Goal: Information Seeking & Learning: Learn about a topic

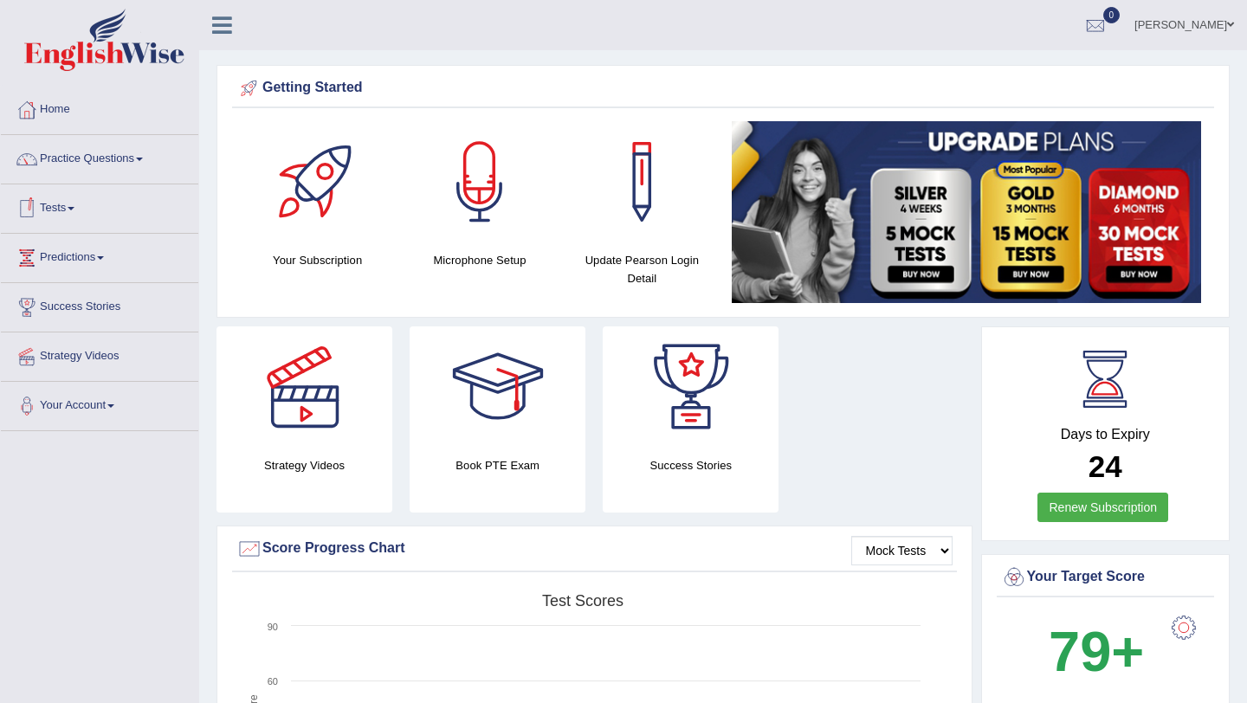
click at [100, 159] on link "Practice Questions" at bounding box center [99, 156] width 197 height 43
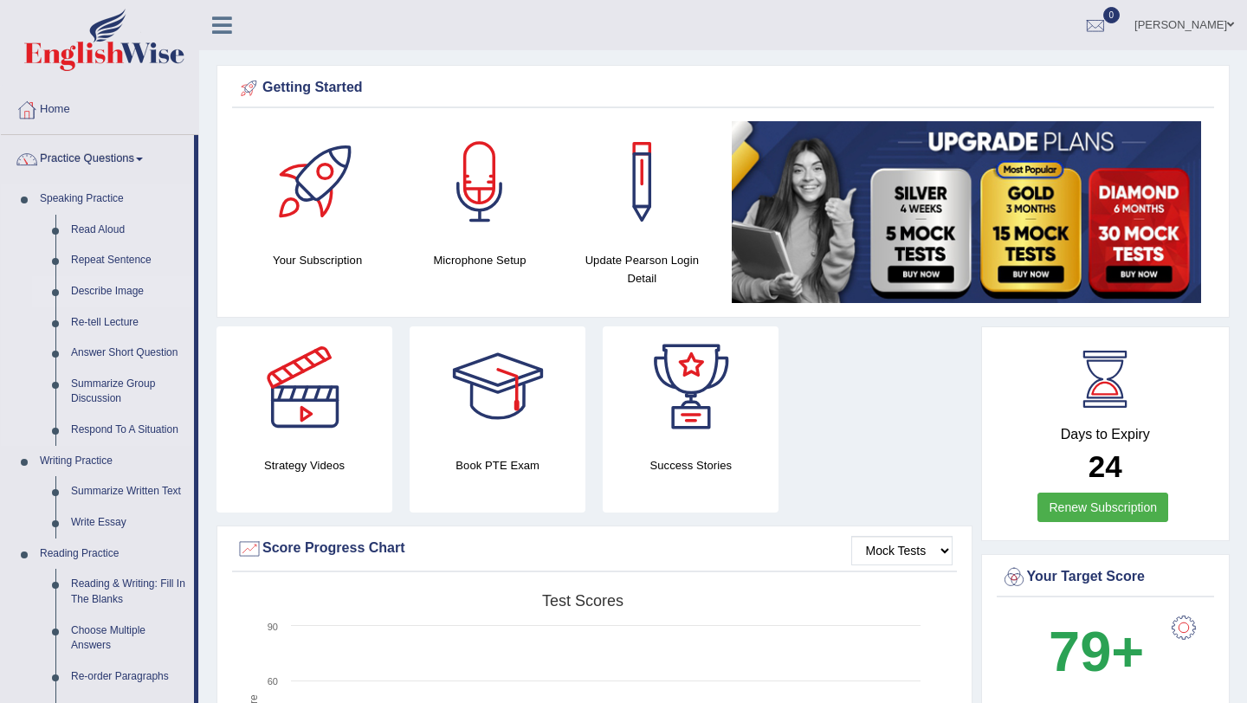
click at [114, 297] on link "Describe Image" at bounding box center [128, 291] width 131 height 31
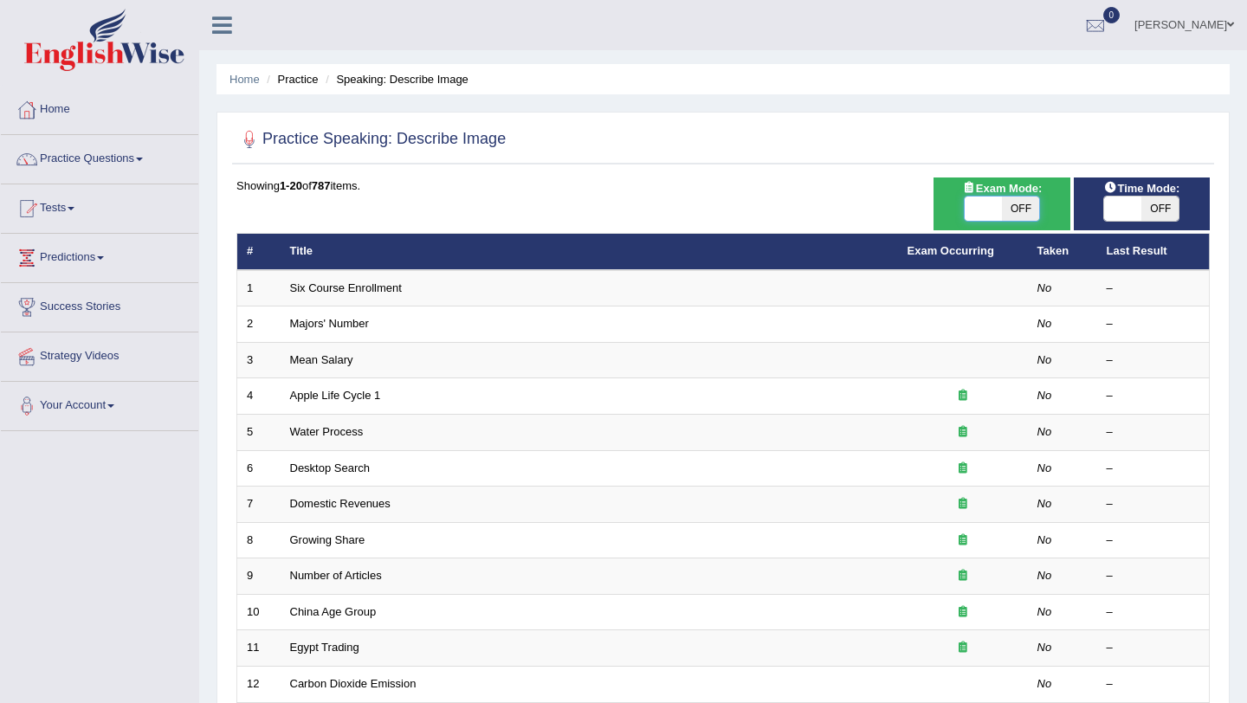
click at [985, 205] on span at bounding box center [983, 209] width 37 height 24
checkbox input "true"
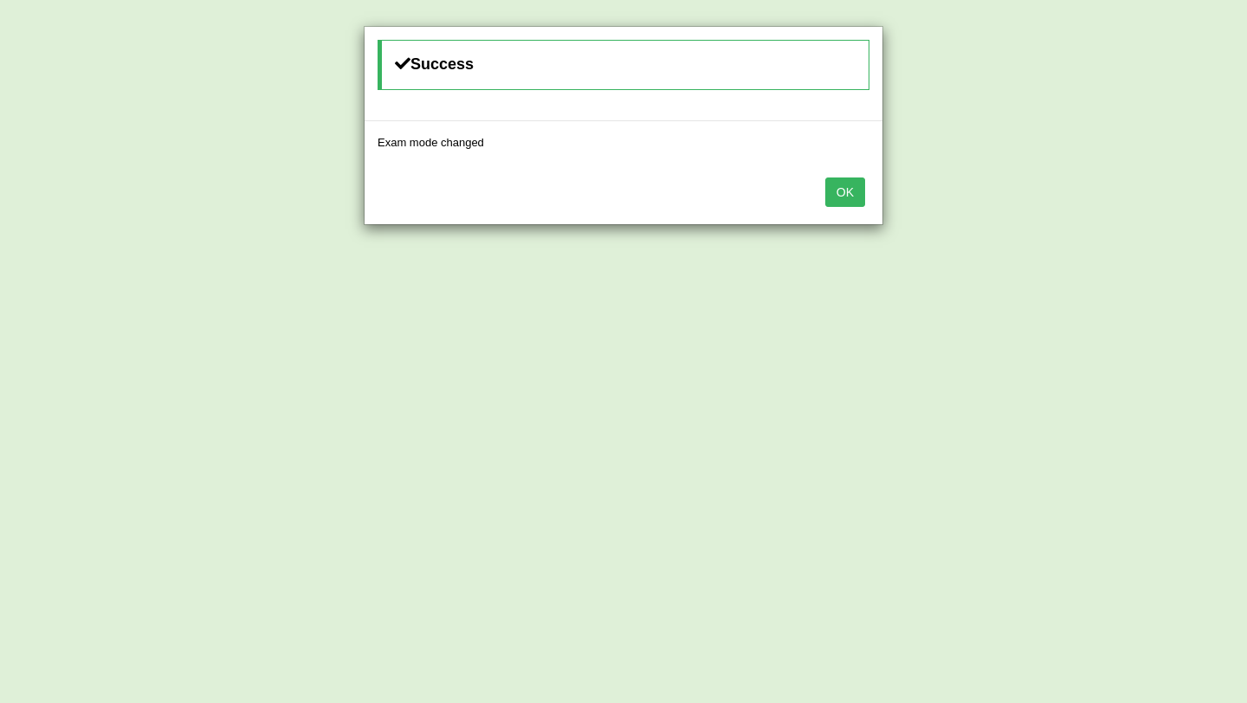
click at [851, 193] on button "OK" at bounding box center [846, 192] width 40 height 29
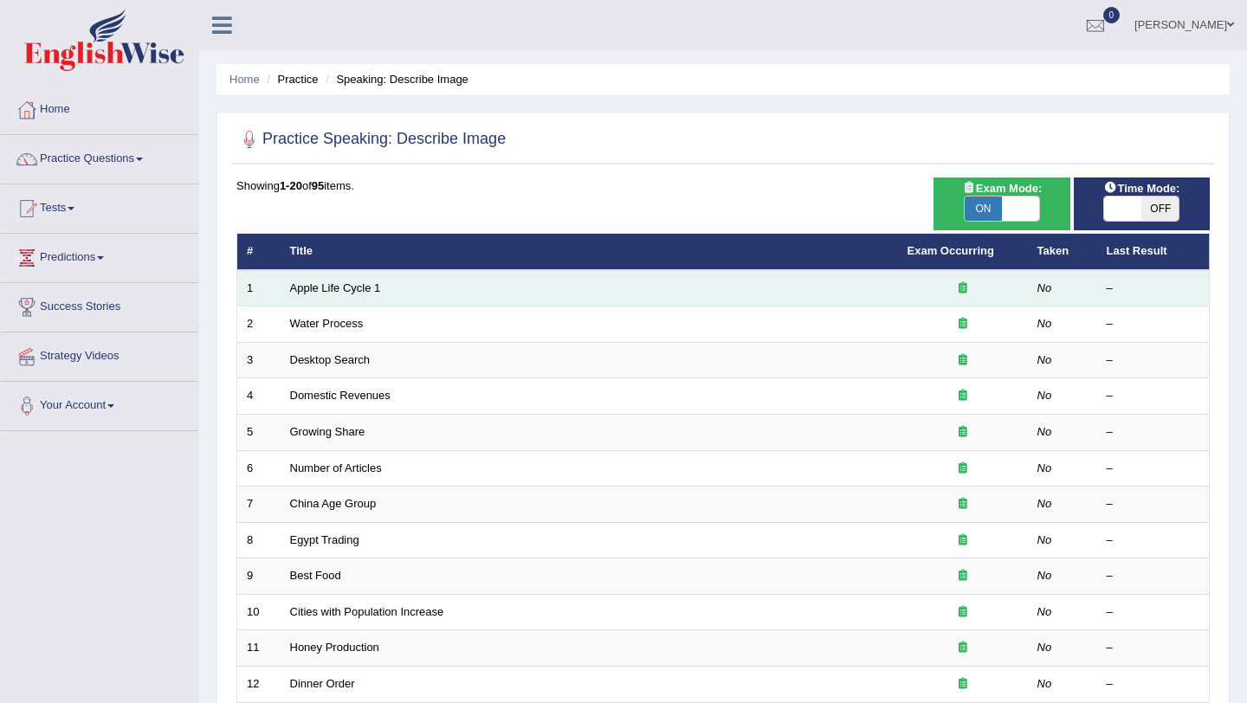
click at [966, 294] on icon at bounding box center [963, 287] width 9 height 11
click at [475, 282] on td "Apple Life Cycle 1" at bounding box center [590, 288] width 618 height 36
click at [1058, 287] on td "No" at bounding box center [1062, 288] width 69 height 36
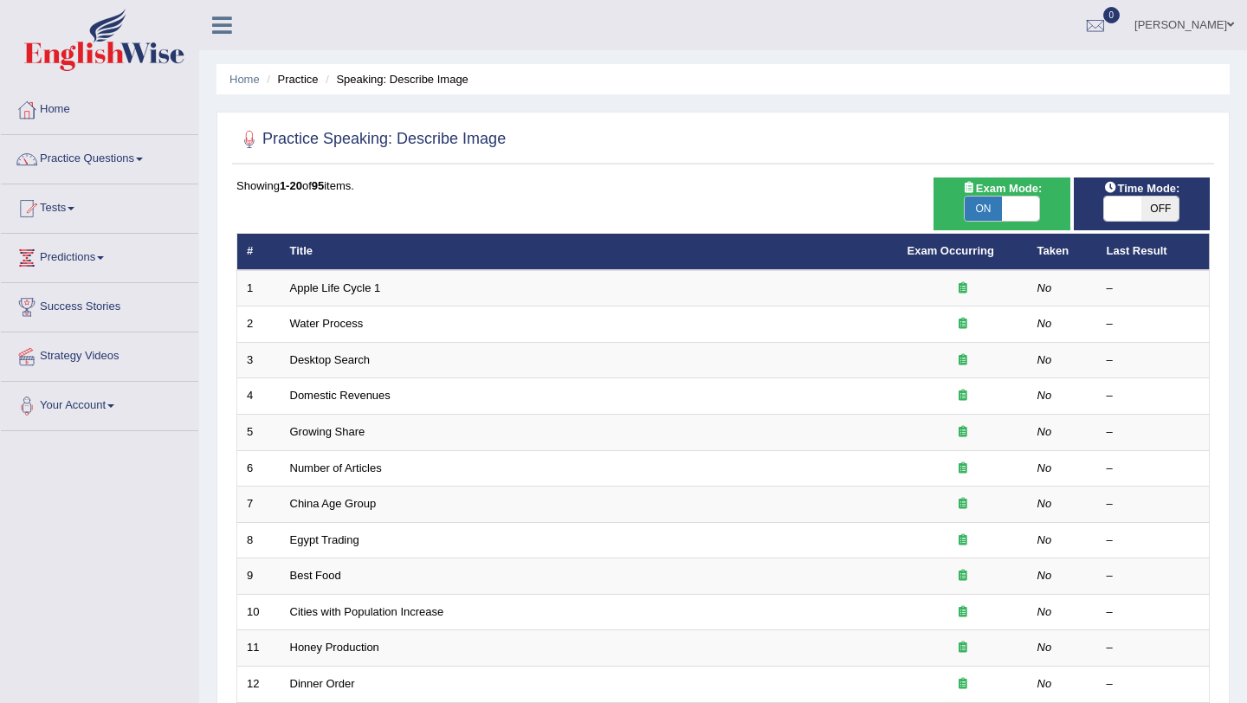
click at [1023, 203] on span at bounding box center [1020, 209] width 37 height 24
checkbox input "false"
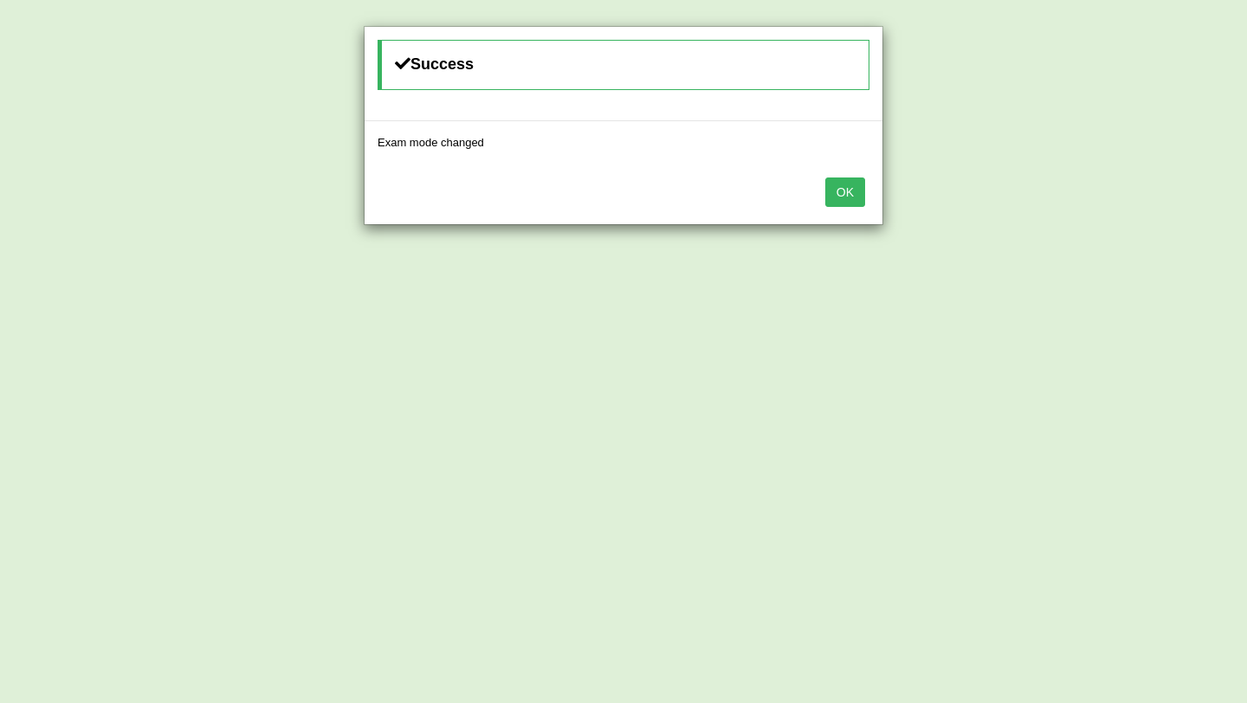
click at [843, 191] on button "OK" at bounding box center [846, 192] width 40 height 29
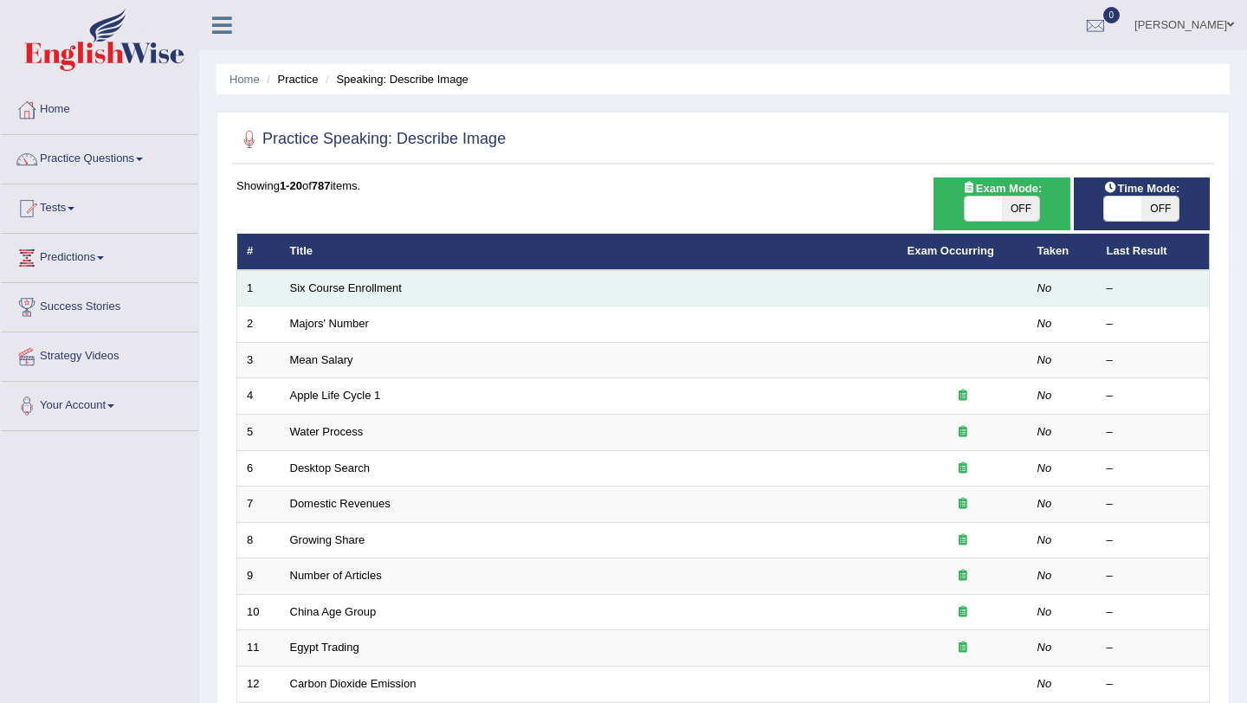
click at [994, 288] on td at bounding box center [963, 288] width 130 height 36
click at [1043, 297] on td "No" at bounding box center [1062, 288] width 69 height 36
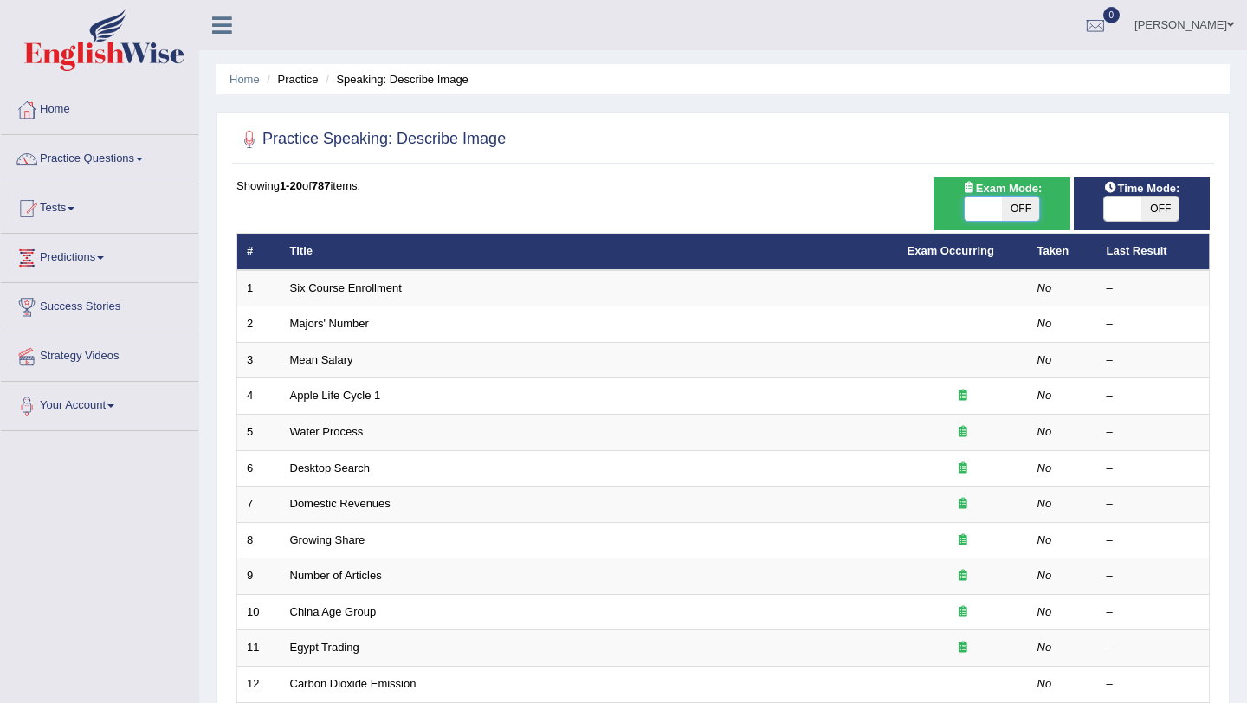
click at [966, 208] on span at bounding box center [983, 209] width 37 height 24
checkbox input "true"
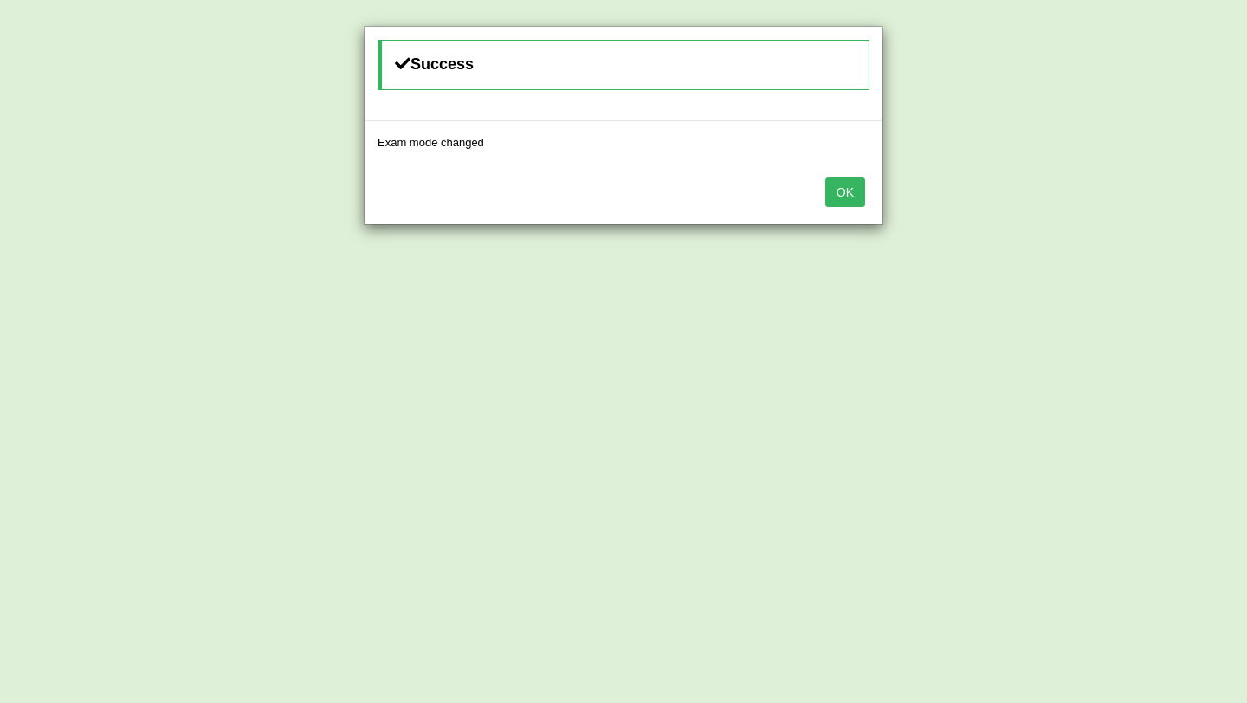
click at [837, 197] on button "OK" at bounding box center [846, 192] width 40 height 29
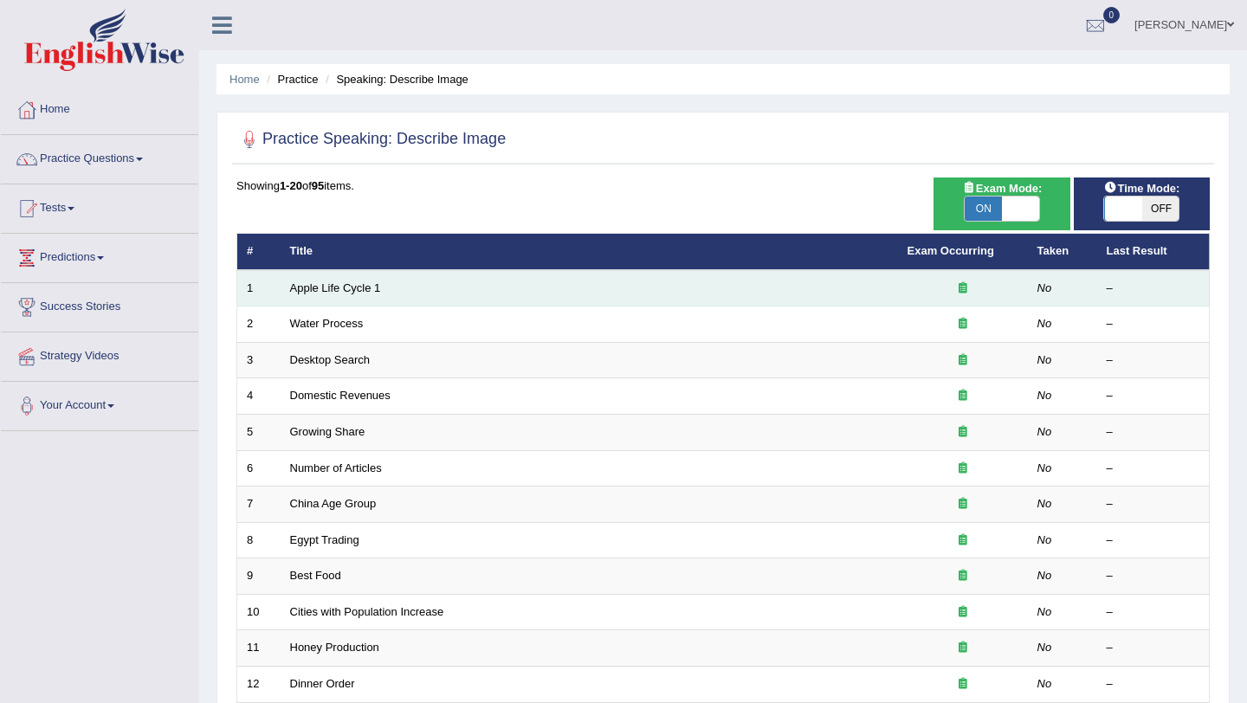
click at [284, 287] on td "Apple Life Cycle 1" at bounding box center [590, 288] width 618 height 36
click at [421, 285] on td "Apple Life Cycle 1" at bounding box center [590, 288] width 618 height 36
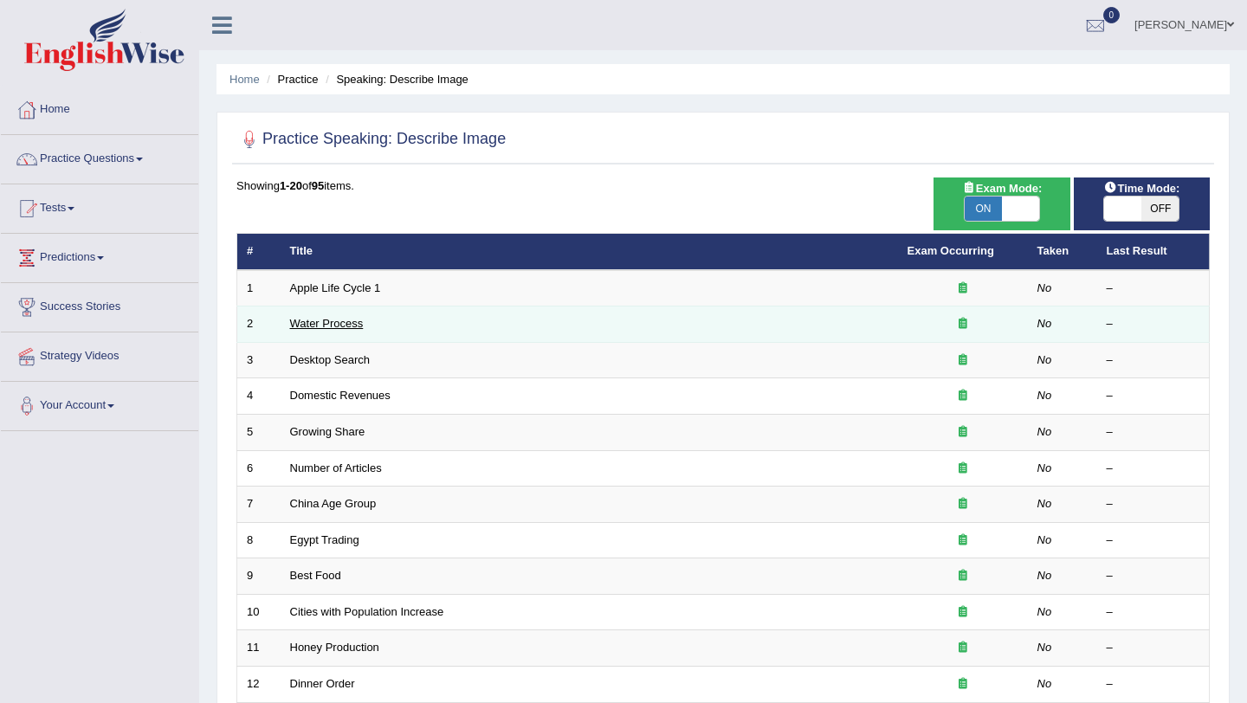
click at [350, 322] on link "Water Process" at bounding box center [327, 323] width 74 height 13
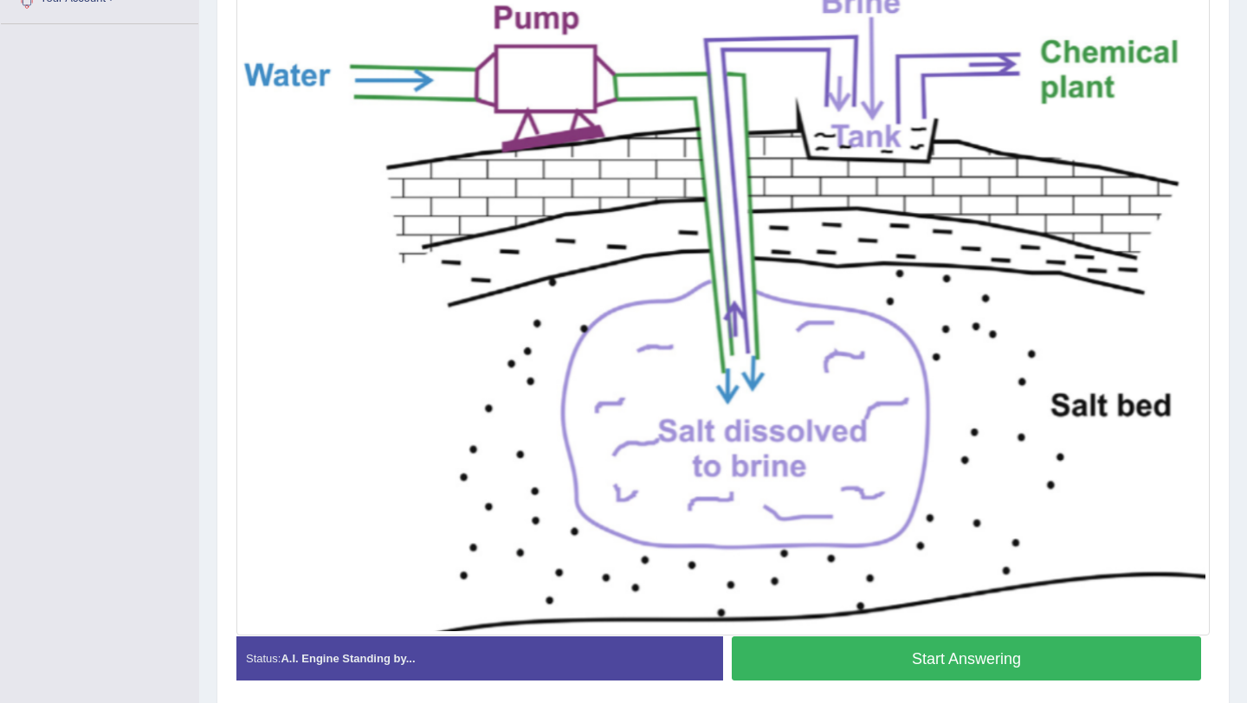
scroll to position [405, 0]
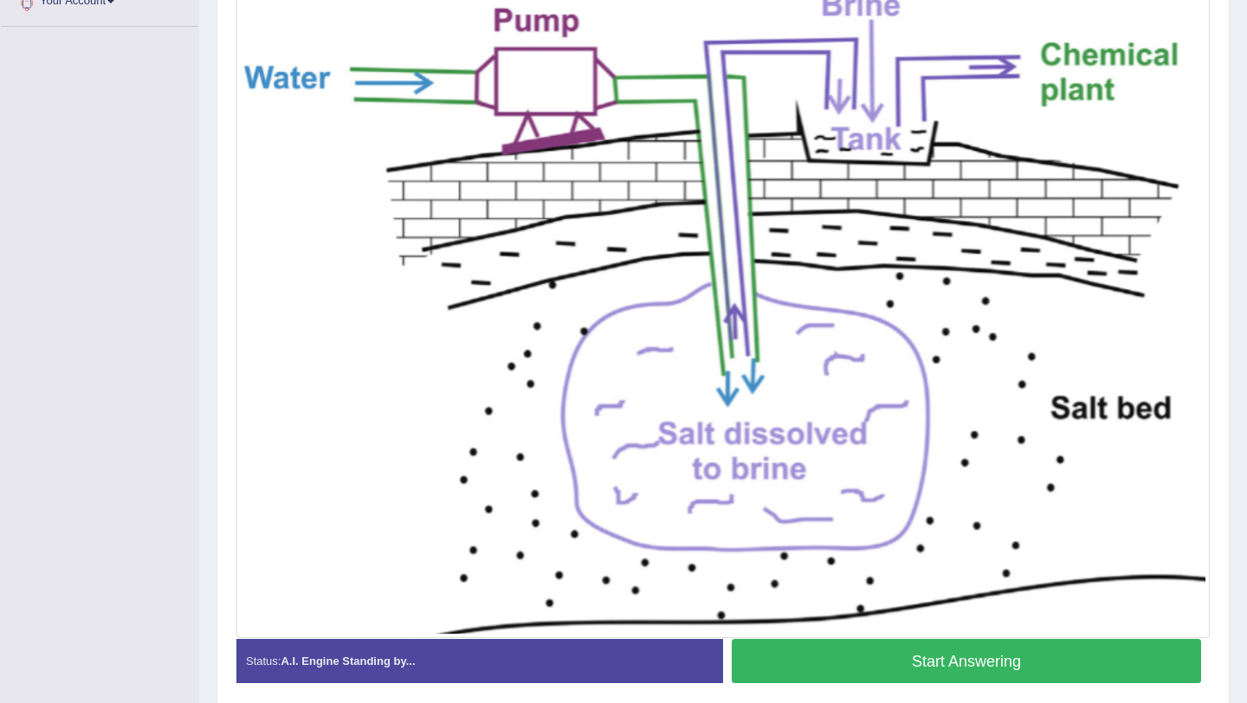
click at [947, 670] on button "Start Answering" at bounding box center [966, 661] width 469 height 44
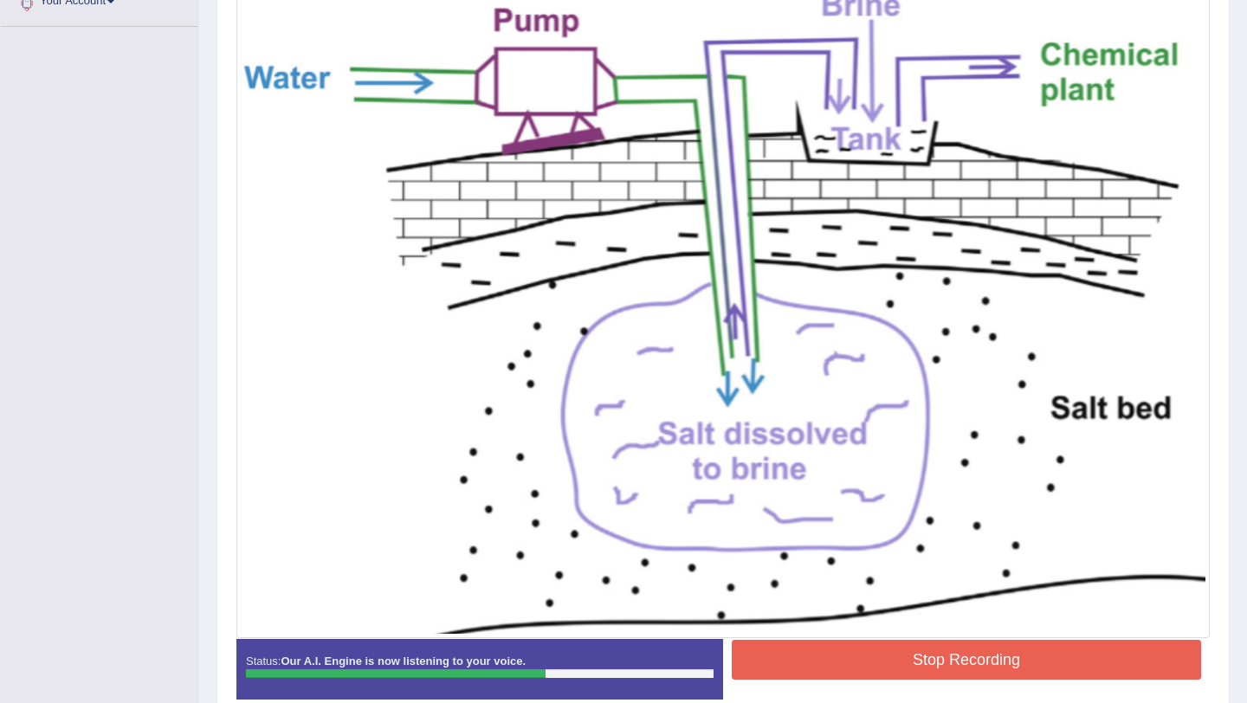
click at [947, 670] on button "Stop Recording" at bounding box center [966, 660] width 469 height 40
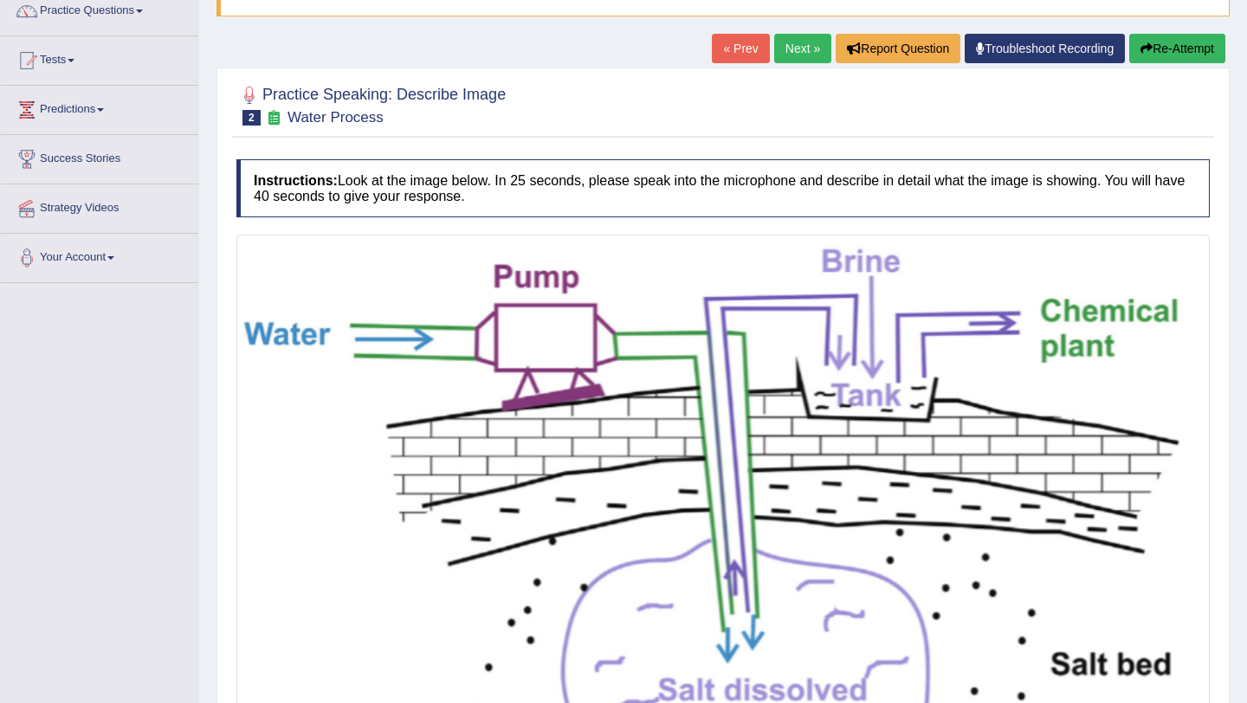
scroll to position [147, 0]
click at [799, 47] on link "Next »" at bounding box center [802, 49] width 57 height 29
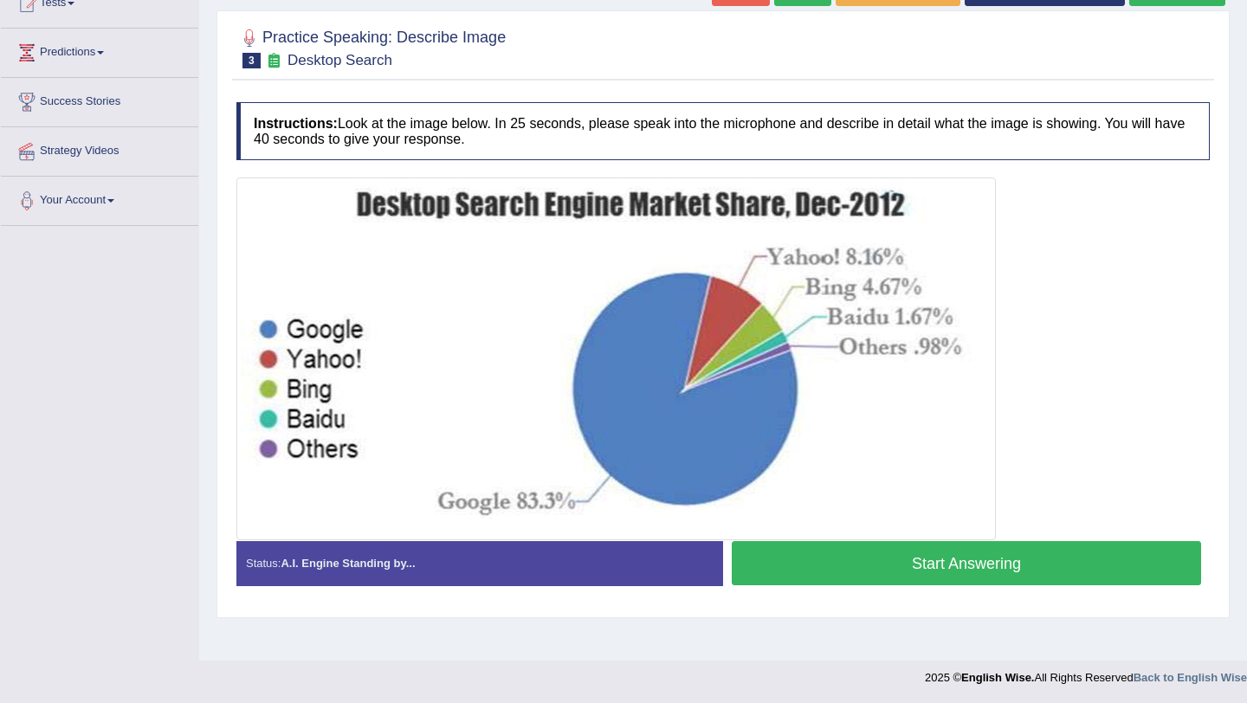
scroll to position [206, 0]
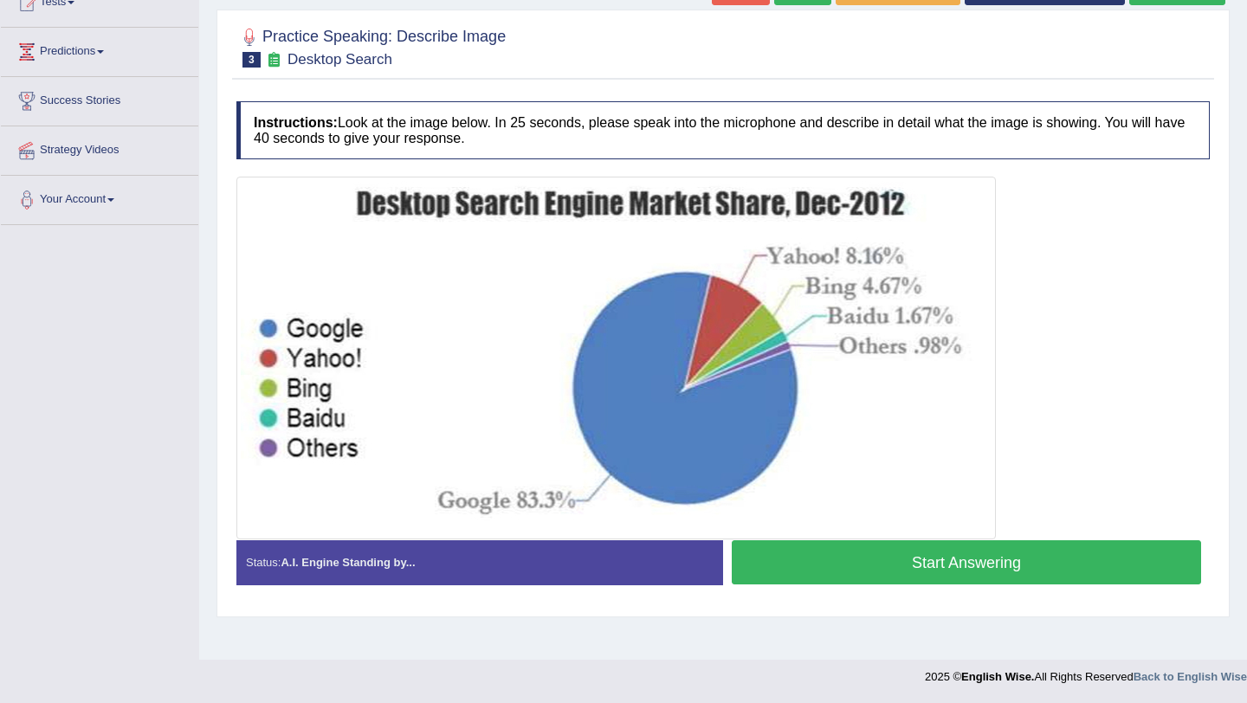
click at [968, 560] on button "Start Answering" at bounding box center [966, 563] width 469 height 44
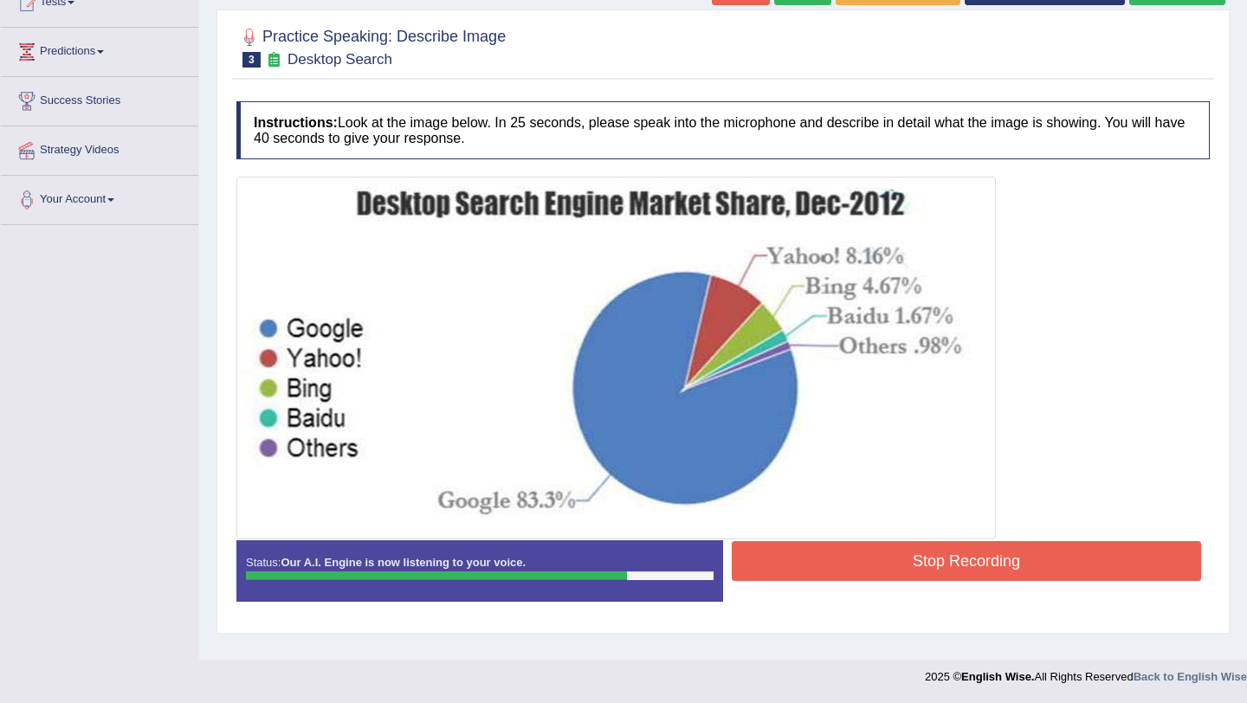
click at [968, 560] on button "Stop Recording" at bounding box center [966, 561] width 469 height 40
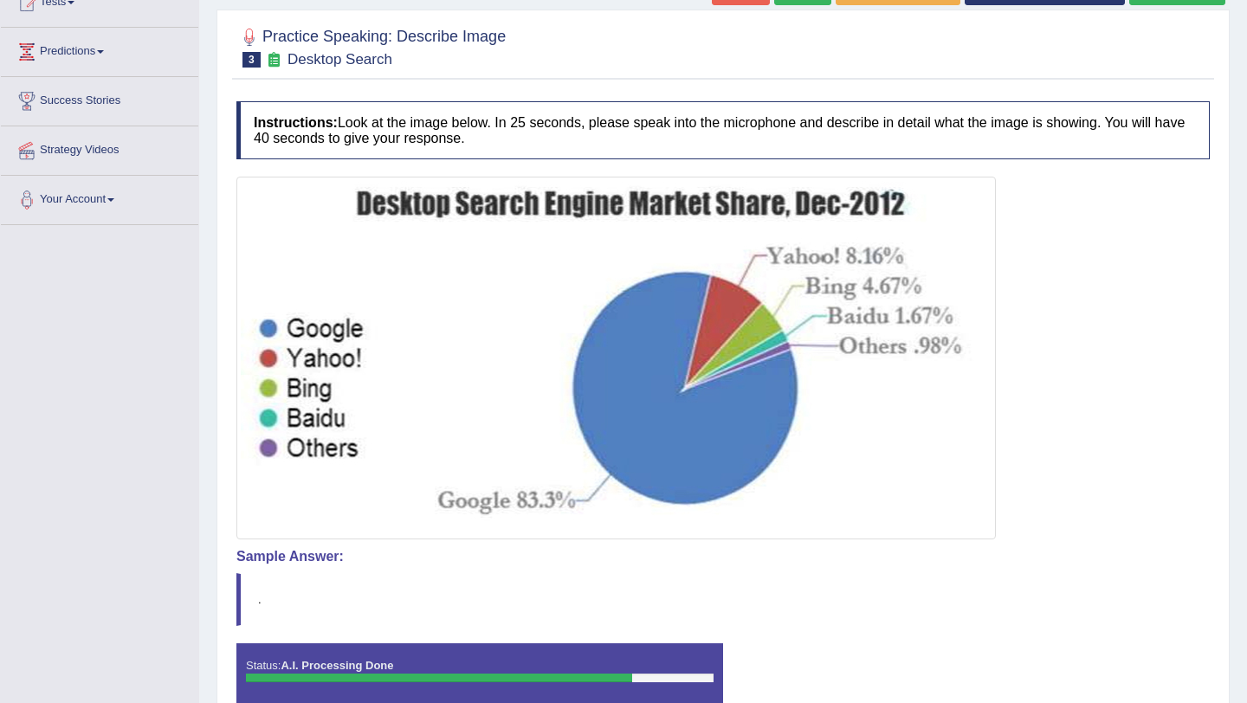
click at [1175, 497] on body "Toggle navigation Home Practice Questions Speaking Practice Read Aloud Repeat S…" at bounding box center [623, 145] width 1247 height 703
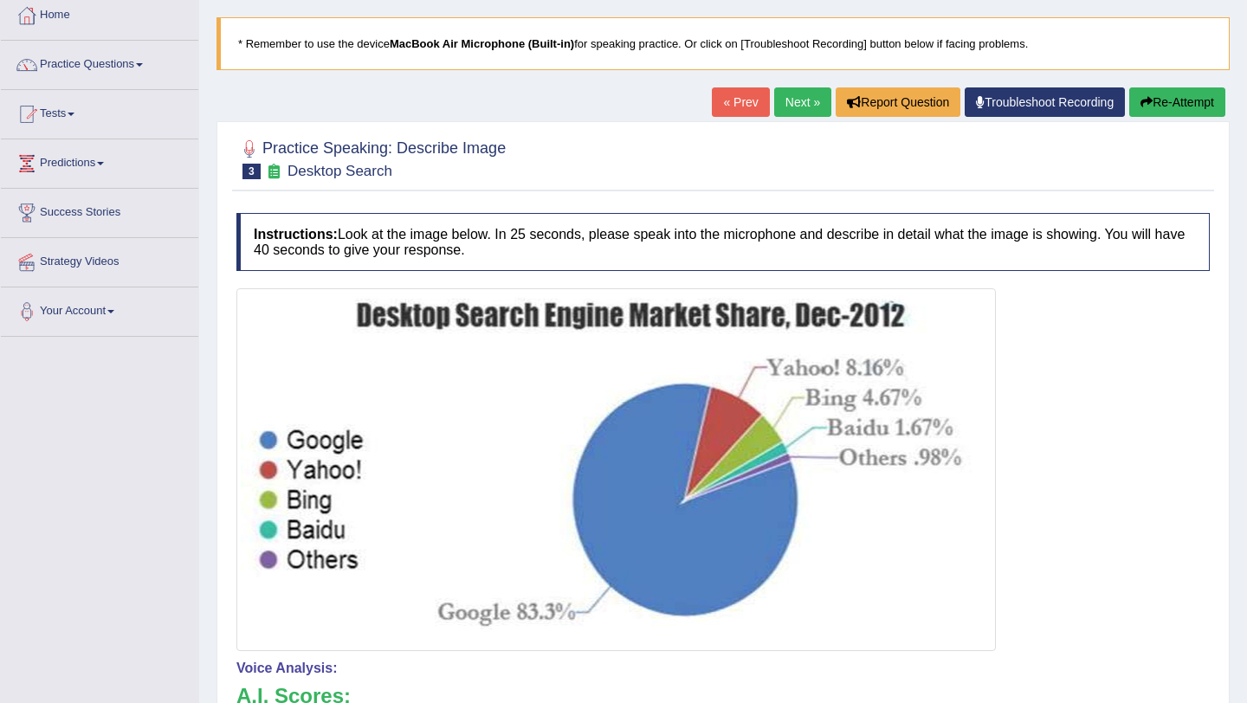
scroll to position [94, 0]
click at [1168, 102] on button "Re-Attempt" at bounding box center [1178, 102] width 96 height 29
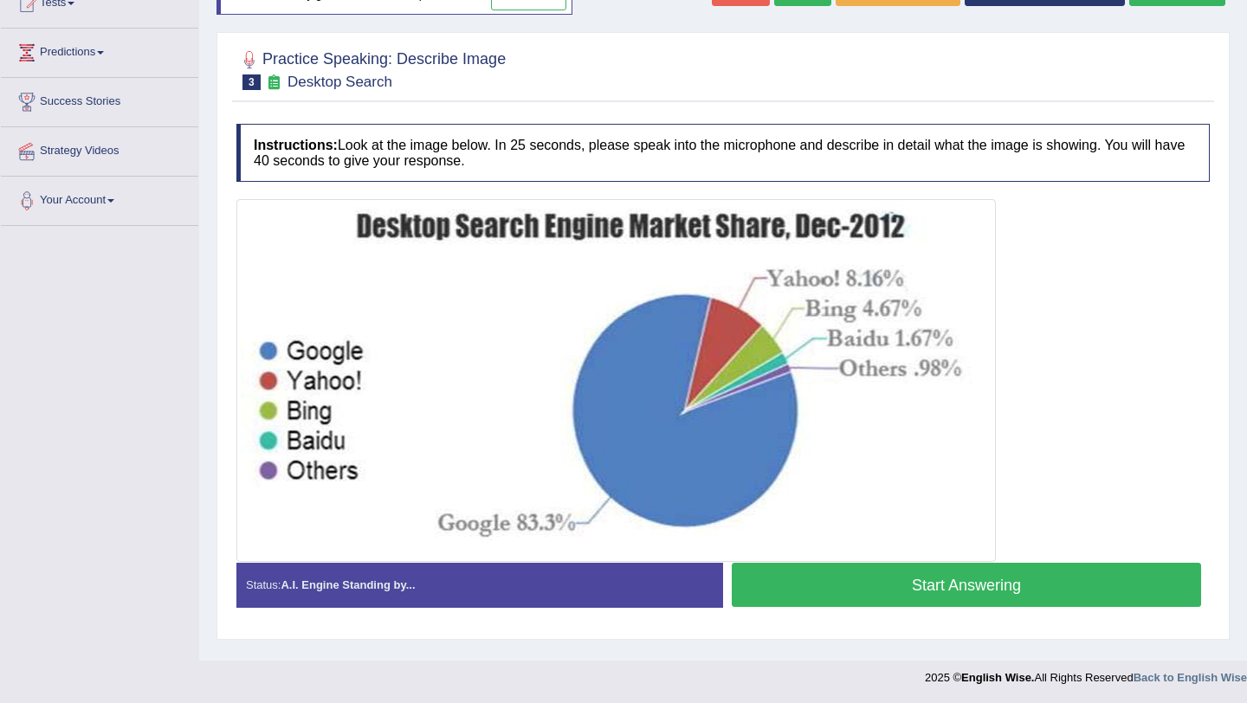
scroll to position [206, 0]
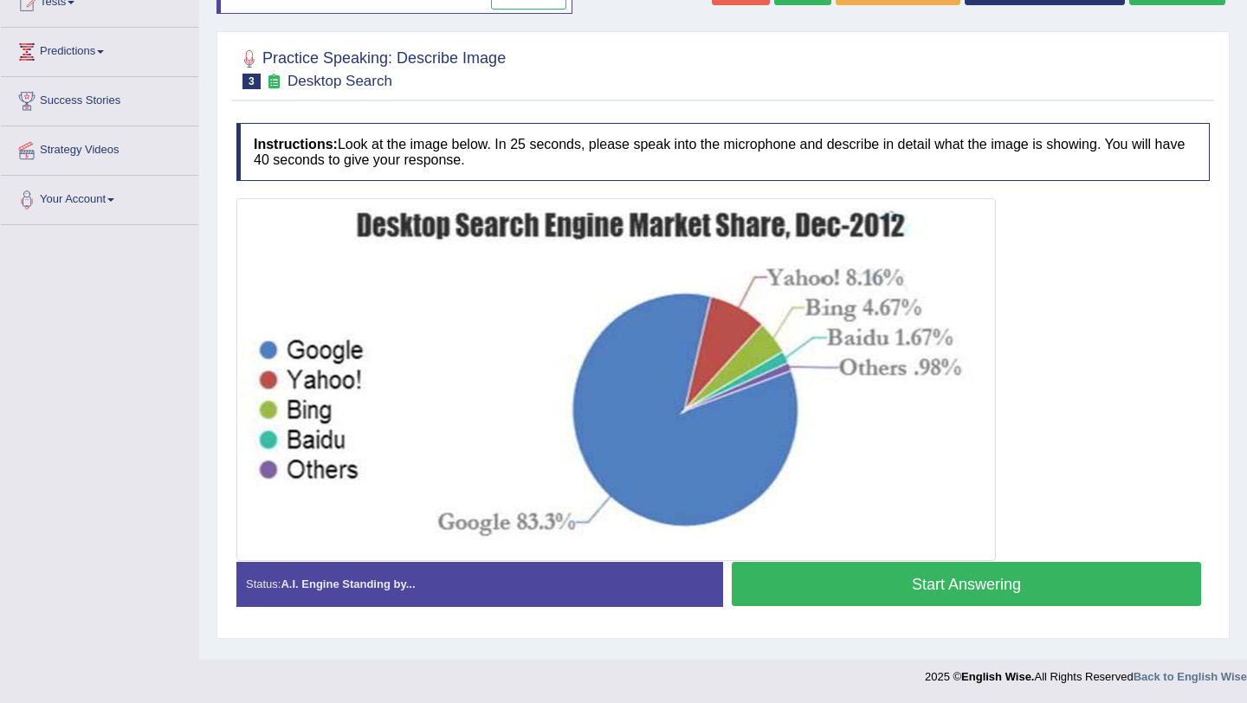
click at [1013, 591] on button "Start Answering" at bounding box center [966, 584] width 469 height 44
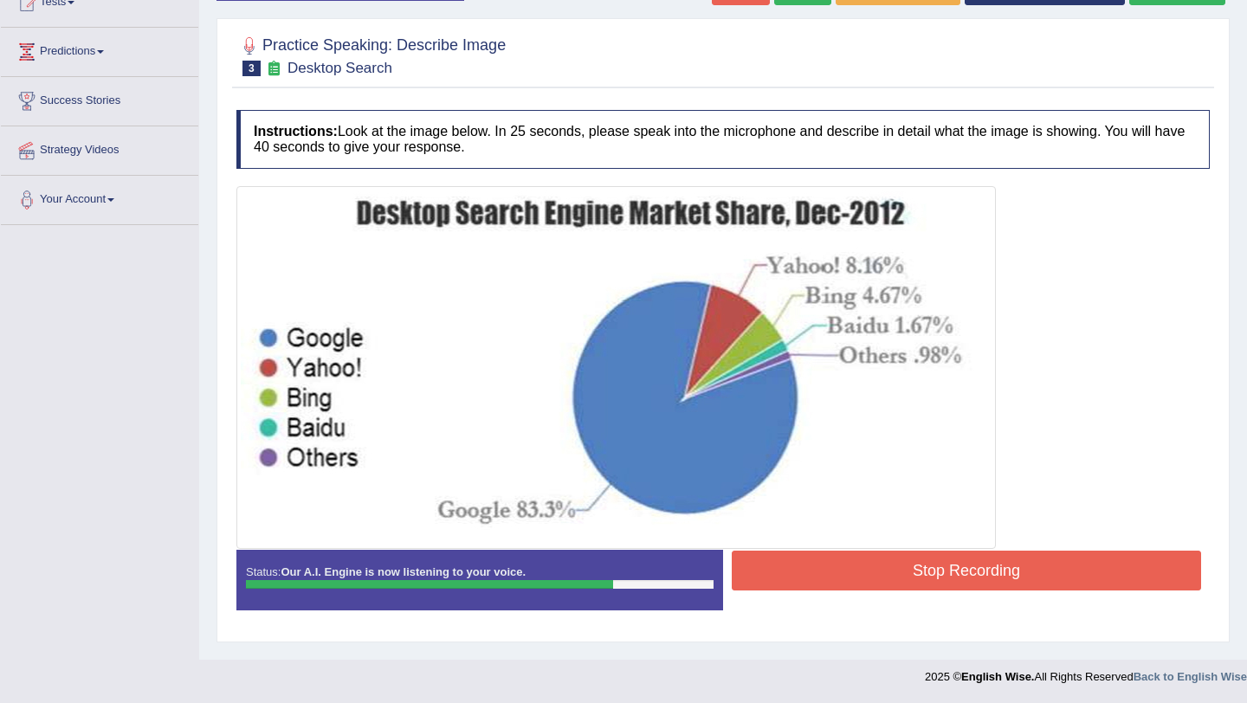
click at [1009, 573] on button "Stop Recording" at bounding box center [966, 571] width 469 height 40
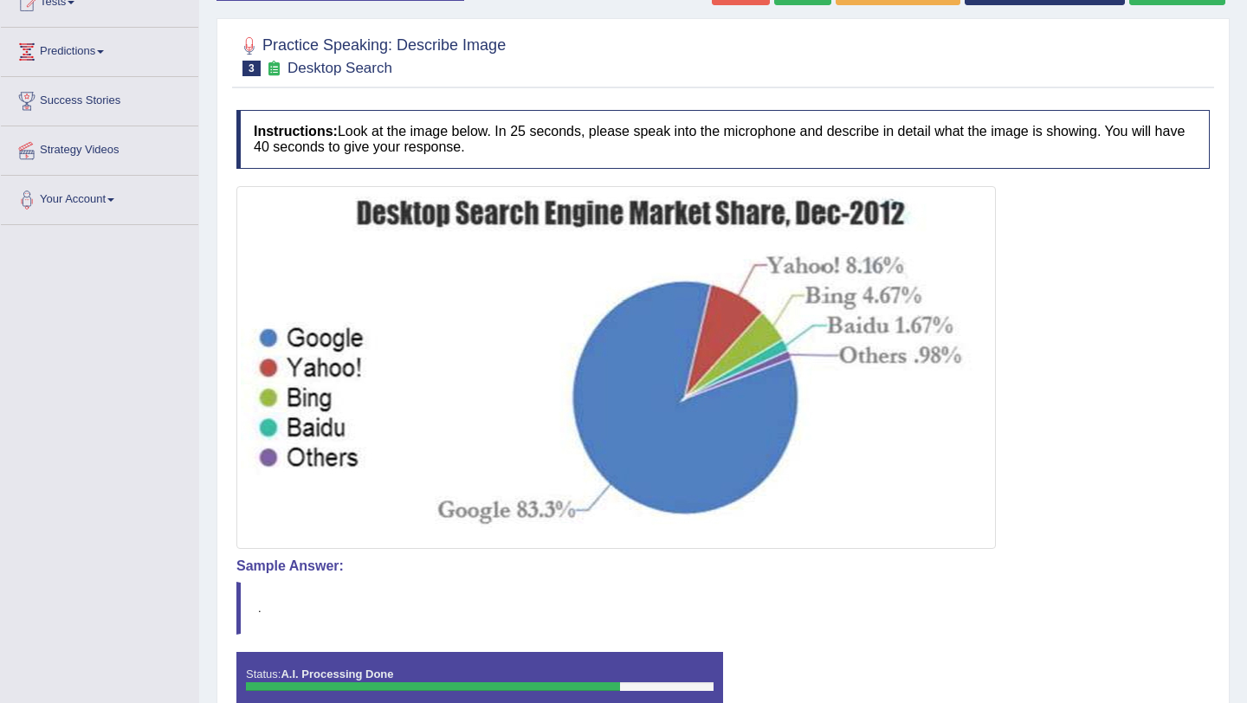
click at [1216, 497] on body "Toggle navigation Home Practice Questions Speaking Practice Read Aloud Repeat S…" at bounding box center [623, 145] width 1247 height 703
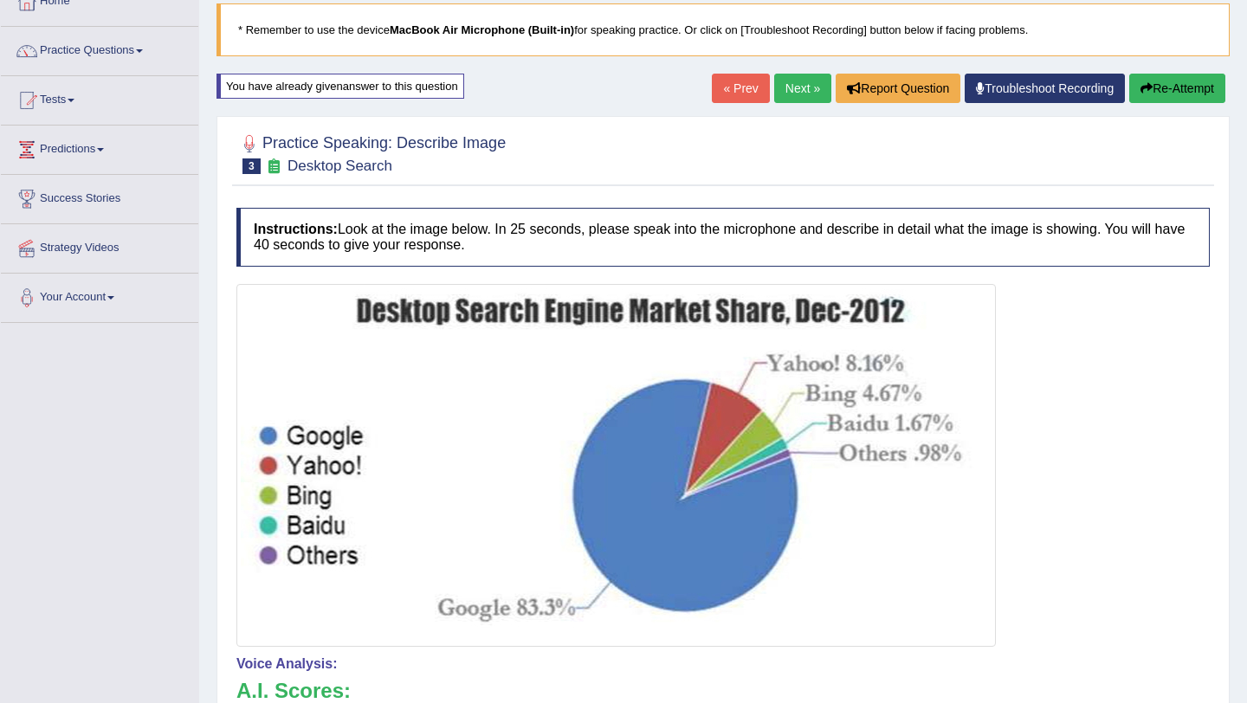
scroll to position [102, 0]
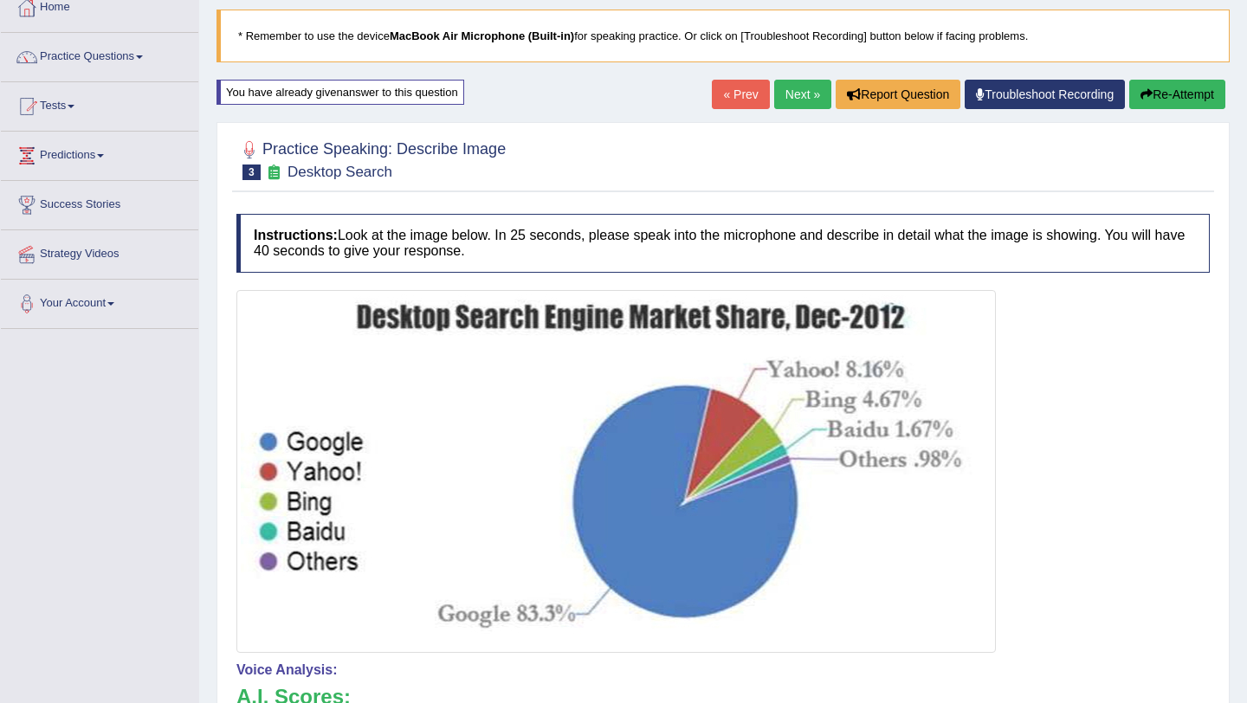
click at [1170, 88] on button "Re-Attempt" at bounding box center [1178, 94] width 96 height 29
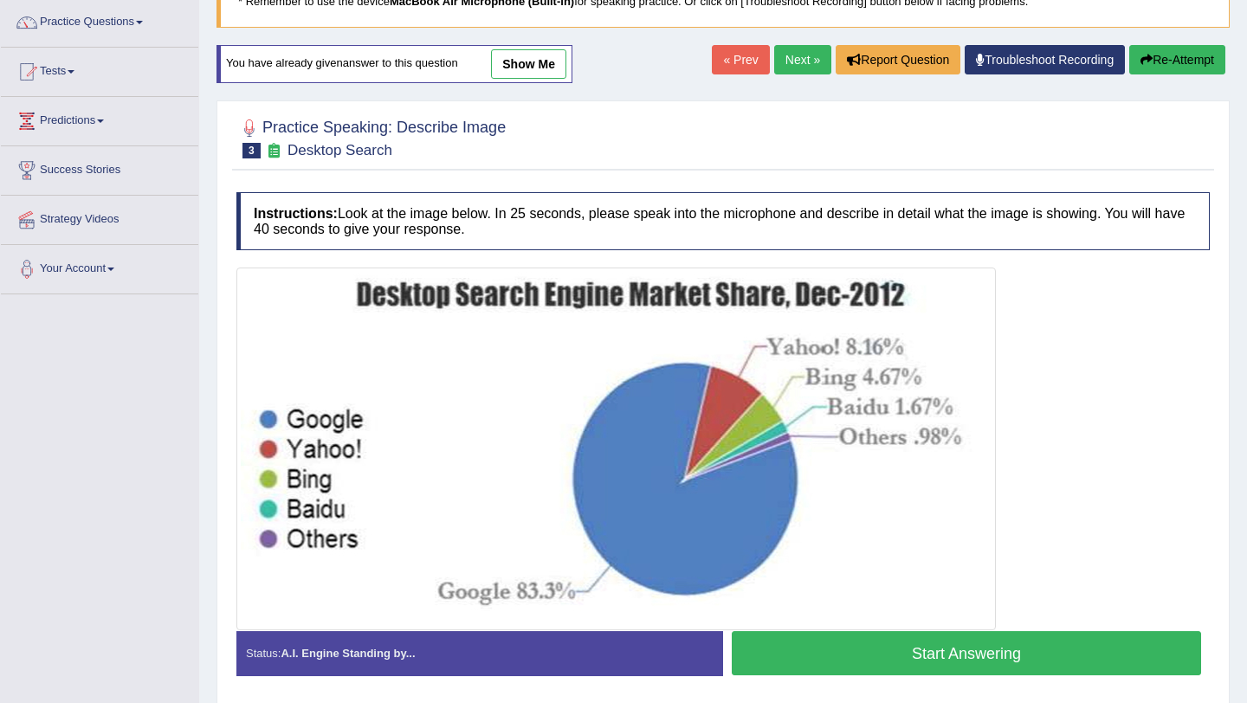
scroll to position [206, 0]
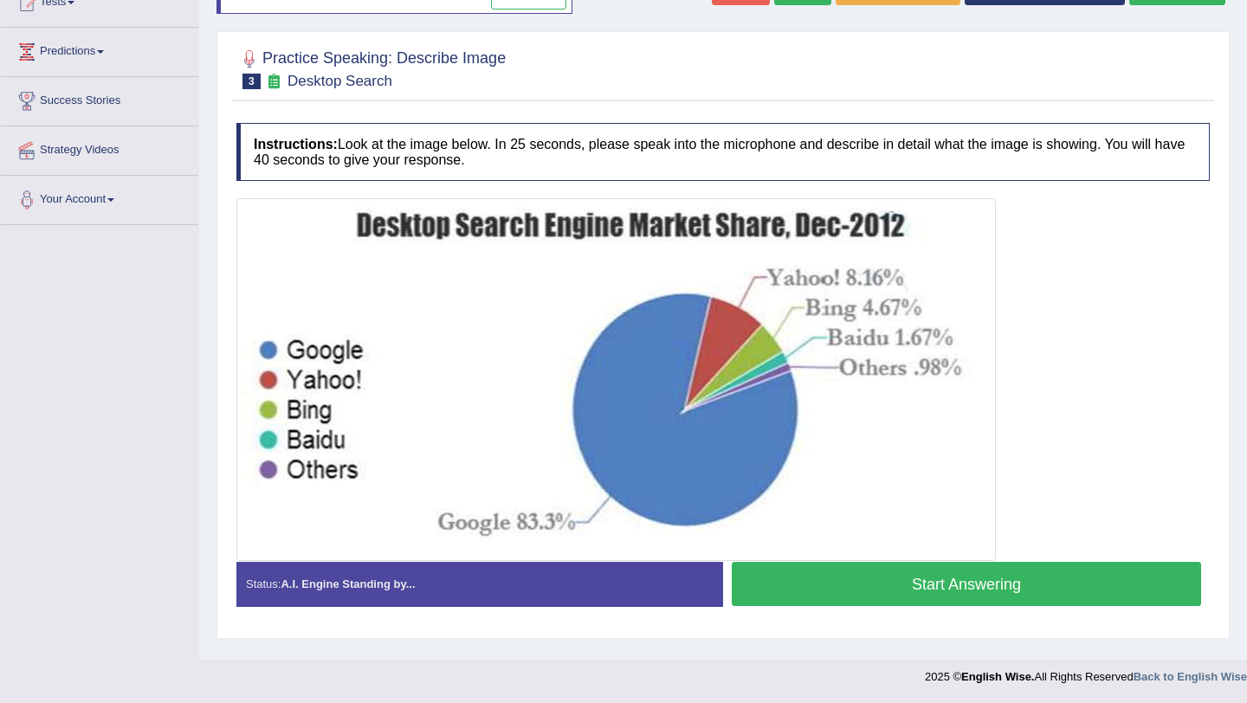
click at [918, 588] on button "Start Answering" at bounding box center [966, 584] width 469 height 44
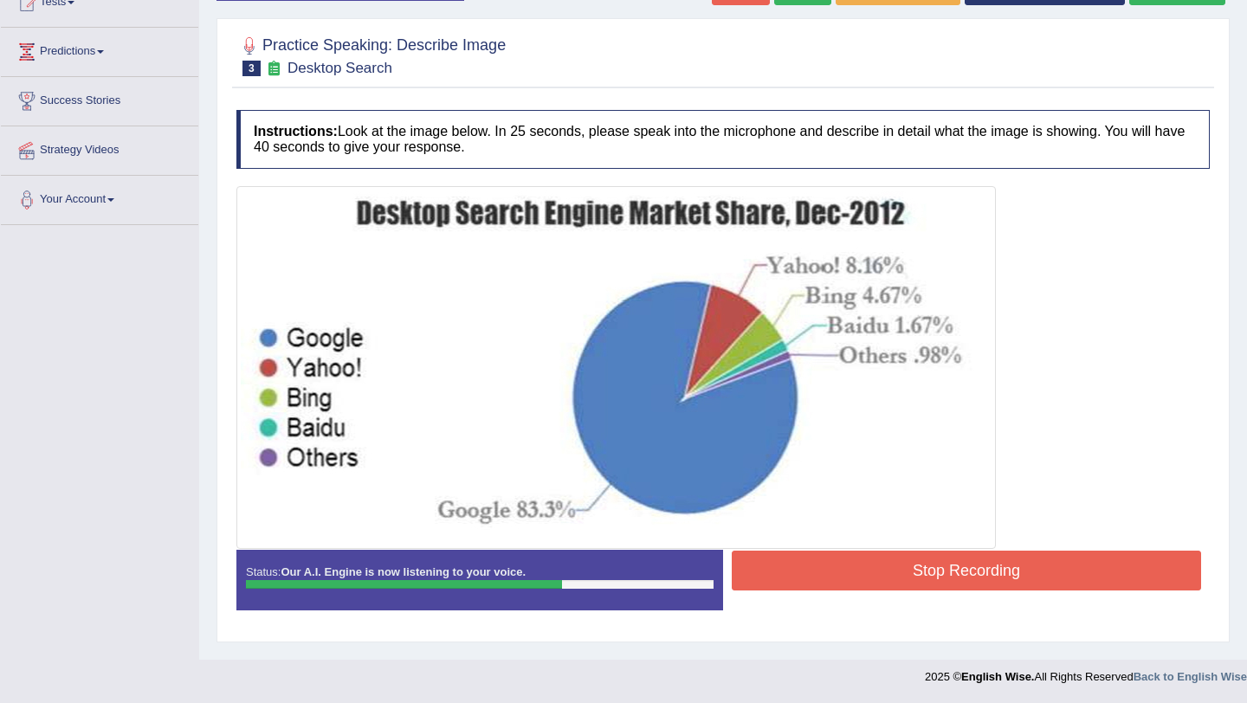
click at [916, 583] on button "Stop Recording" at bounding box center [966, 571] width 469 height 40
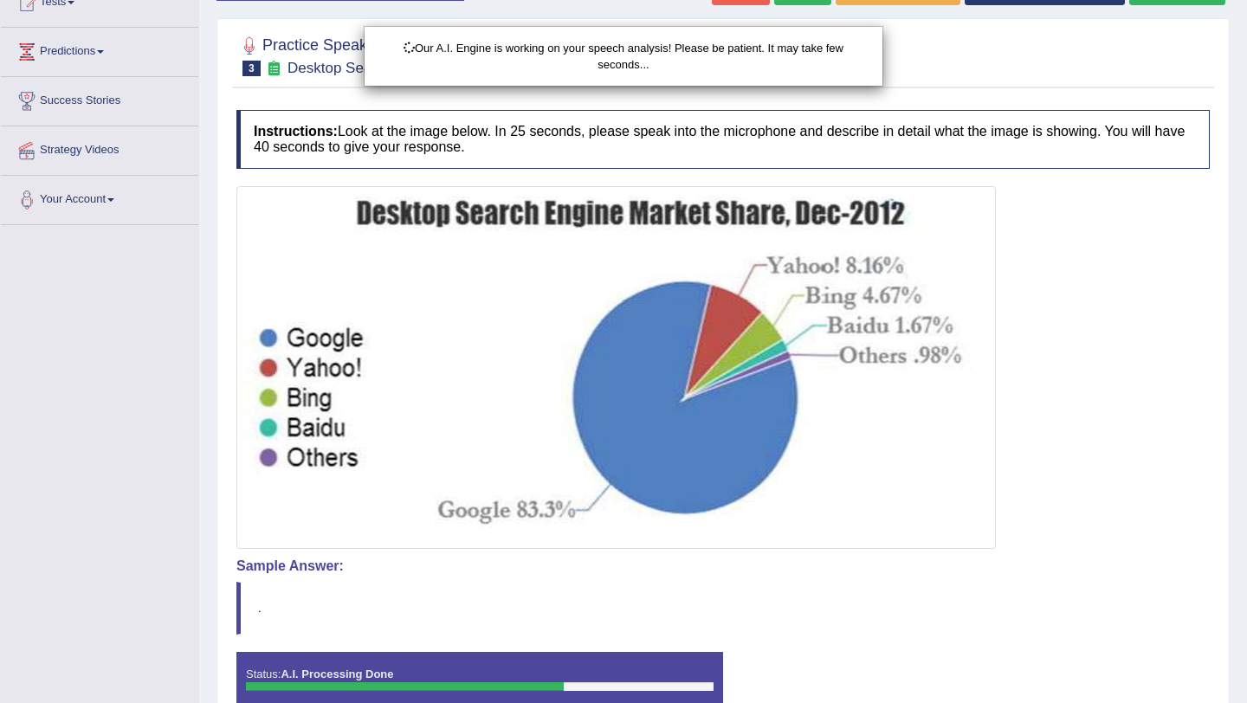
click at [1040, 580] on div "Our A.I. Engine is working on your speech analysis! Please be patient. It may t…" at bounding box center [623, 351] width 1247 height 703
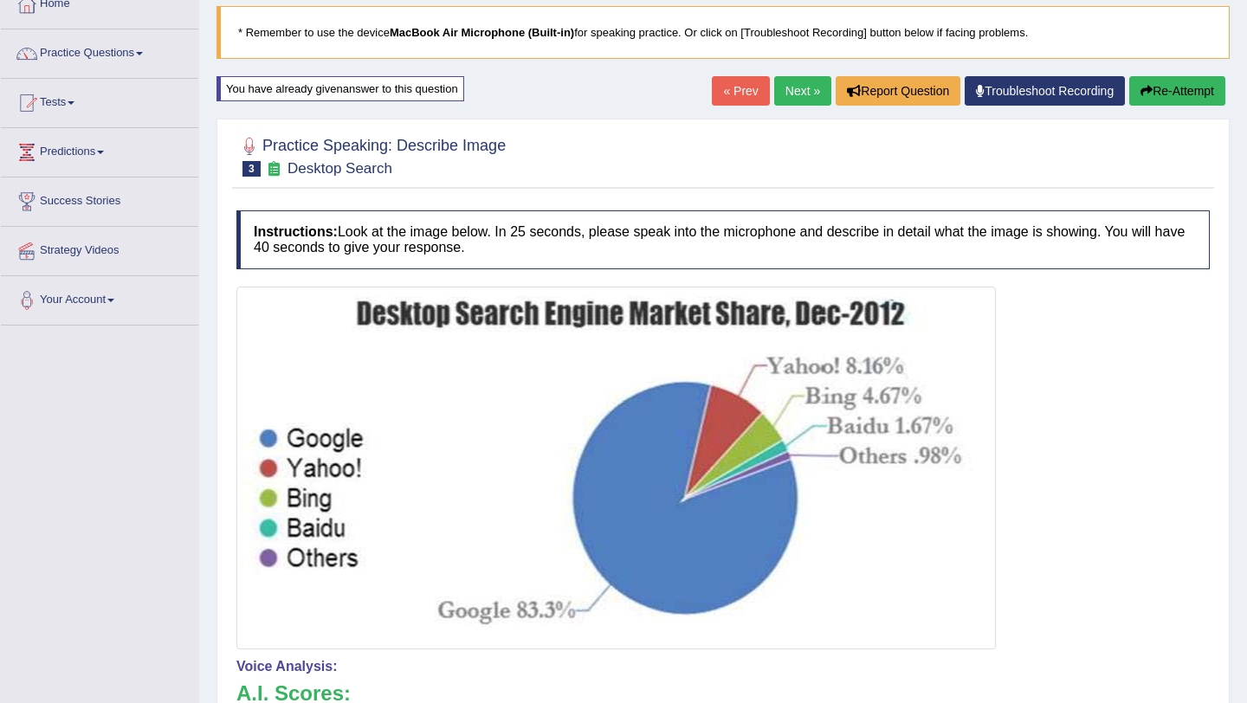
scroll to position [102, 0]
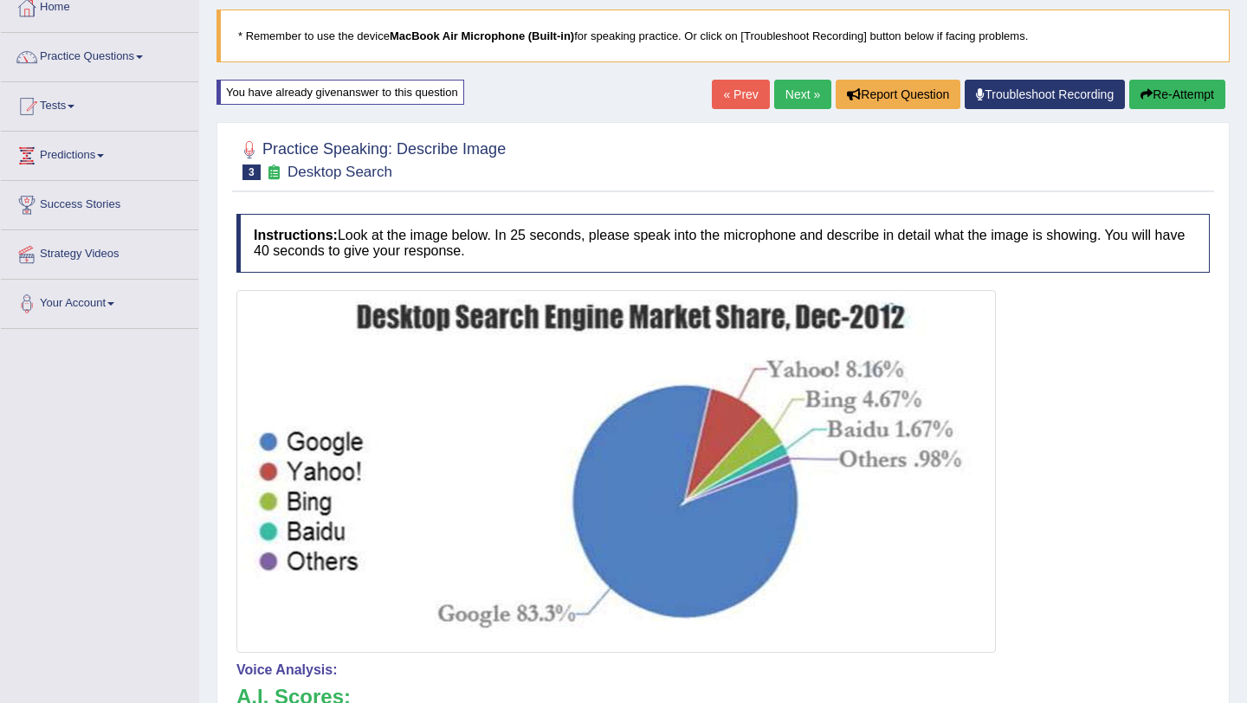
click at [1182, 98] on button "Re-Attempt" at bounding box center [1178, 94] width 96 height 29
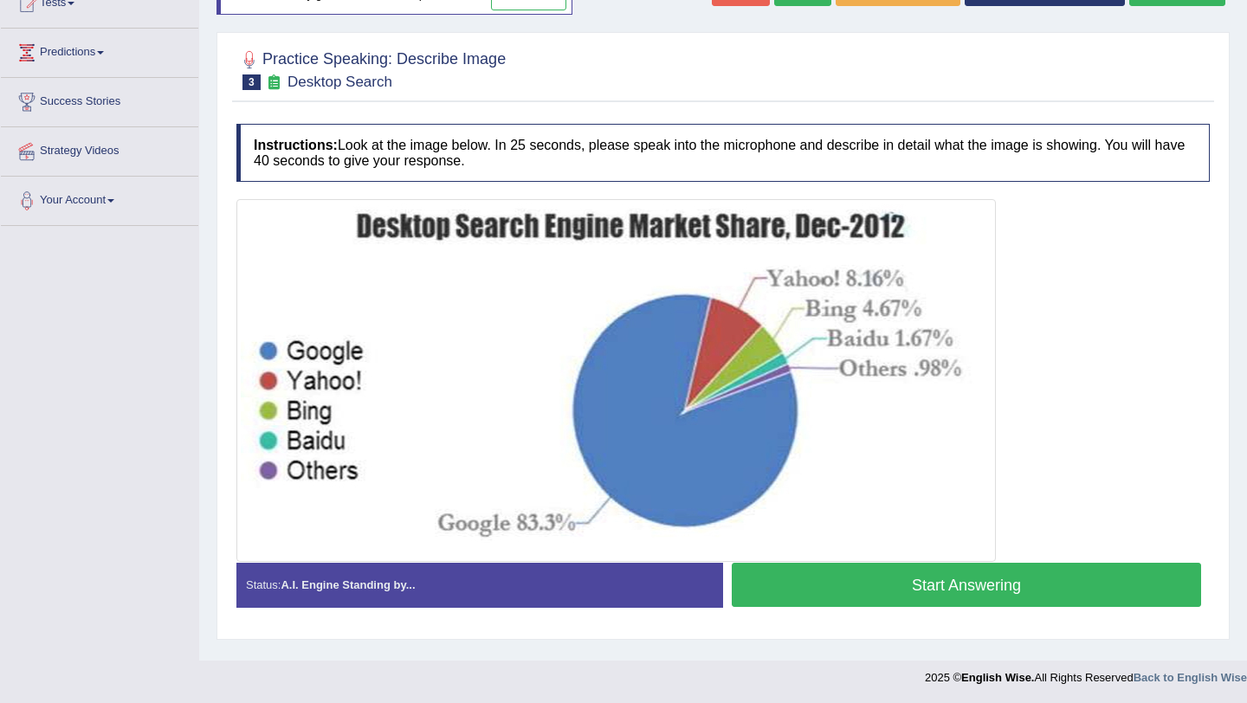
scroll to position [206, 0]
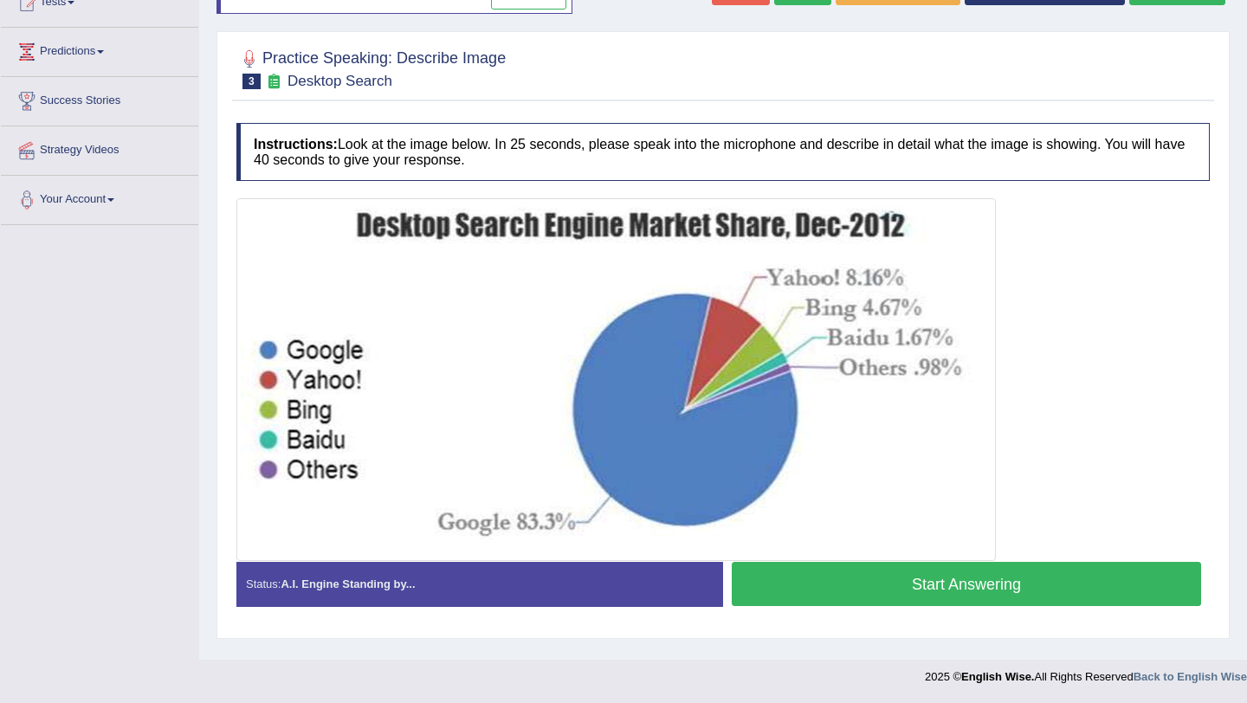
click at [1000, 581] on button "Start Answering" at bounding box center [966, 584] width 469 height 44
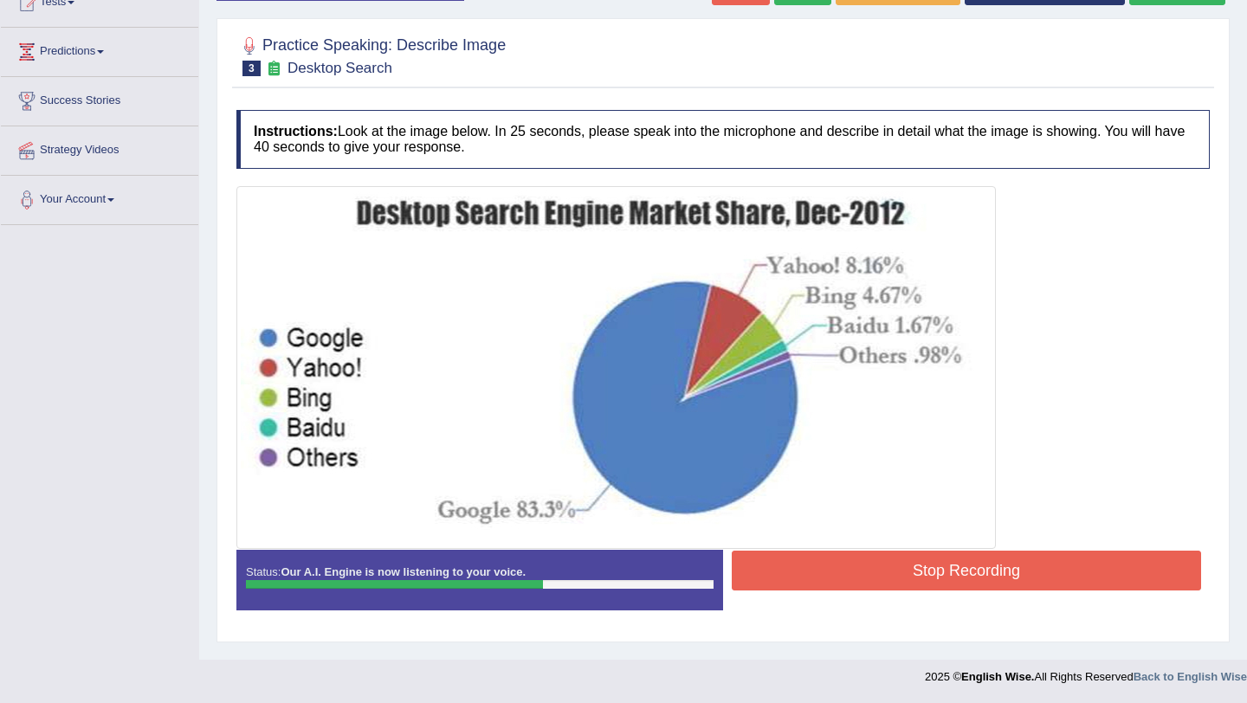
click at [1000, 574] on button "Stop Recording" at bounding box center [966, 571] width 469 height 40
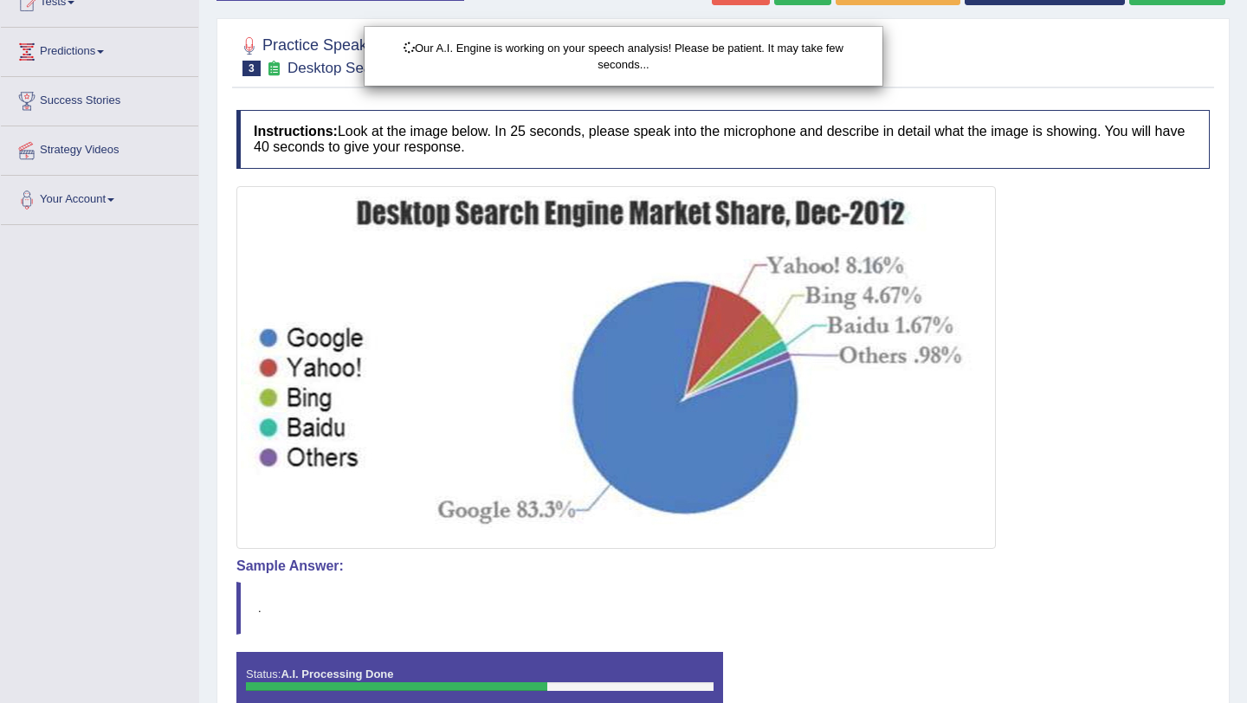
click at [1130, 523] on div "Our A.I. Engine is working on your speech analysis! Please be patient. It may t…" at bounding box center [623, 351] width 1247 height 703
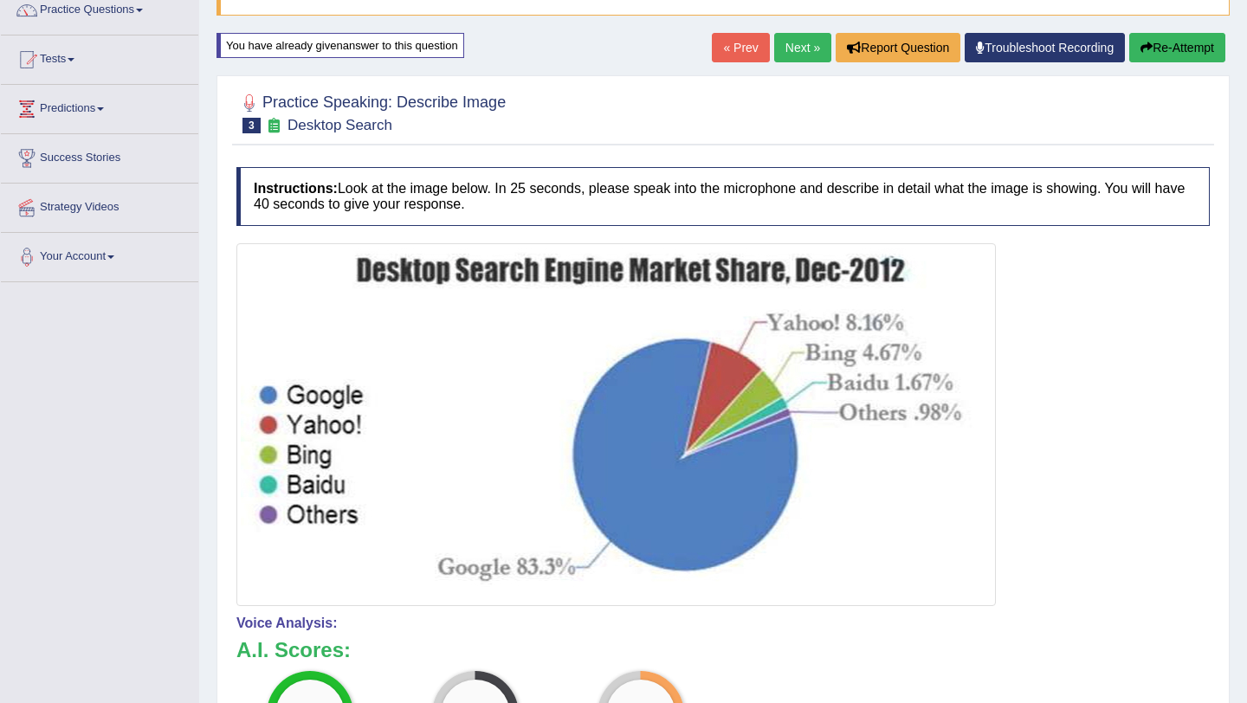
scroll to position [137, 0]
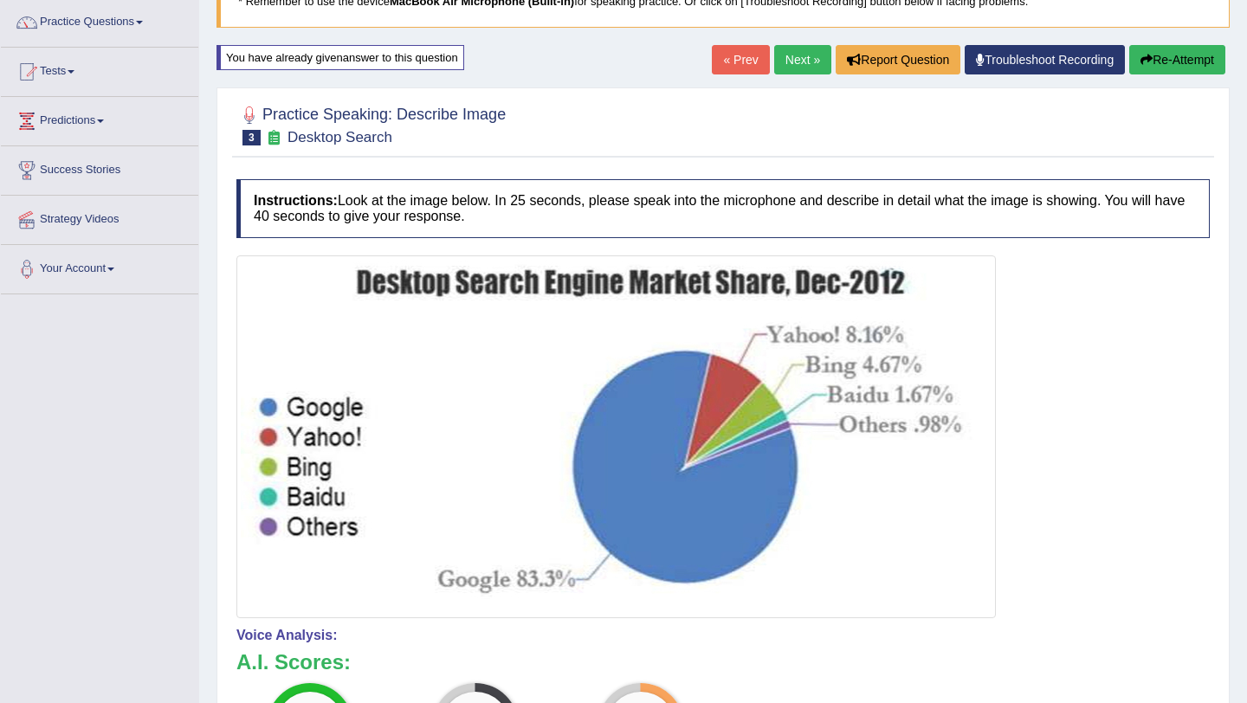
click at [790, 45] on link "Next »" at bounding box center [802, 59] width 57 height 29
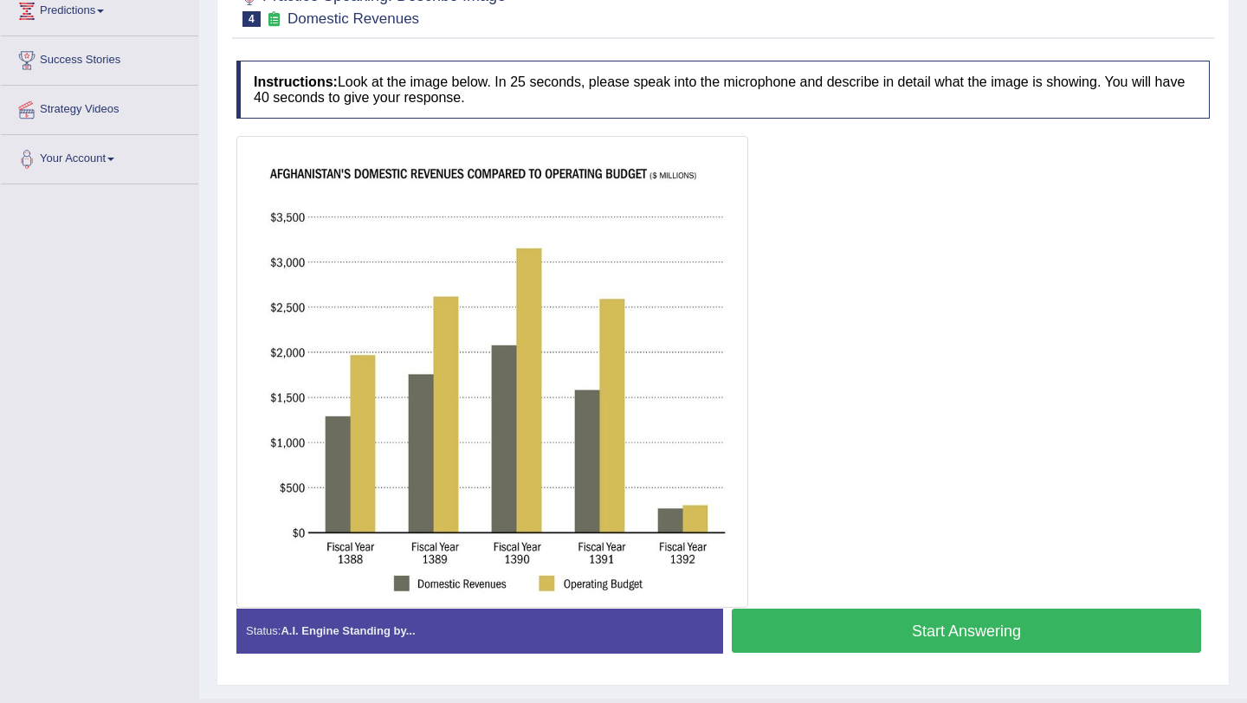
scroll to position [251, 0]
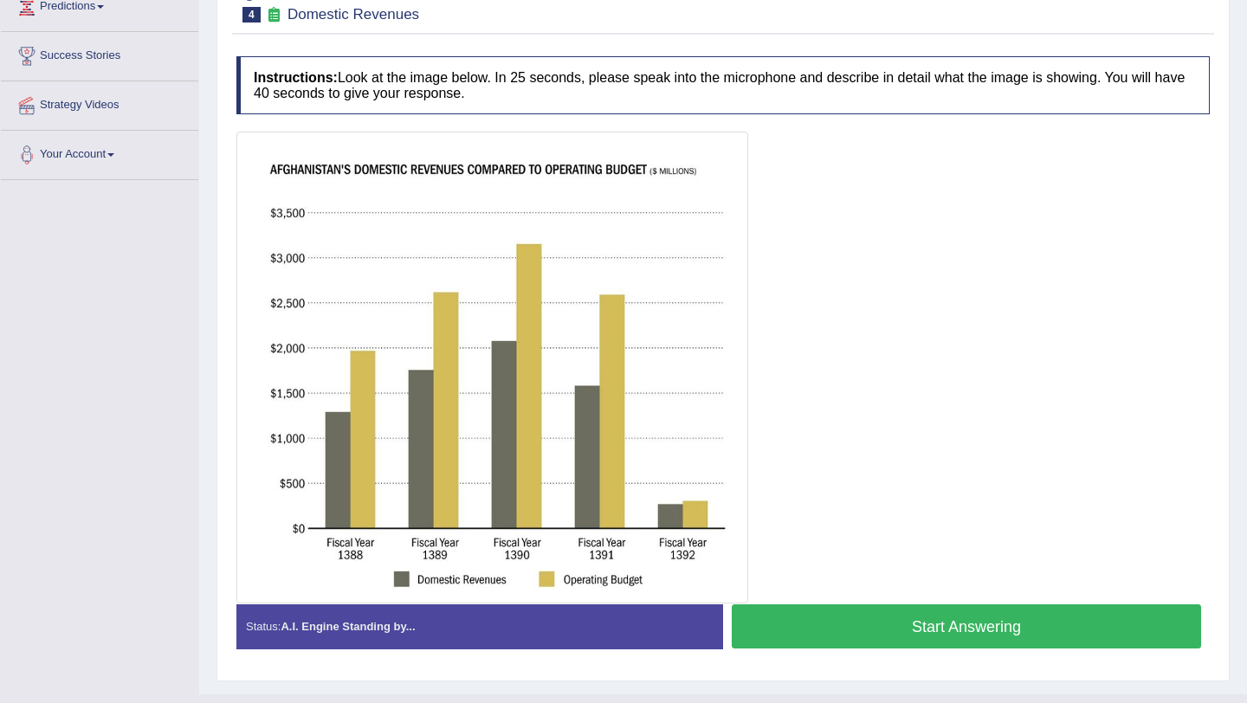
click at [850, 634] on button "Start Answering" at bounding box center [966, 627] width 469 height 44
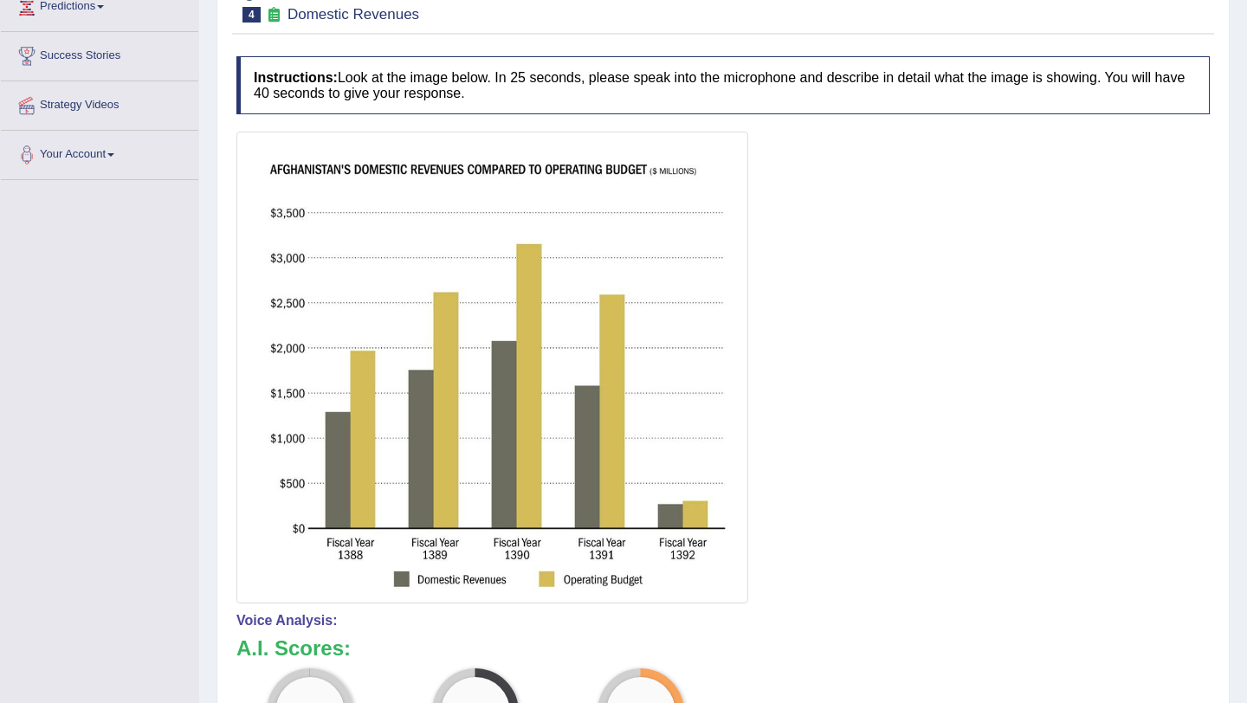
click at [891, 351] on div at bounding box center [723, 368] width 974 height 472
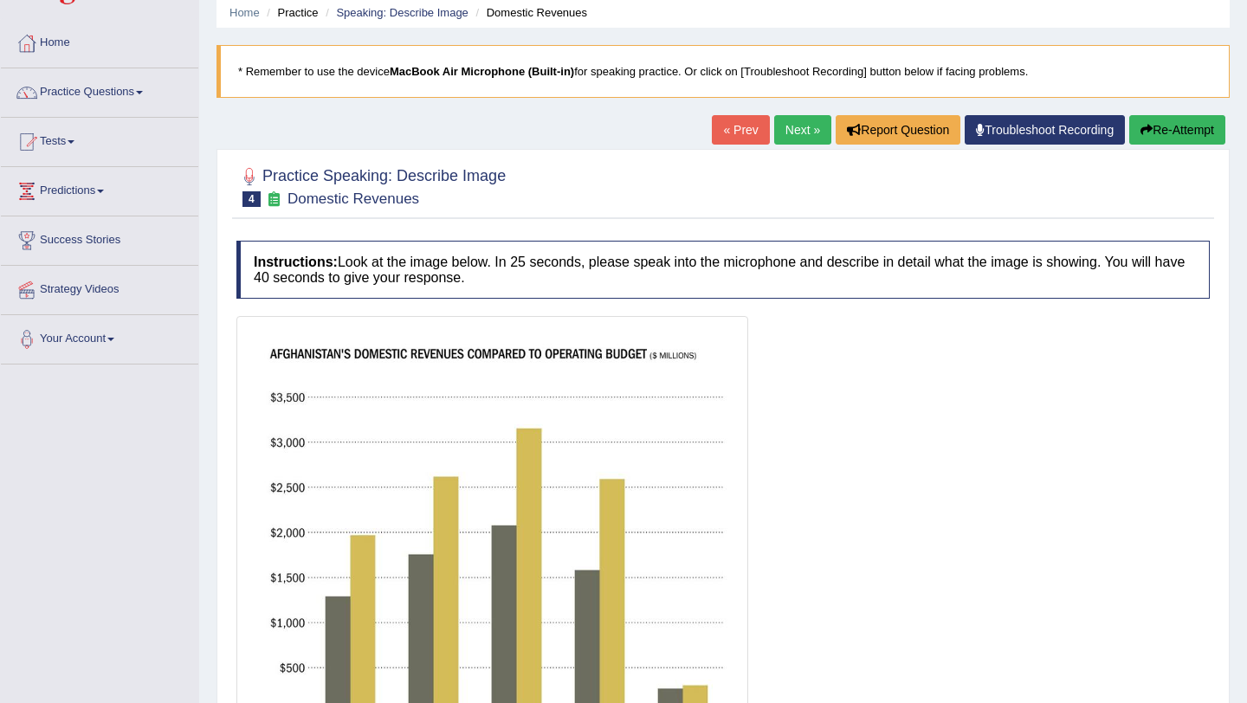
scroll to position [64, 0]
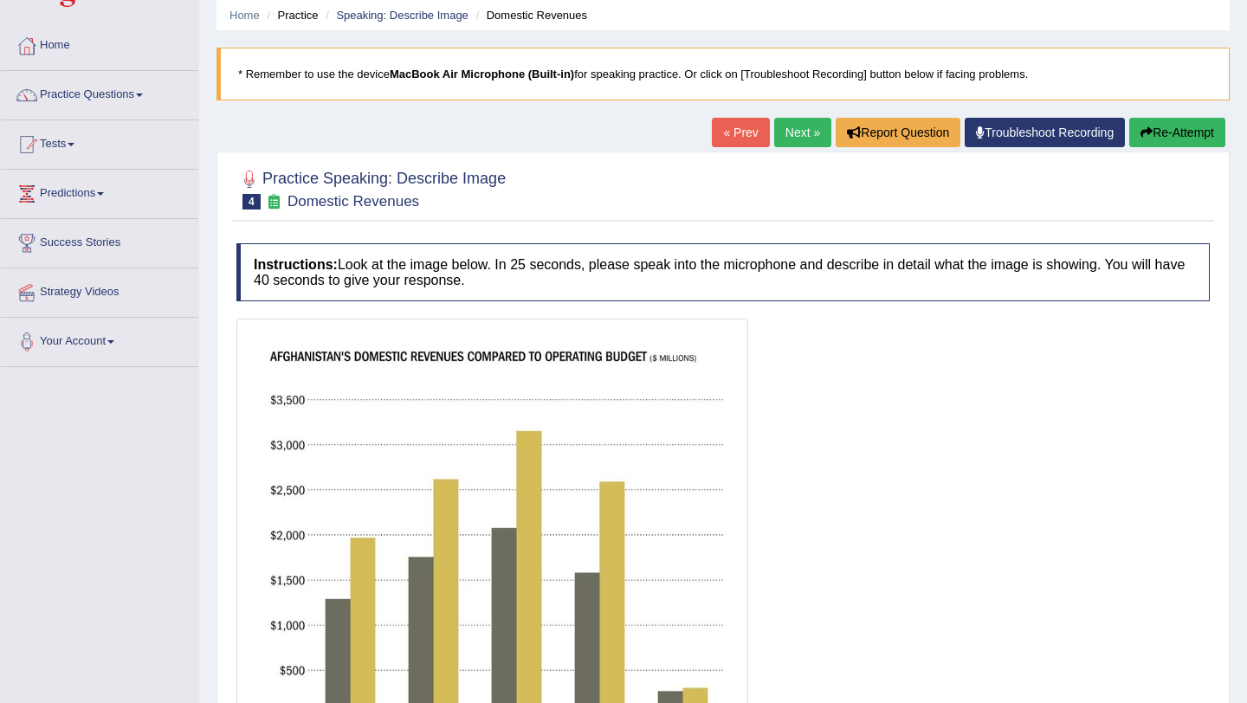
click at [1187, 135] on button "Re-Attempt" at bounding box center [1178, 132] width 96 height 29
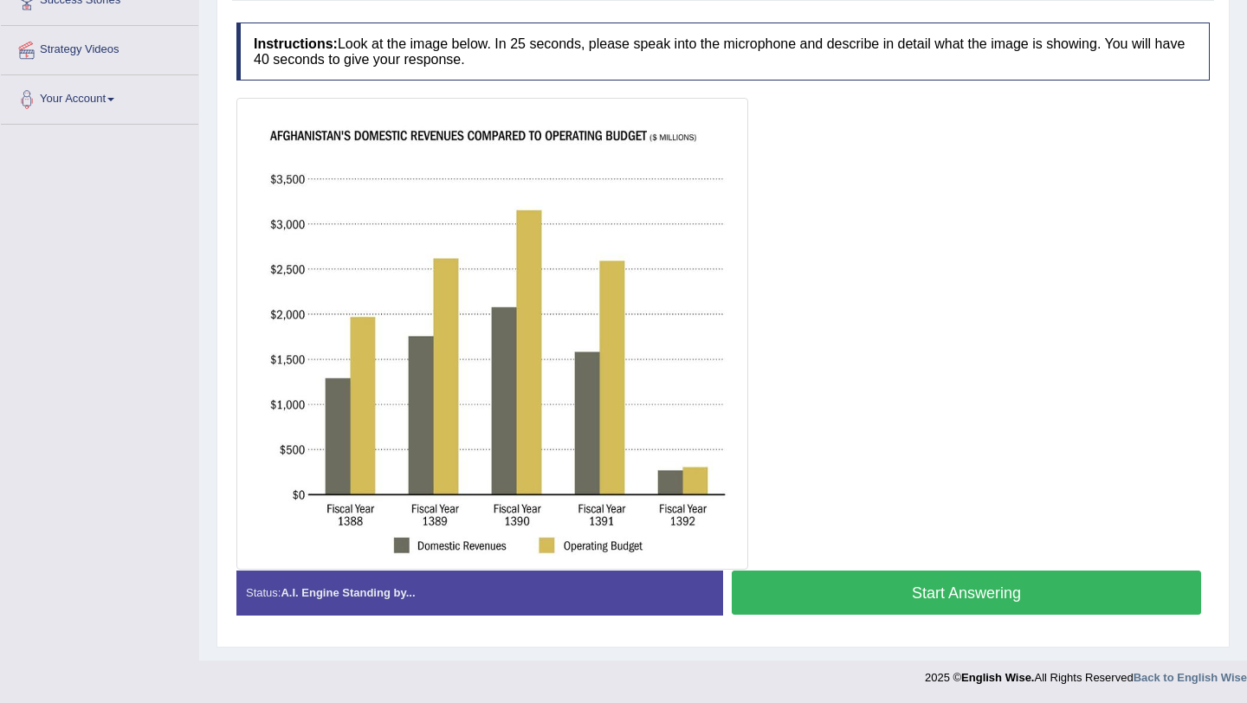
scroll to position [308, 0]
click at [865, 604] on button "Start Answering" at bounding box center [966, 592] width 469 height 44
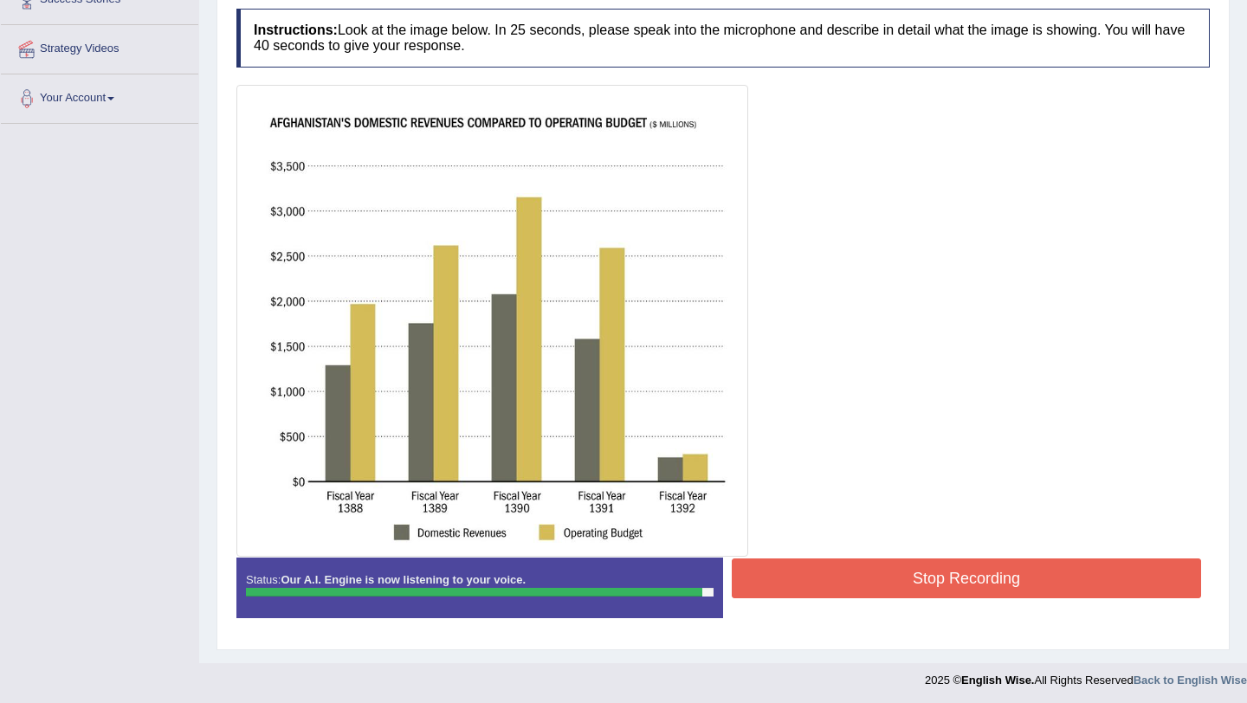
click at [892, 567] on button "Stop Recording" at bounding box center [966, 579] width 469 height 40
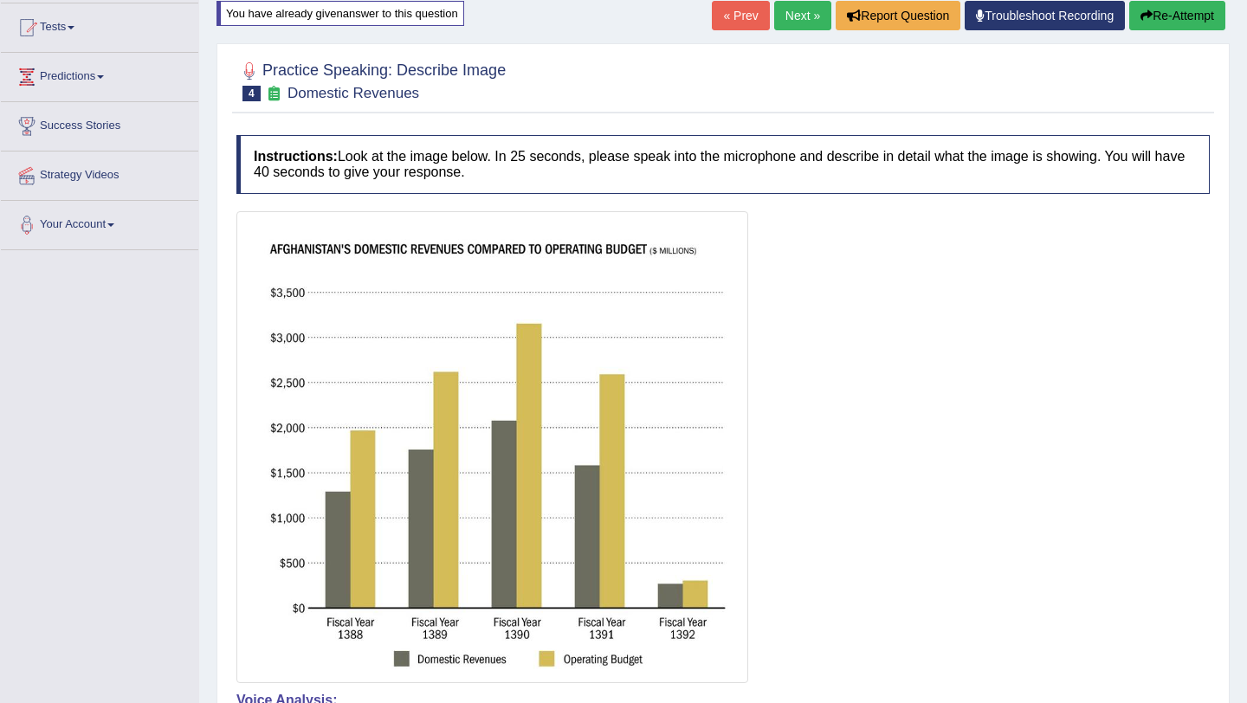
scroll to position [177, 0]
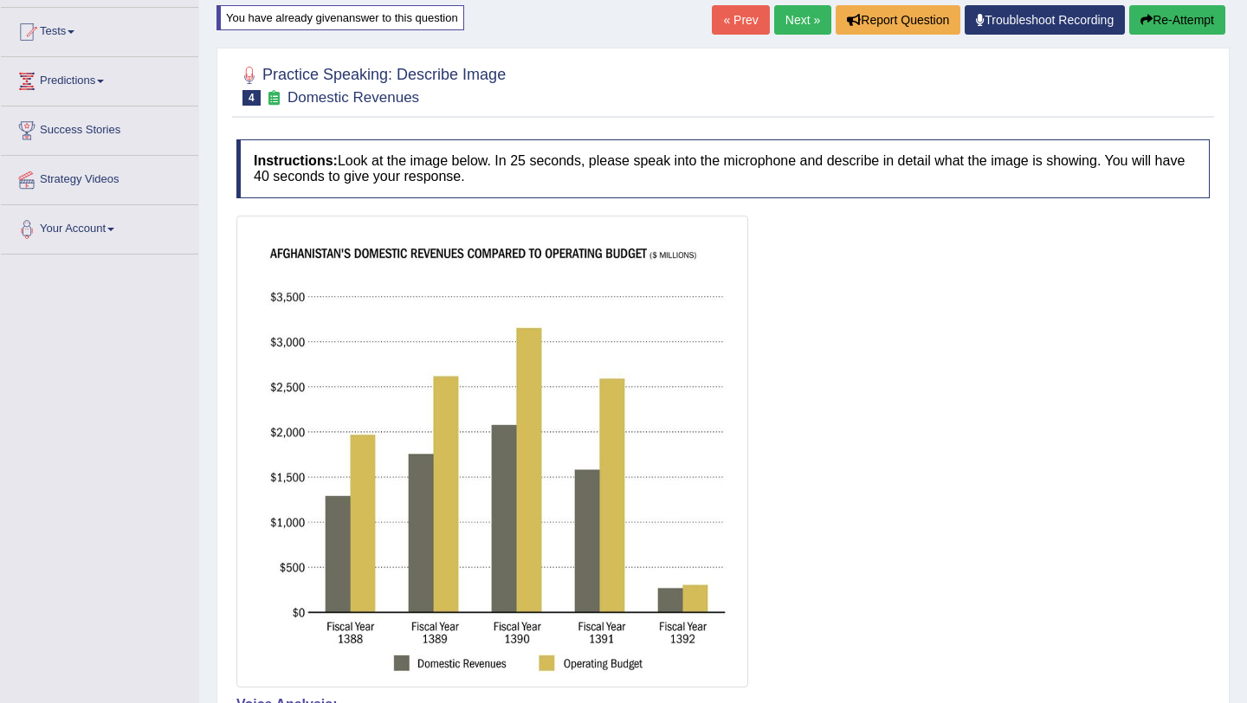
click at [1165, 15] on button "Re-Attempt" at bounding box center [1178, 19] width 96 height 29
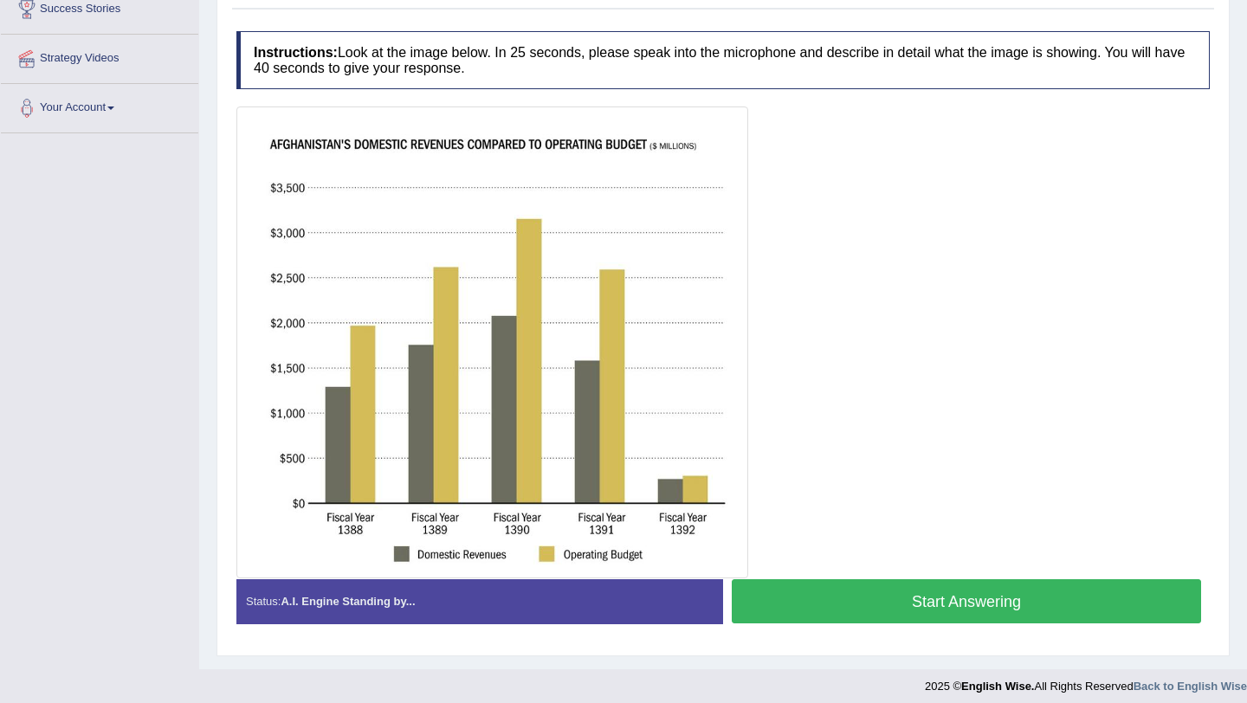
scroll to position [308, 0]
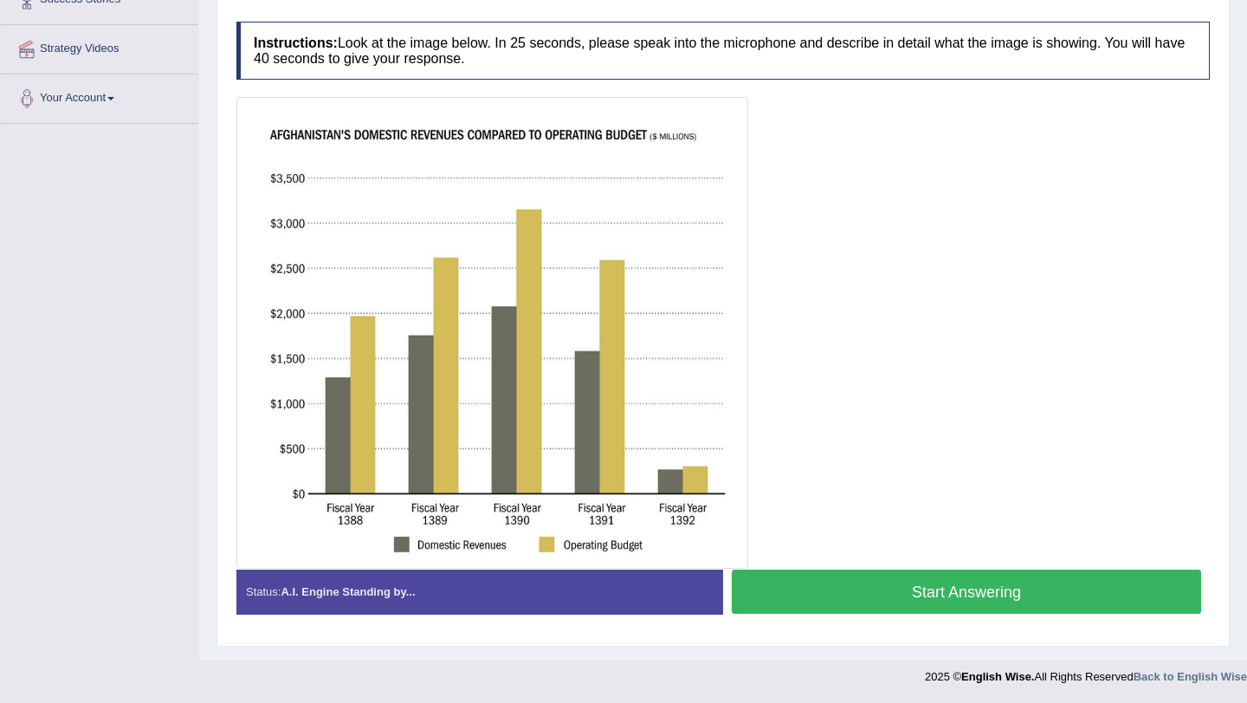
click at [890, 597] on button "Start Answering" at bounding box center [966, 592] width 469 height 44
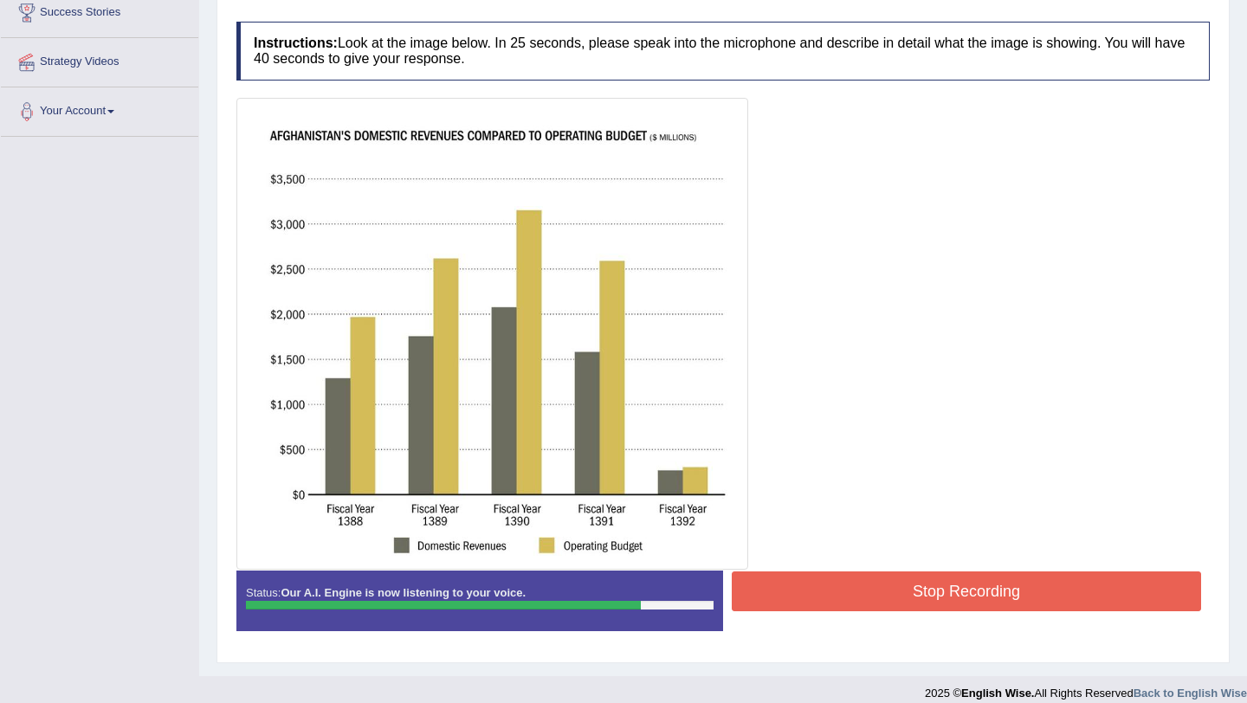
click at [890, 597] on button "Stop Recording" at bounding box center [966, 592] width 469 height 40
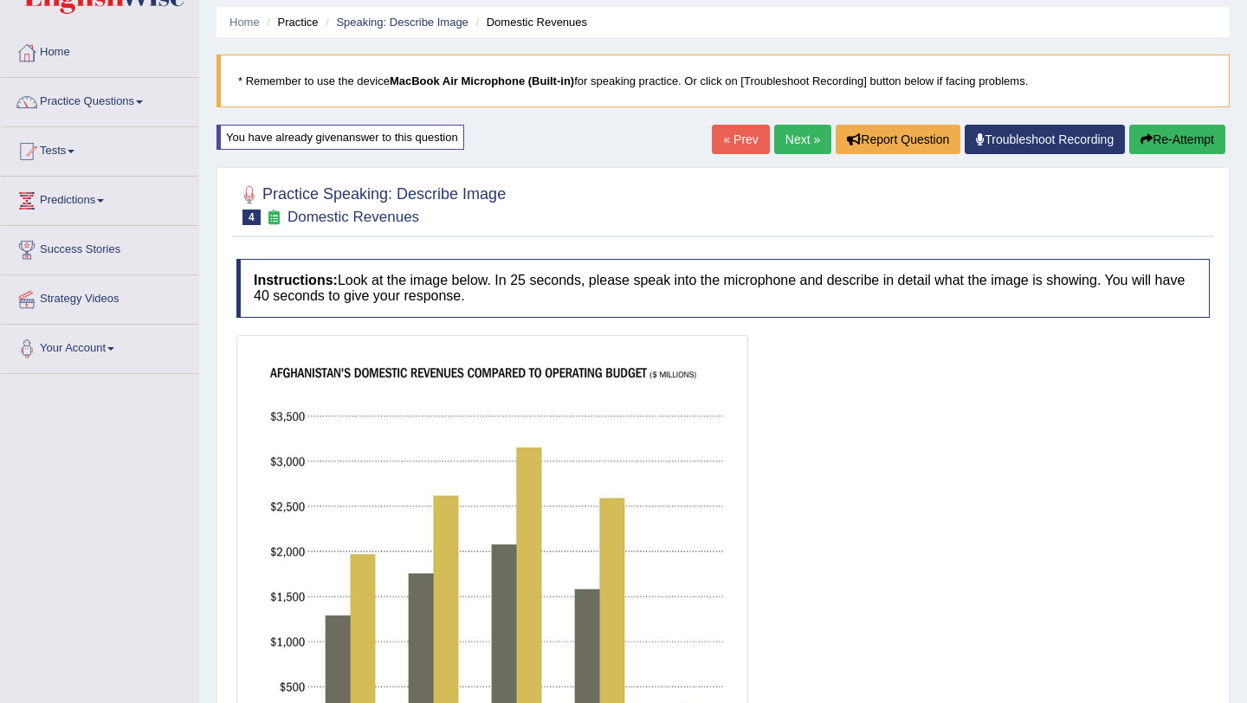
scroll to position [33, 0]
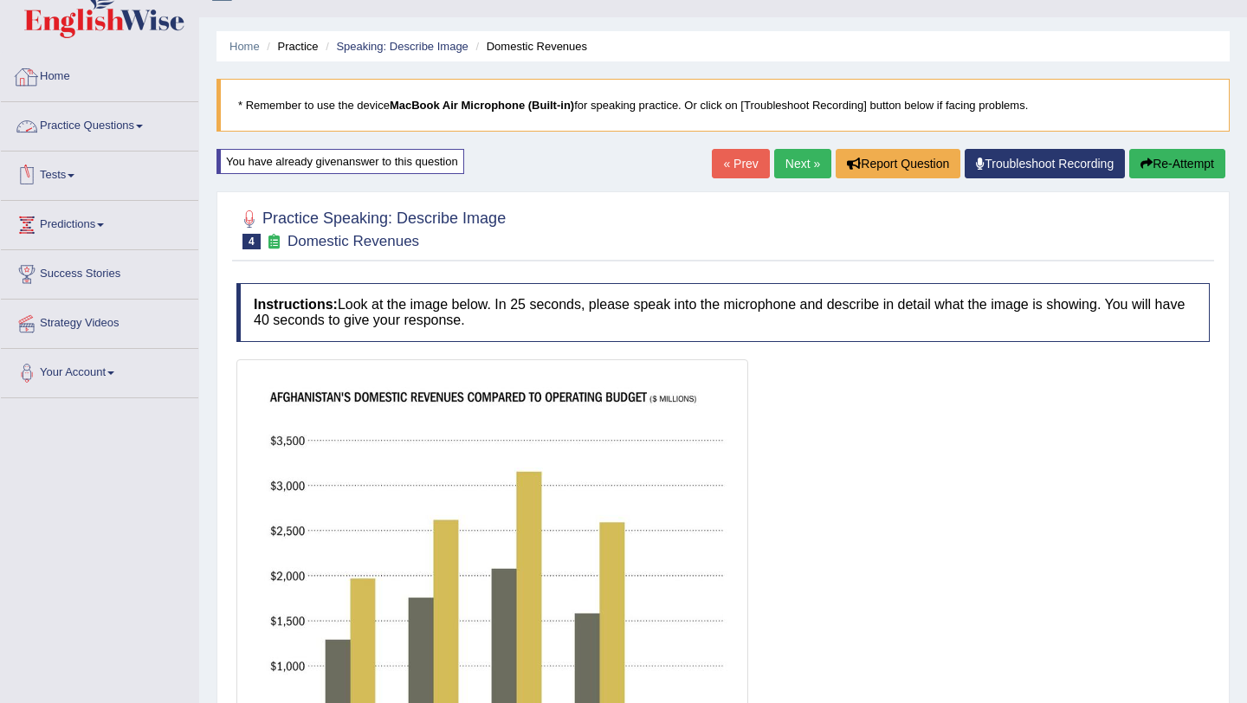
click at [76, 120] on link "Practice Questions" at bounding box center [99, 123] width 197 height 43
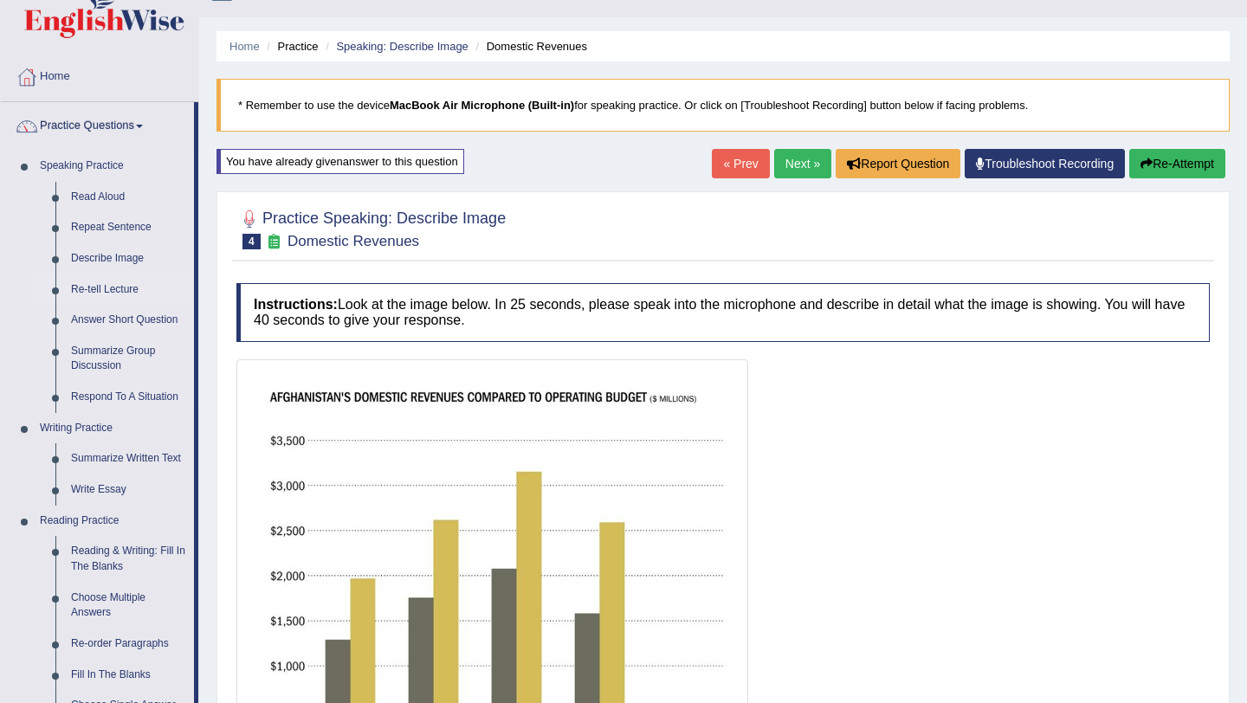
click at [87, 288] on link "Re-tell Lecture" at bounding box center [128, 290] width 131 height 31
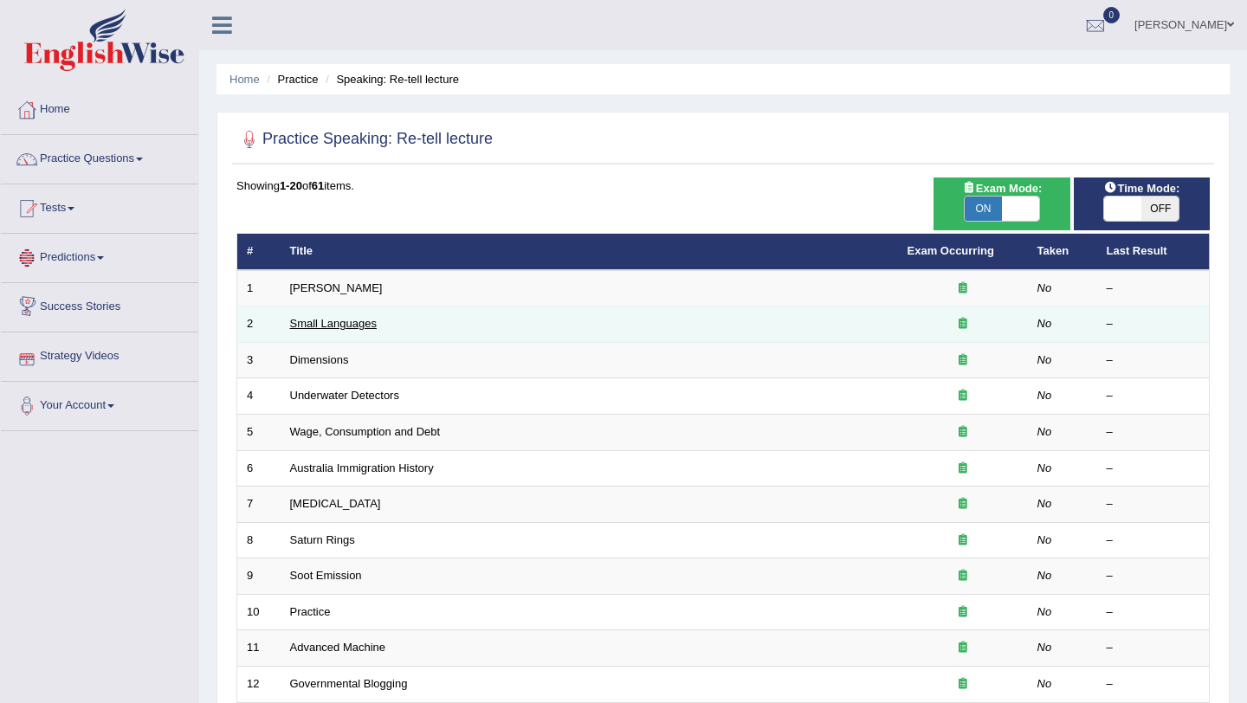
click at [315, 321] on link "Small Languages" at bounding box center [333, 323] width 87 height 13
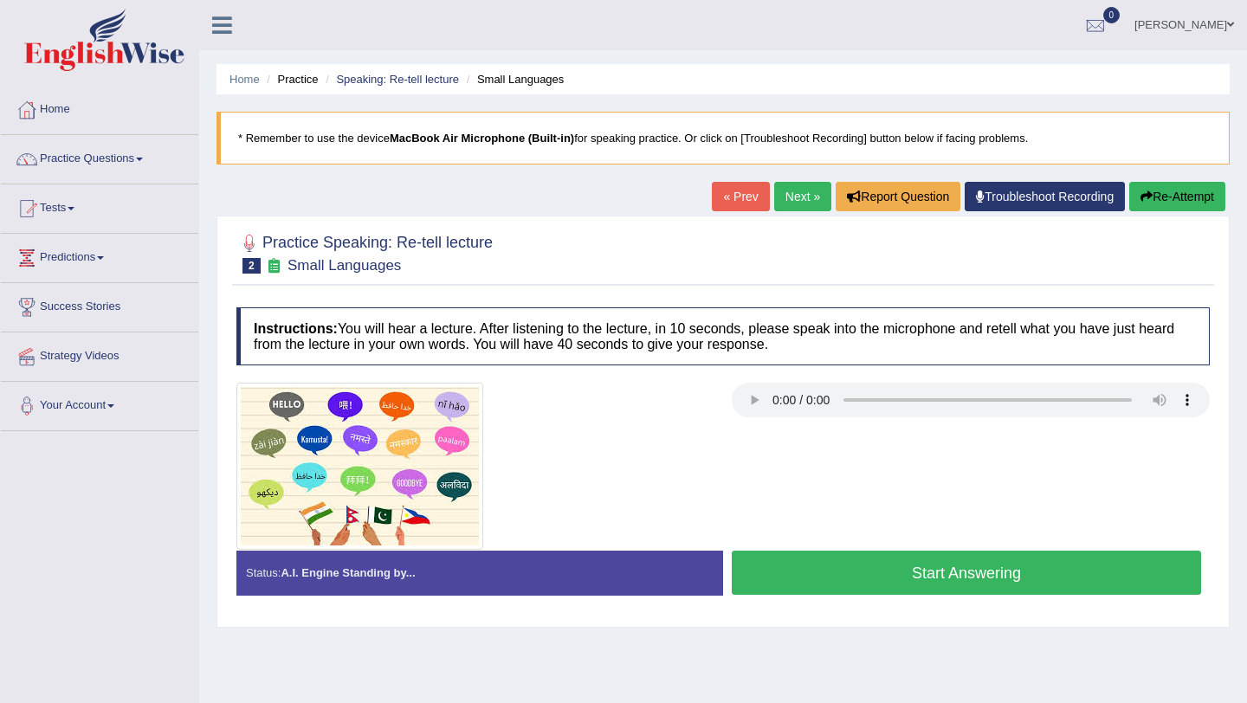
click at [849, 576] on button "Start Answering" at bounding box center [966, 573] width 469 height 44
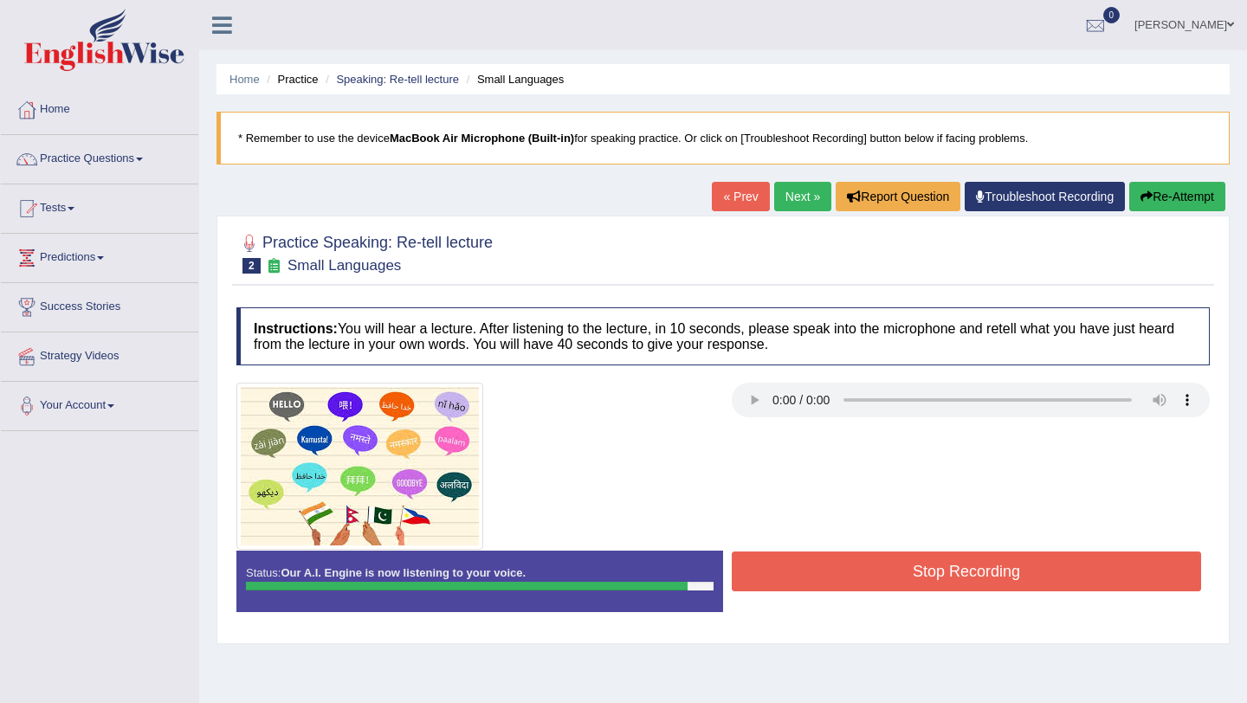
click at [849, 576] on button "Stop Recording" at bounding box center [966, 572] width 469 height 40
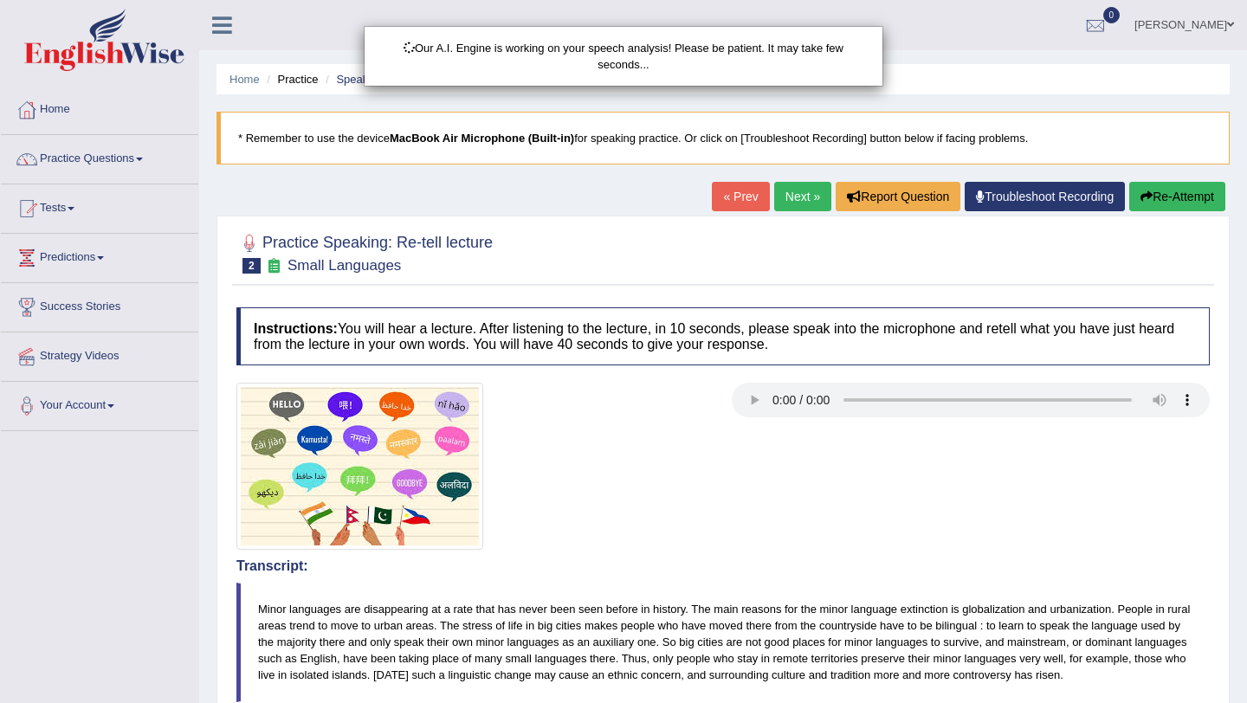
click at [1209, 577] on div "Our A.I. Engine is working on your speech analysis! Please be patient. It may t…" at bounding box center [623, 351] width 1247 height 703
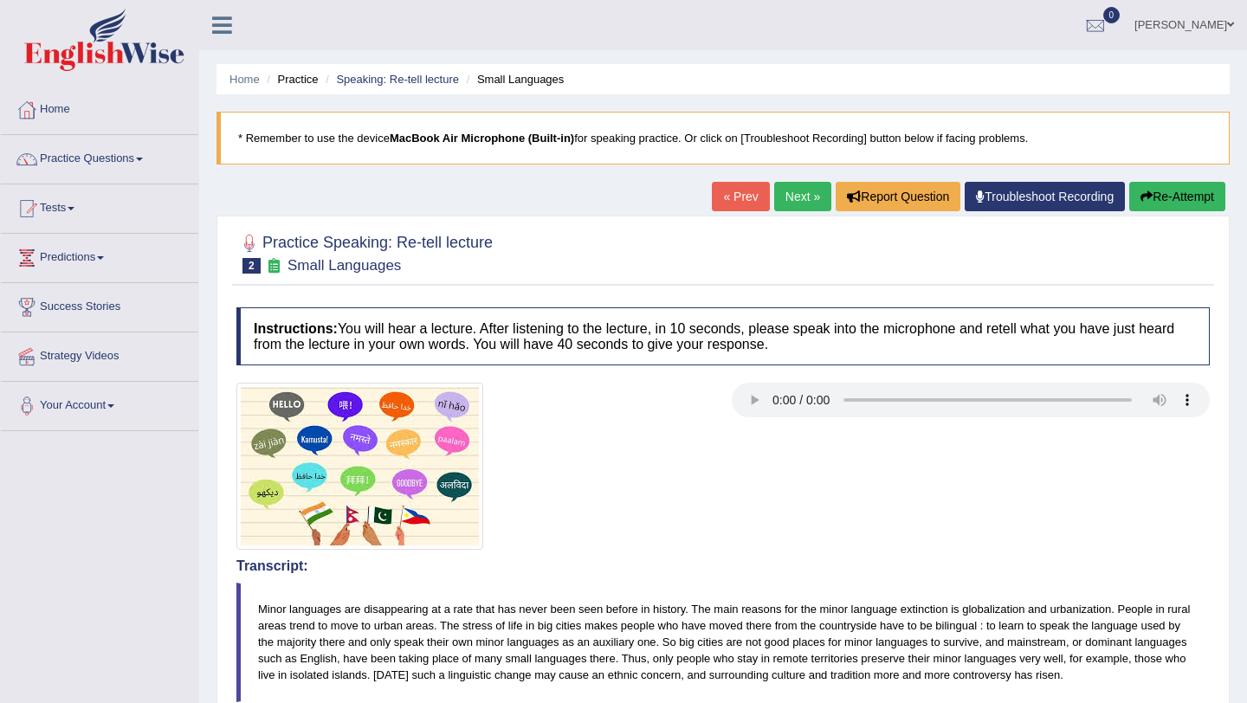
click at [1162, 195] on button "Re-Attempt" at bounding box center [1178, 196] width 96 height 29
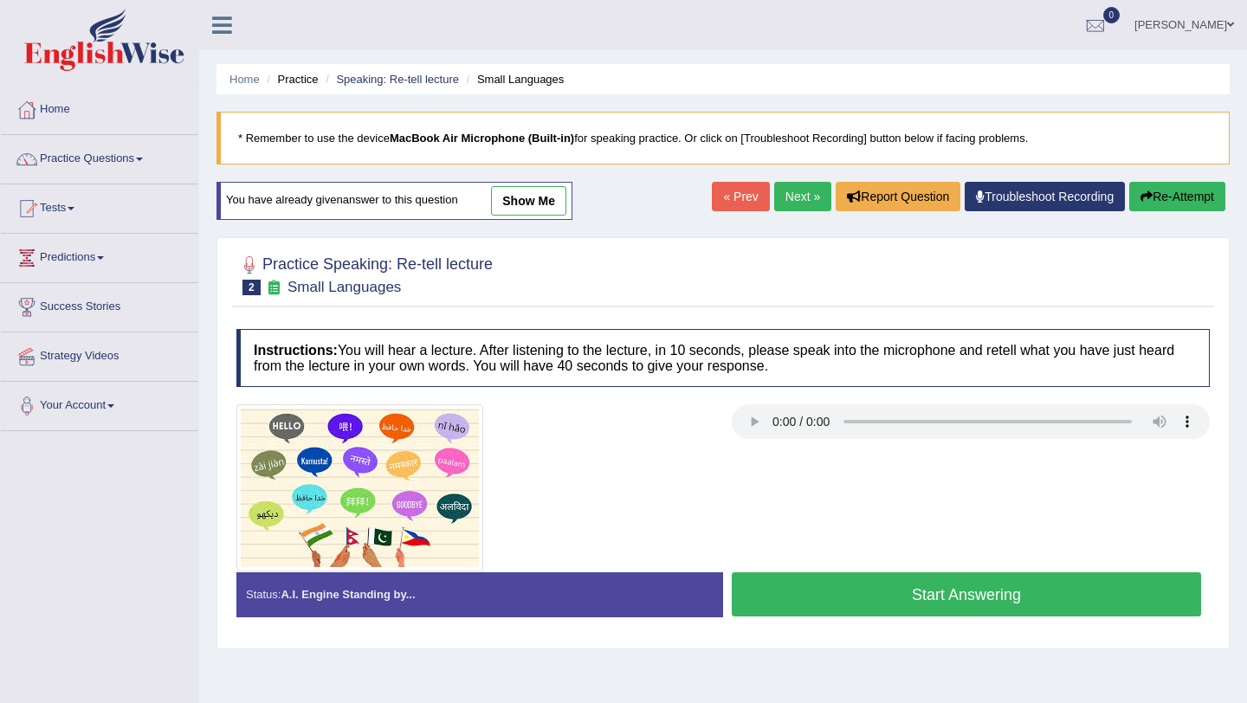
click at [902, 592] on button "Start Answering" at bounding box center [966, 595] width 469 height 44
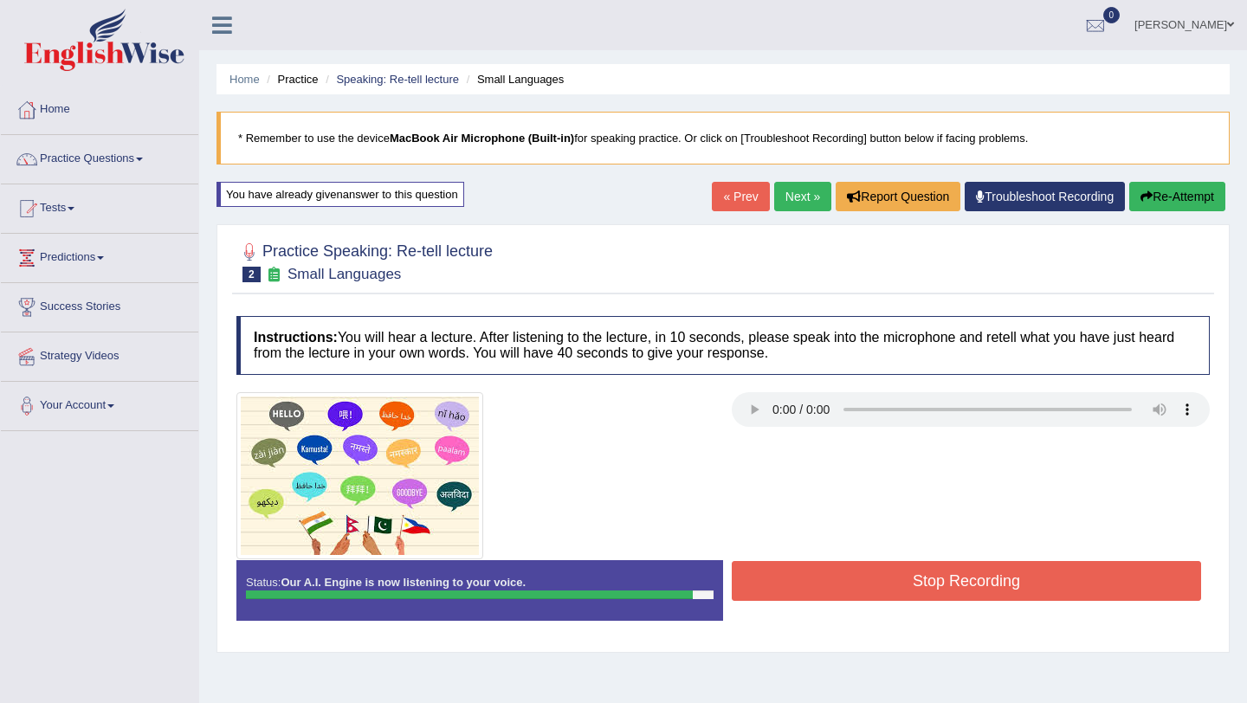
click at [902, 592] on button "Stop Recording" at bounding box center [966, 581] width 469 height 40
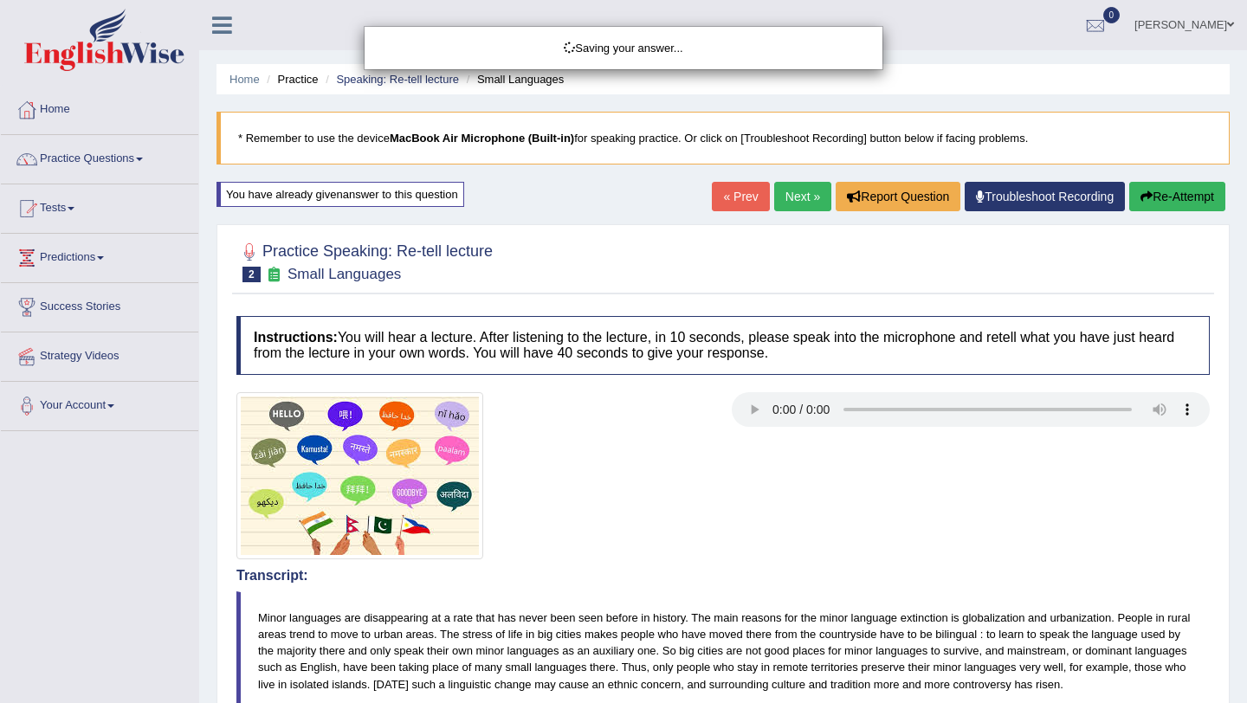
click at [1128, 463] on div "Saving your answer..." at bounding box center [623, 351] width 1247 height 703
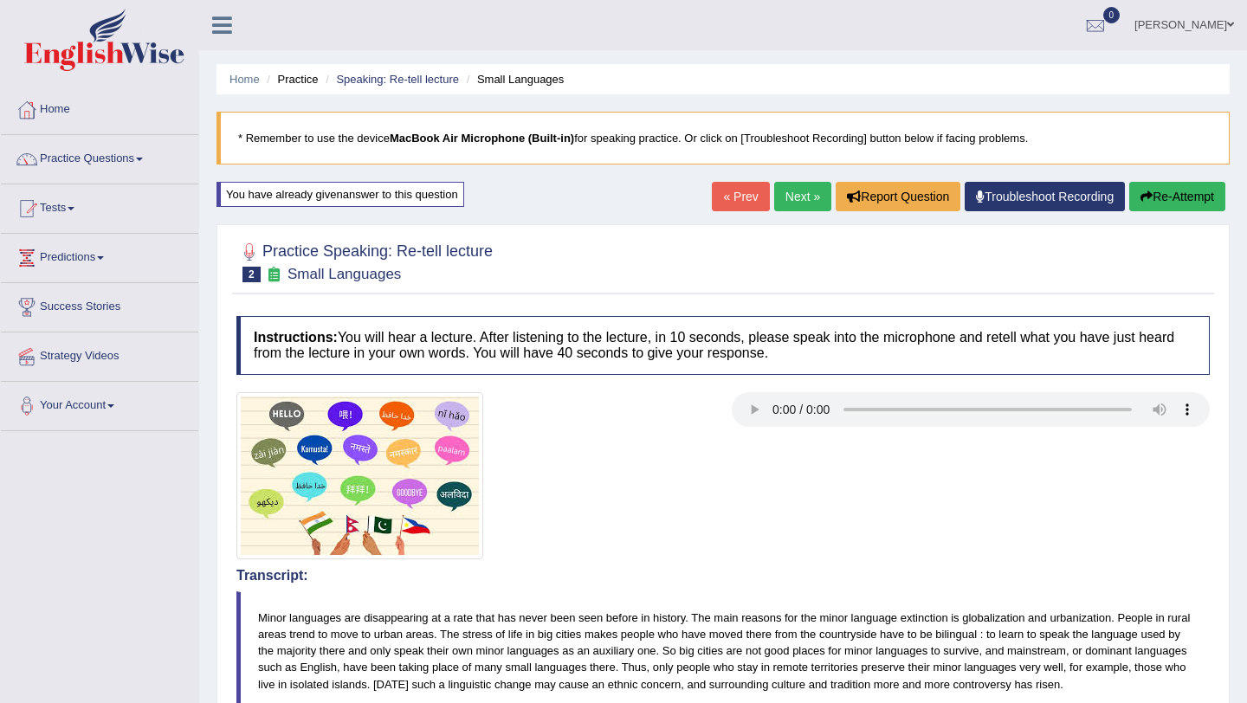
click at [793, 201] on link "Next »" at bounding box center [802, 196] width 57 height 29
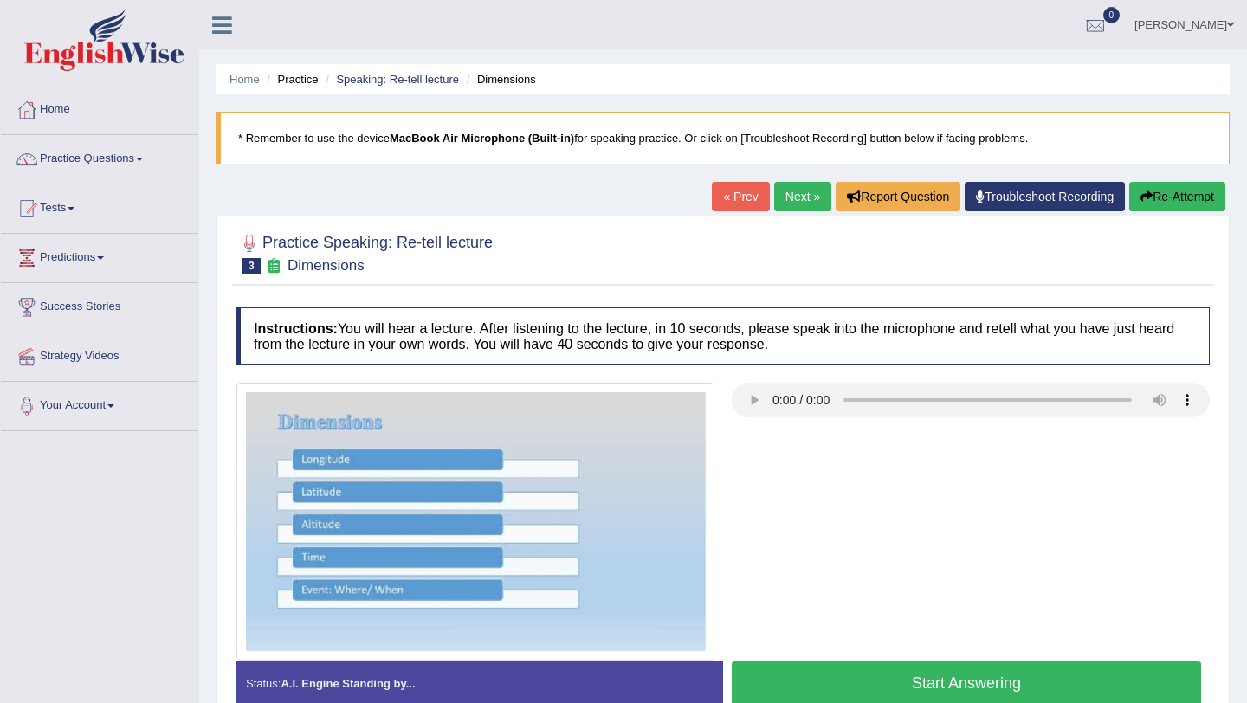
click at [1032, 689] on button "Start Answering" at bounding box center [966, 684] width 469 height 44
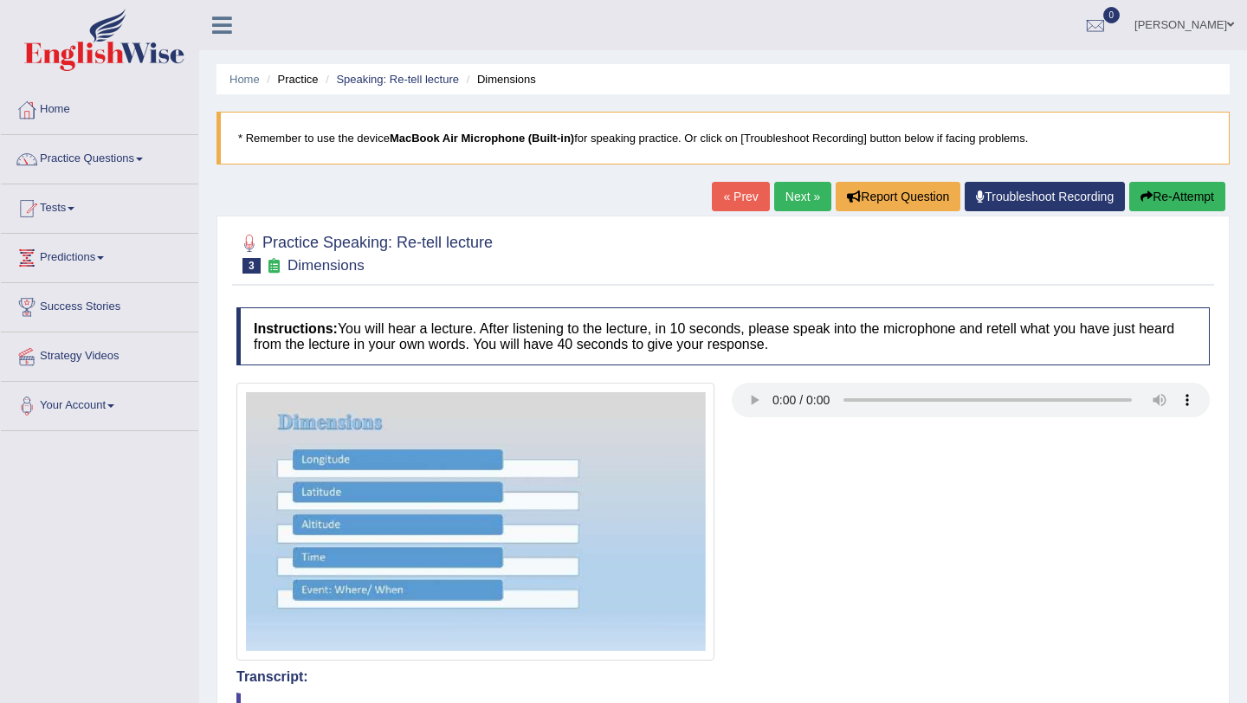
click at [146, 156] on link "Practice Questions" at bounding box center [99, 156] width 197 height 43
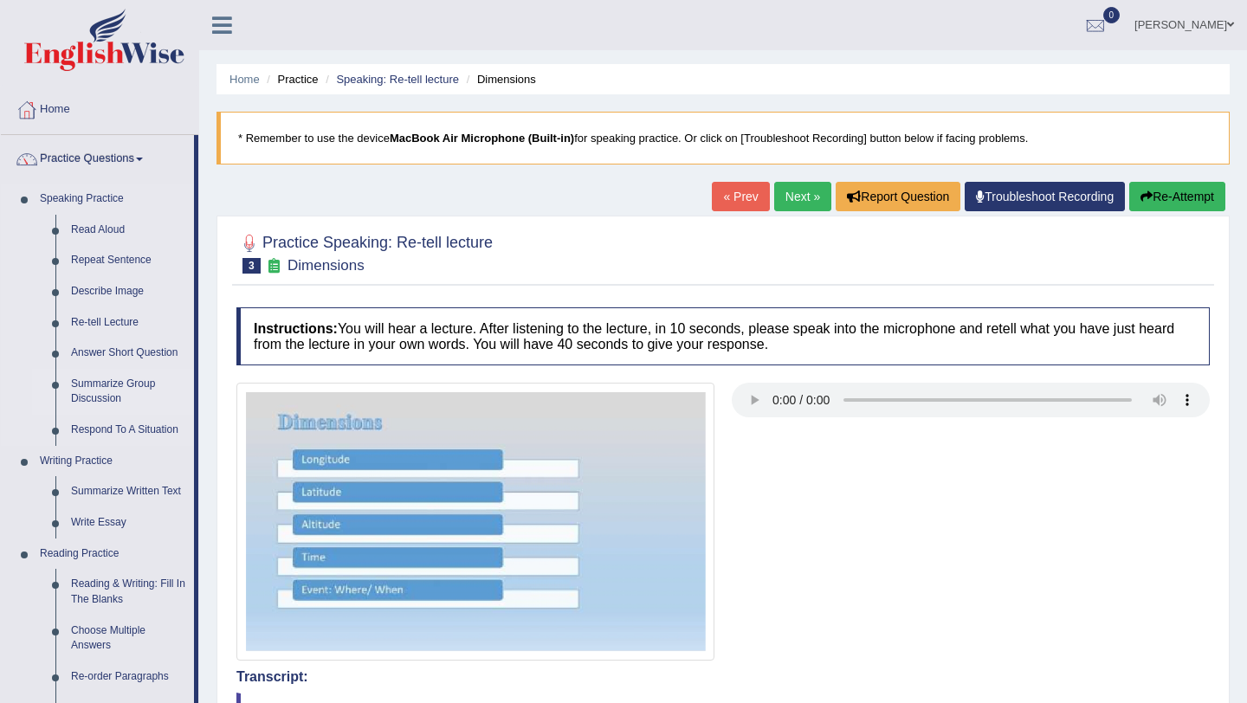
click at [123, 394] on link "Summarize Group Discussion" at bounding box center [128, 392] width 131 height 46
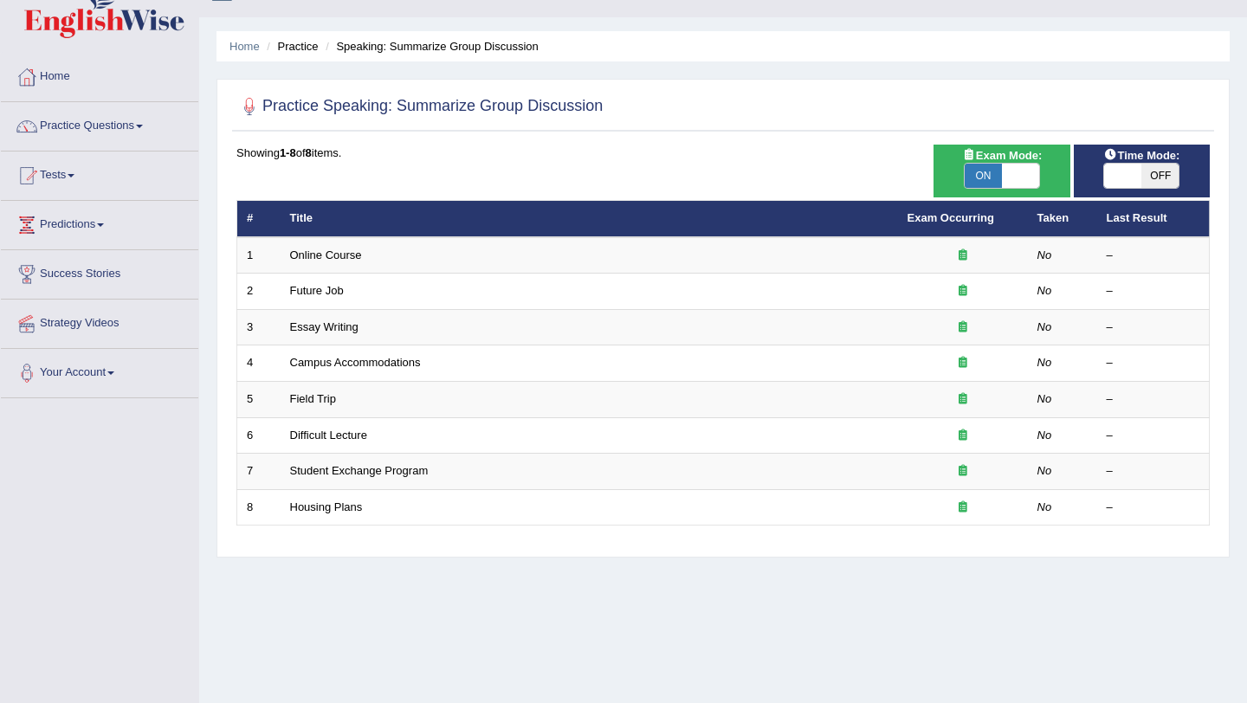
scroll to position [35, 0]
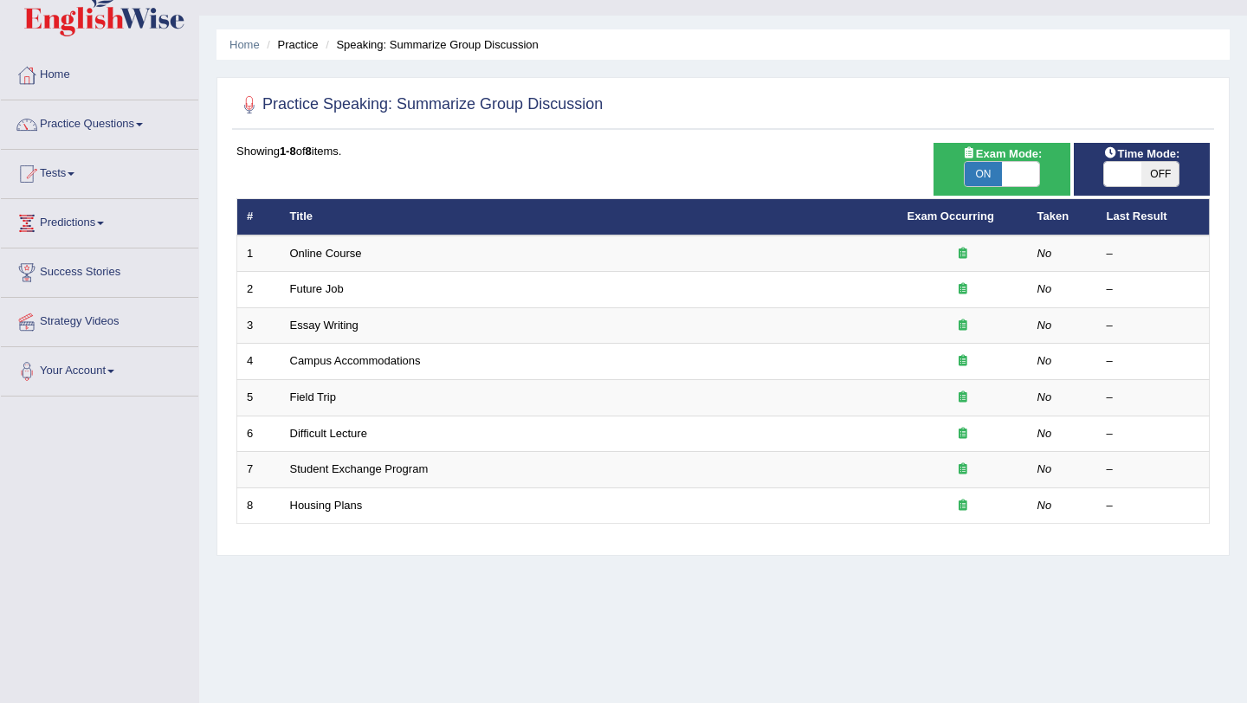
click at [1033, 172] on span at bounding box center [1020, 174] width 37 height 24
checkbox input "false"
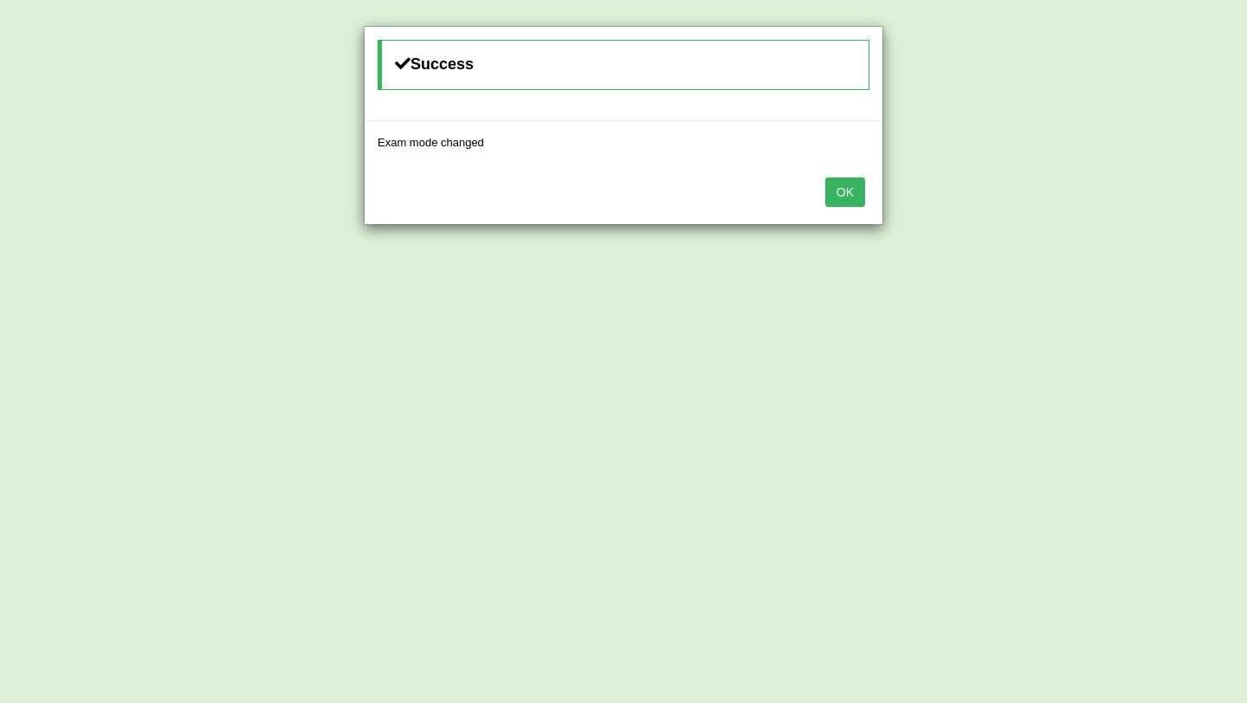
click at [833, 195] on button "OK" at bounding box center [846, 192] width 40 height 29
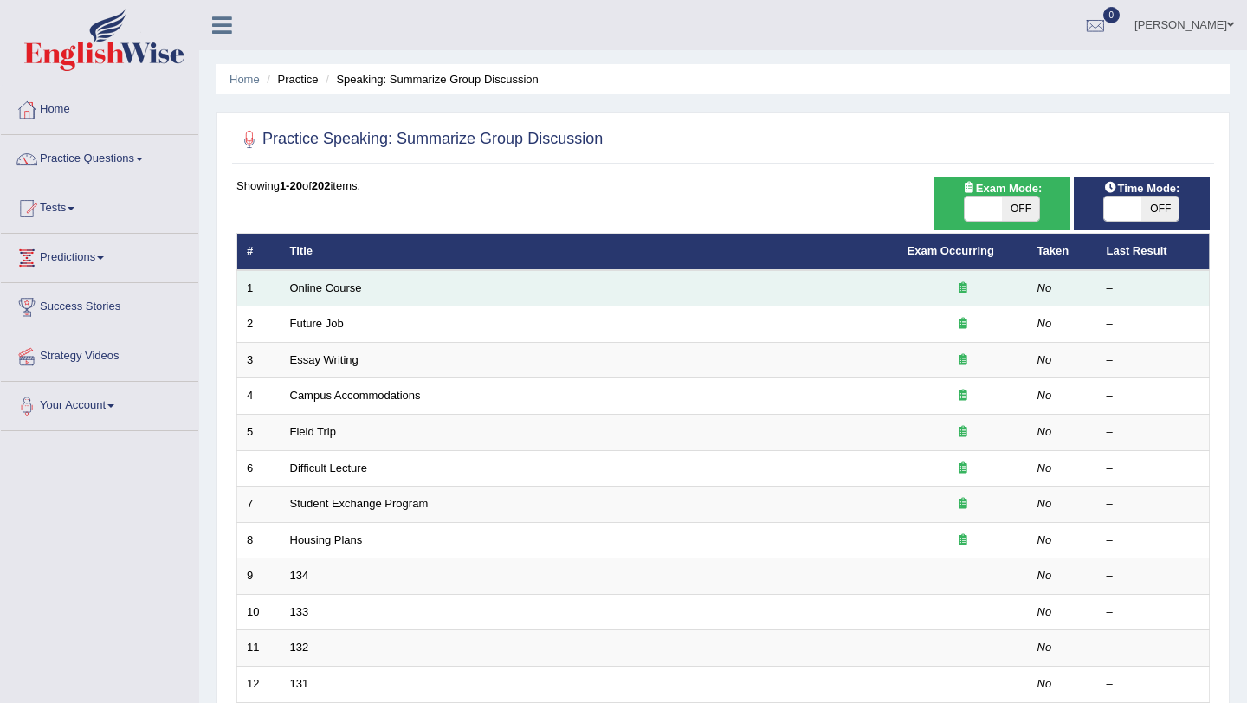
click at [521, 275] on td "Online Course" at bounding box center [590, 288] width 618 height 36
click at [345, 299] on td "Online Course" at bounding box center [590, 288] width 618 height 36
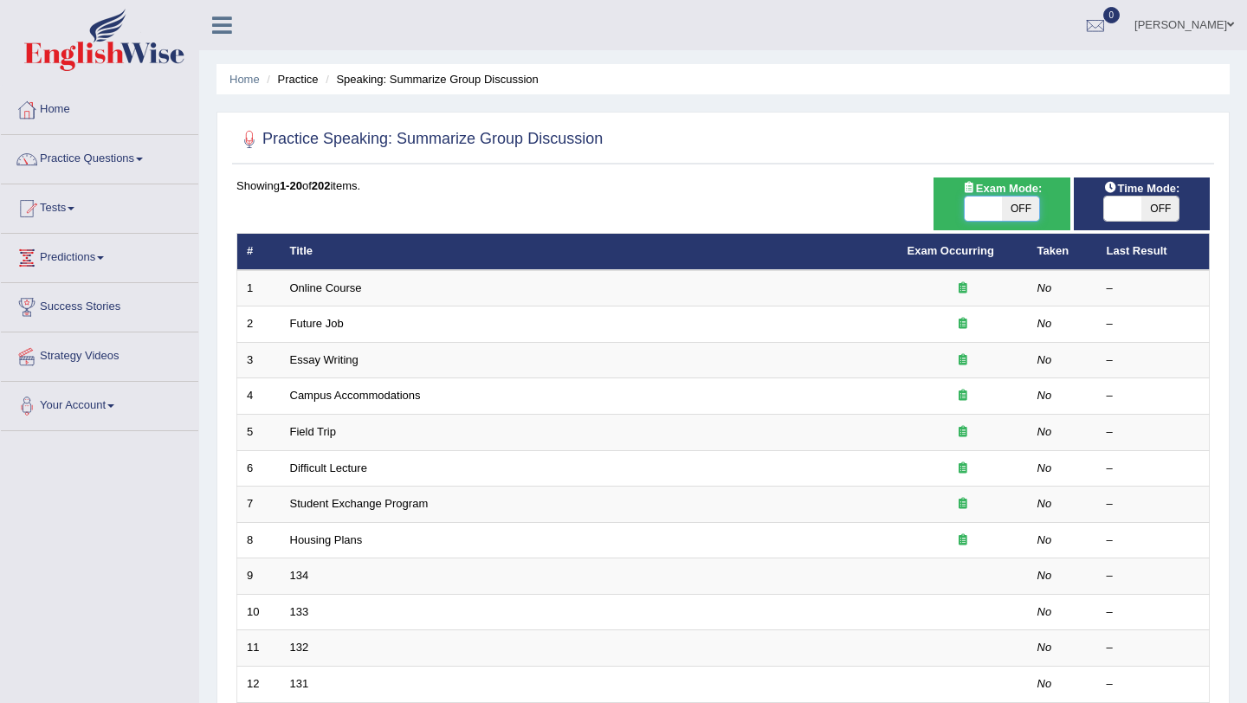
click at [969, 201] on span at bounding box center [983, 209] width 37 height 24
checkbox input "true"
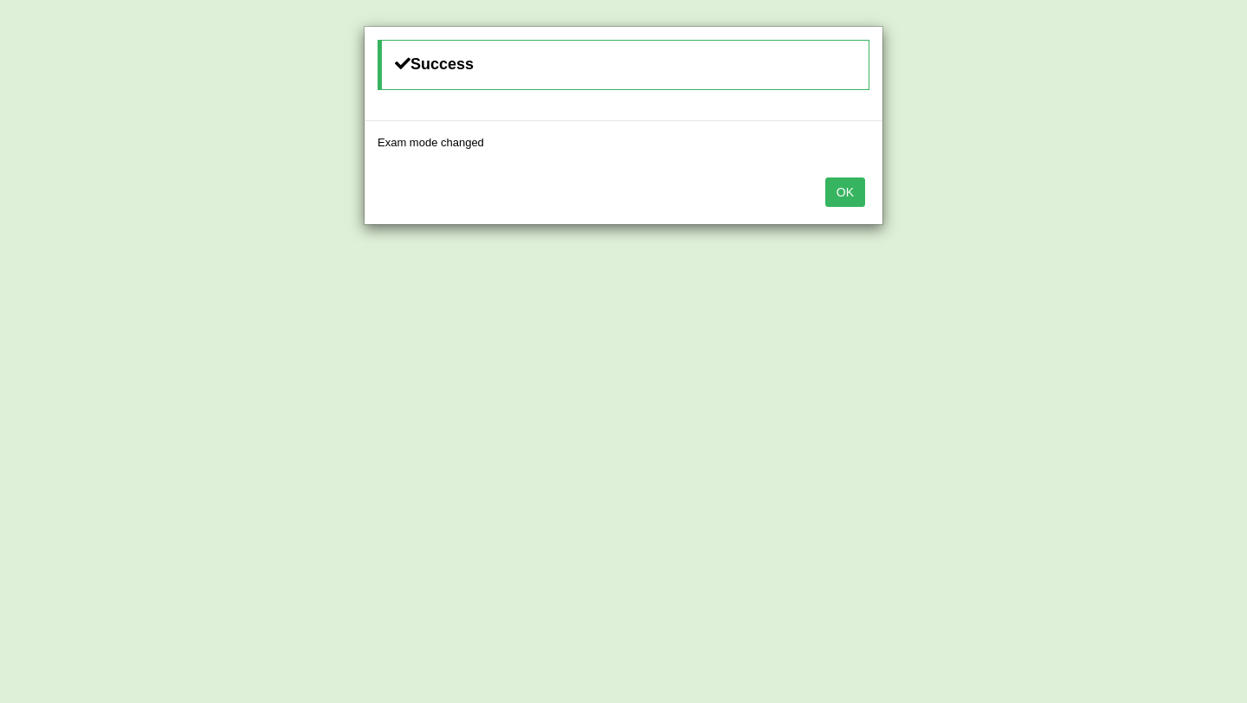
click at [848, 188] on button "OK" at bounding box center [846, 192] width 40 height 29
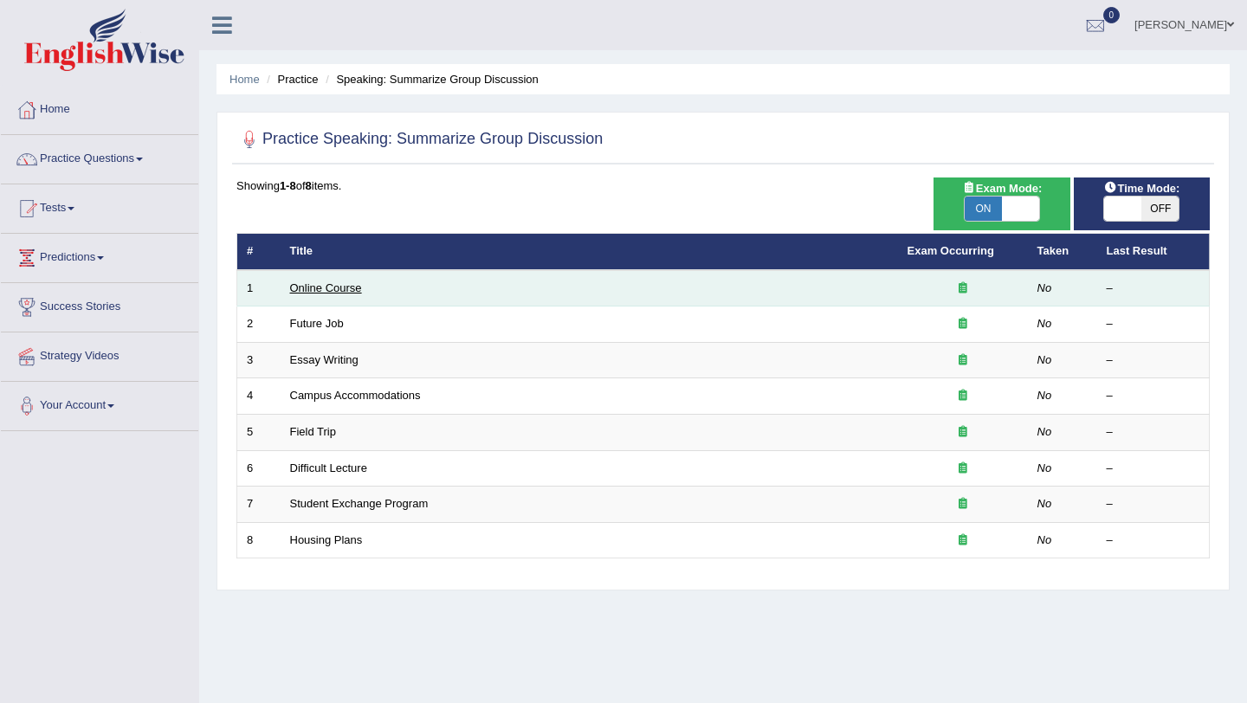
click at [334, 288] on link "Online Course" at bounding box center [326, 288] width 72 height 13
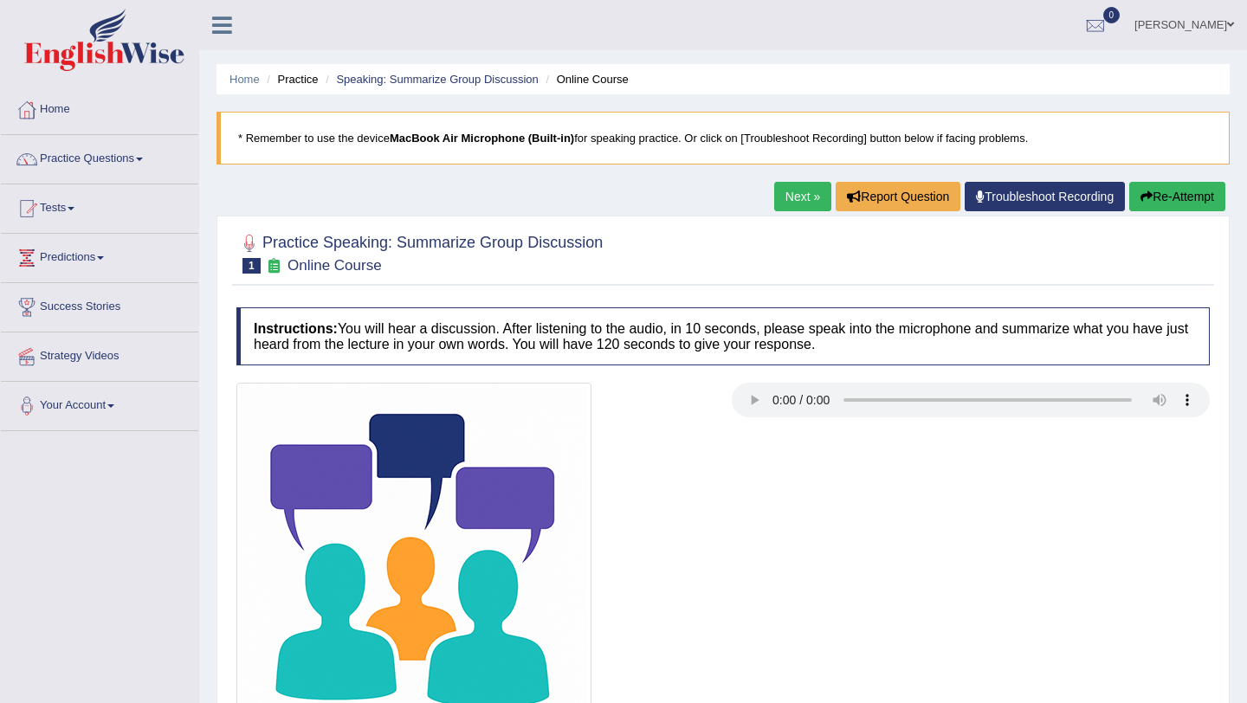
click at [793, 452] on div at bounding box center [723, 560] width 991 height 355
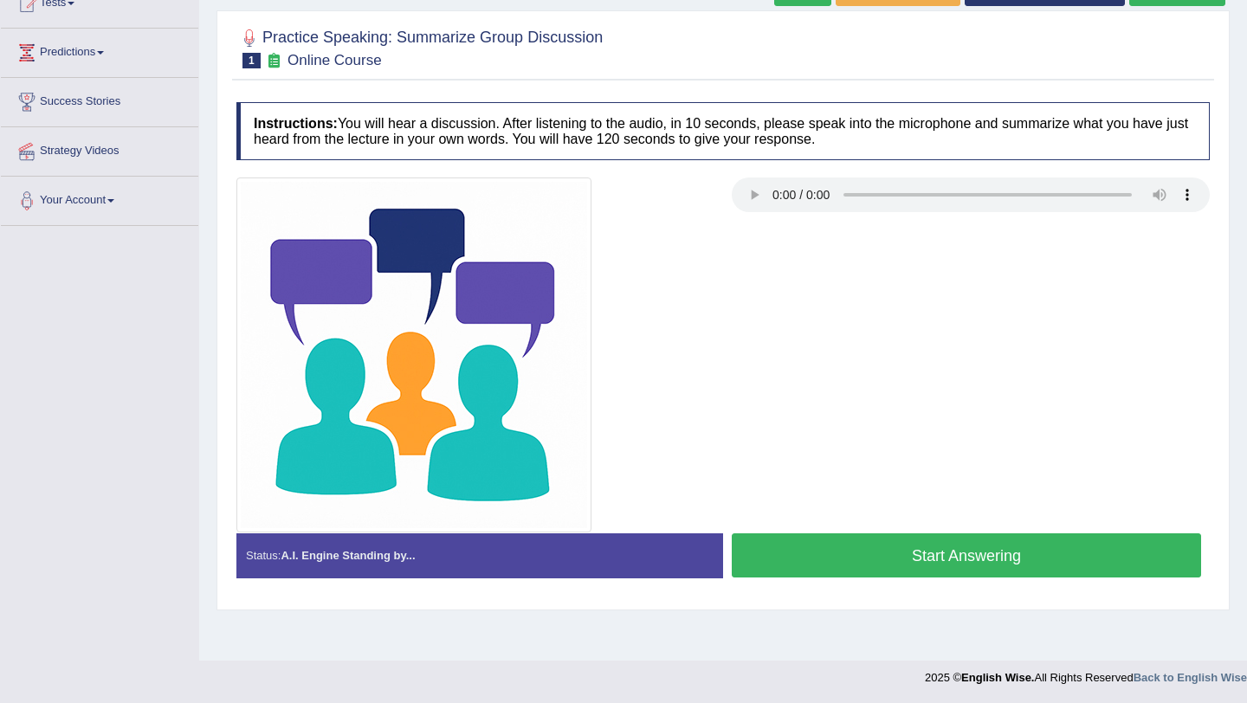
scroll to position [206, 0]
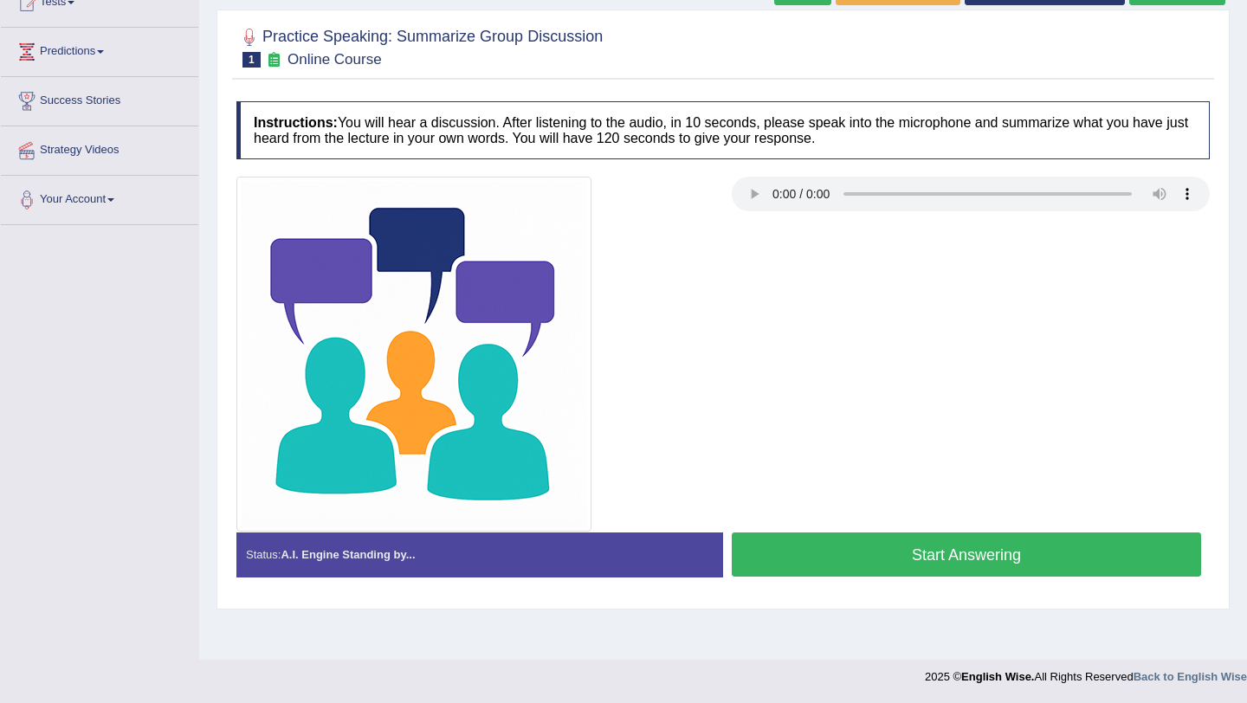
click at [953, 552] on button "Start Answering" at bounding box center [966, 555] width 469 height 44
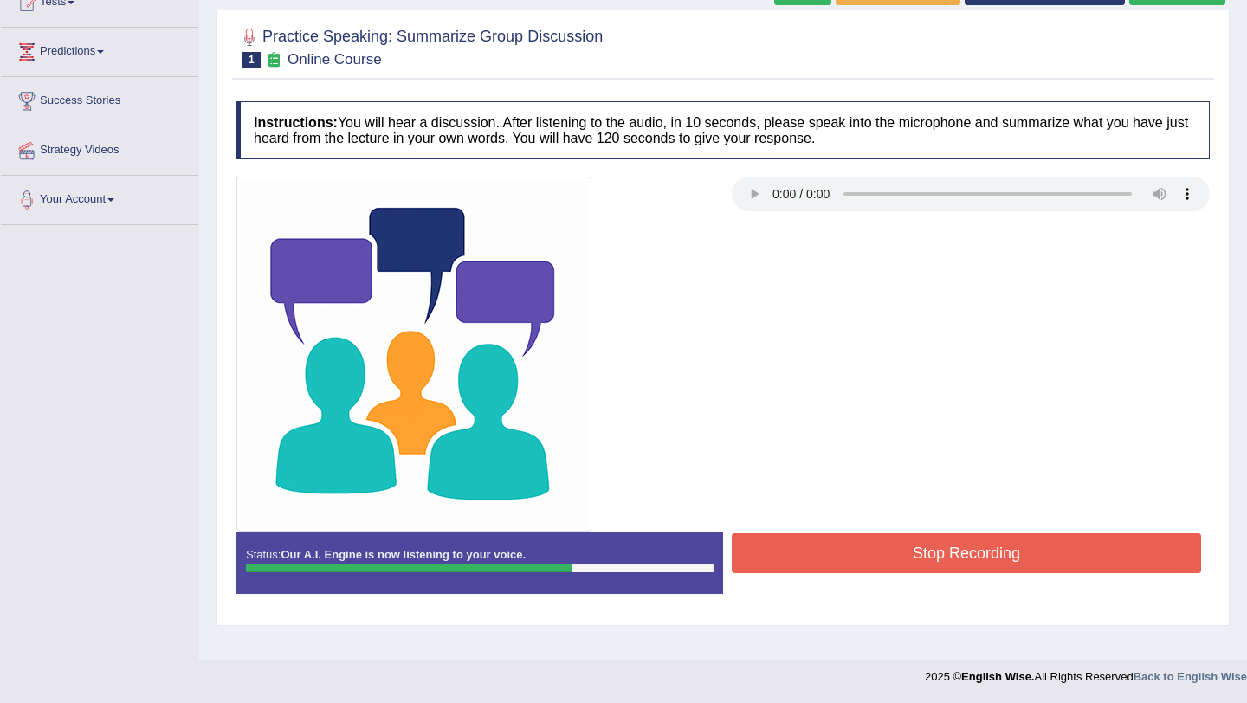
click at [953, 552] on button "Stop Recording" at bounding box center [966, 554] width 469 height 40
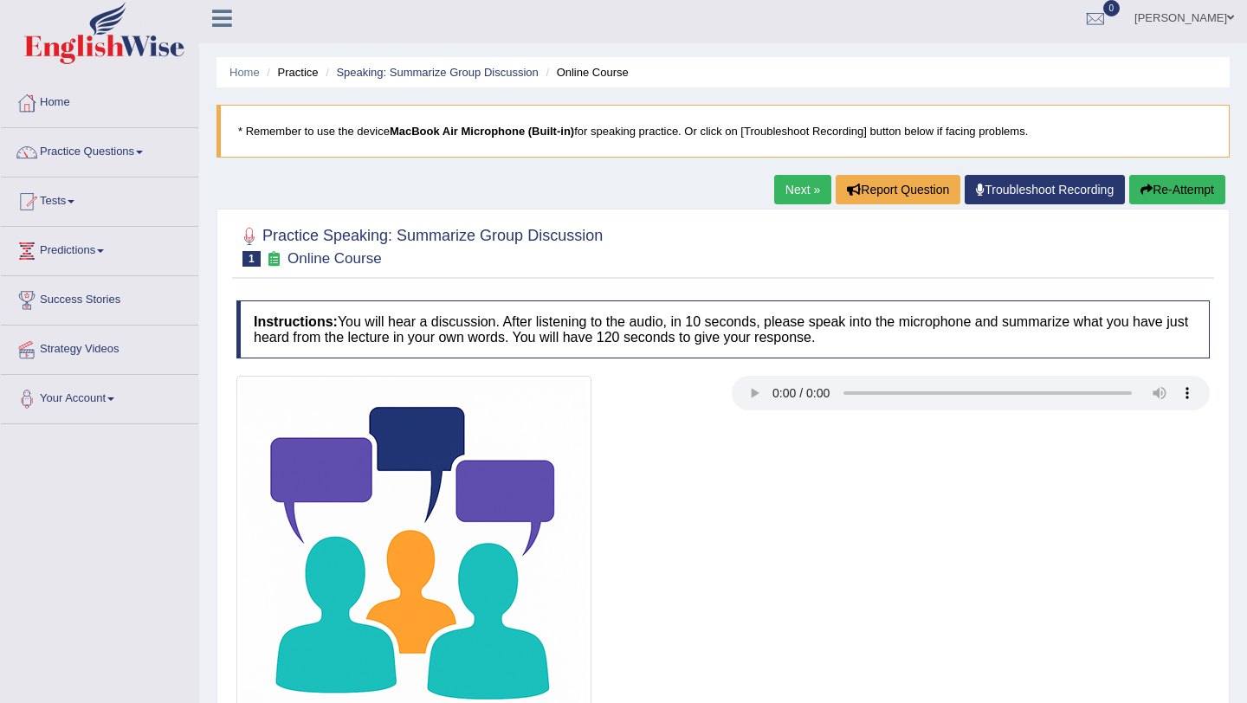
scroll to position [0, 0]
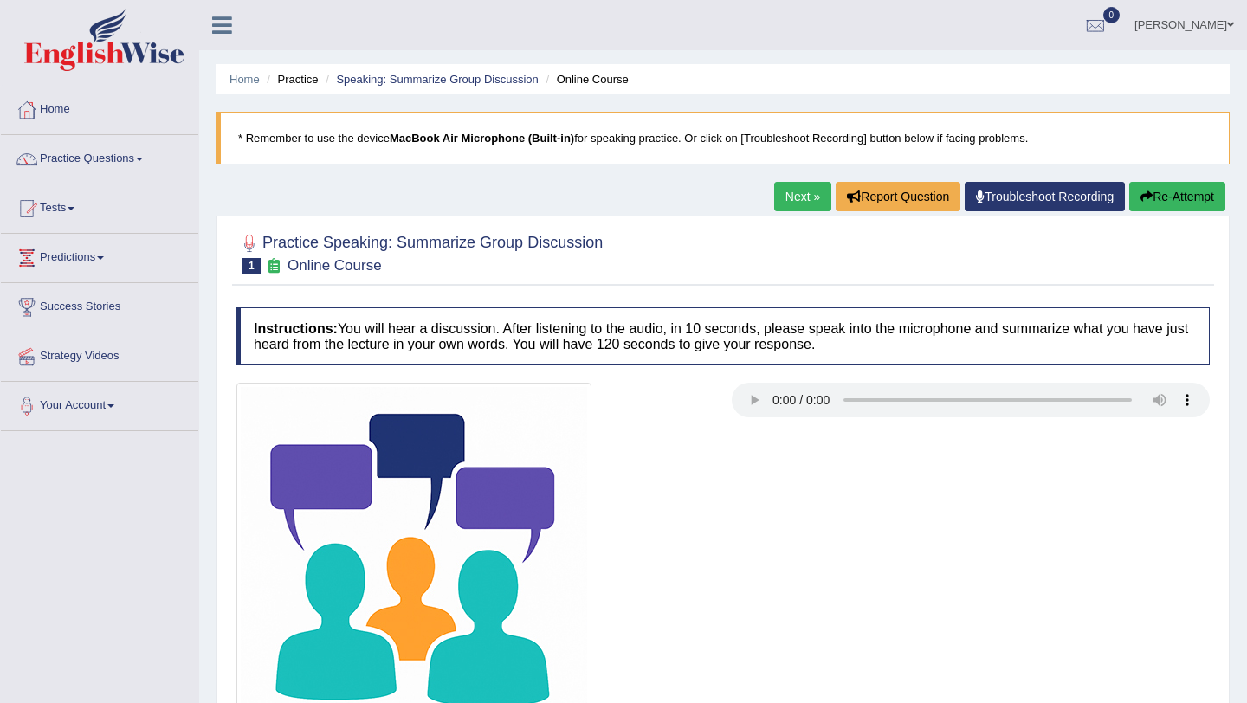
click at [787, 197] on link "Next »" at bounding box center [802, 196] width 57 height 29
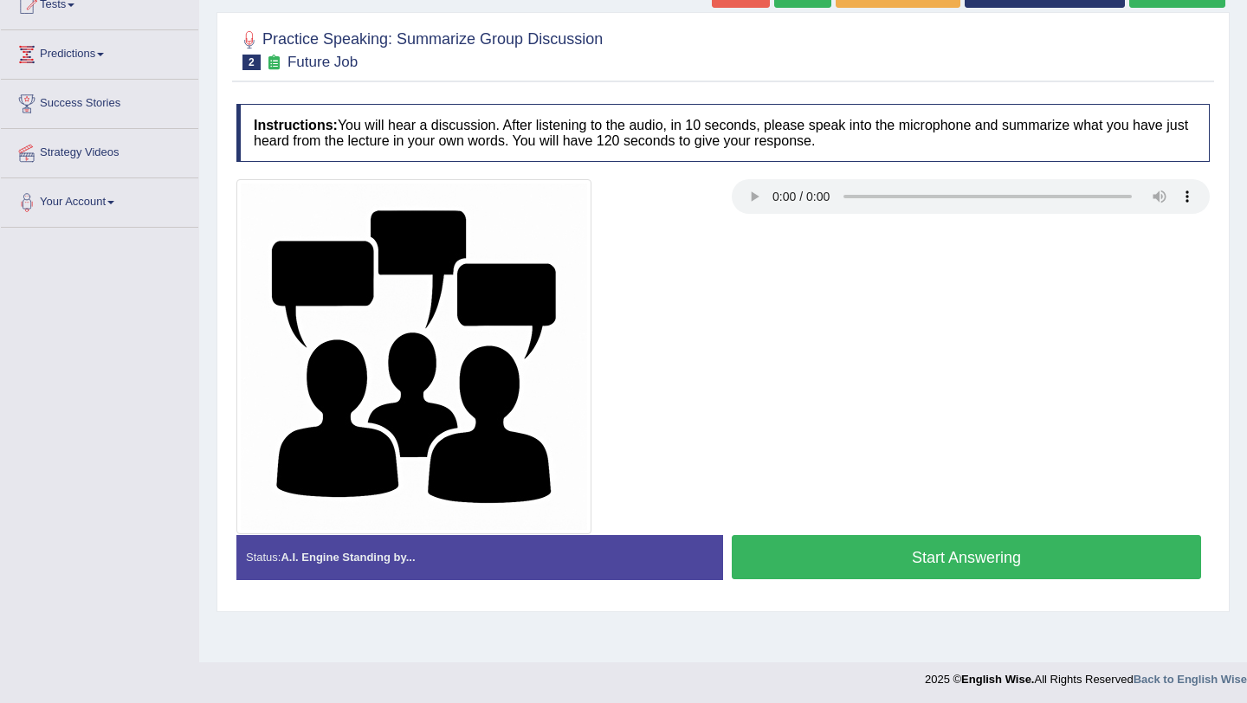
scroll to position [206, 0]
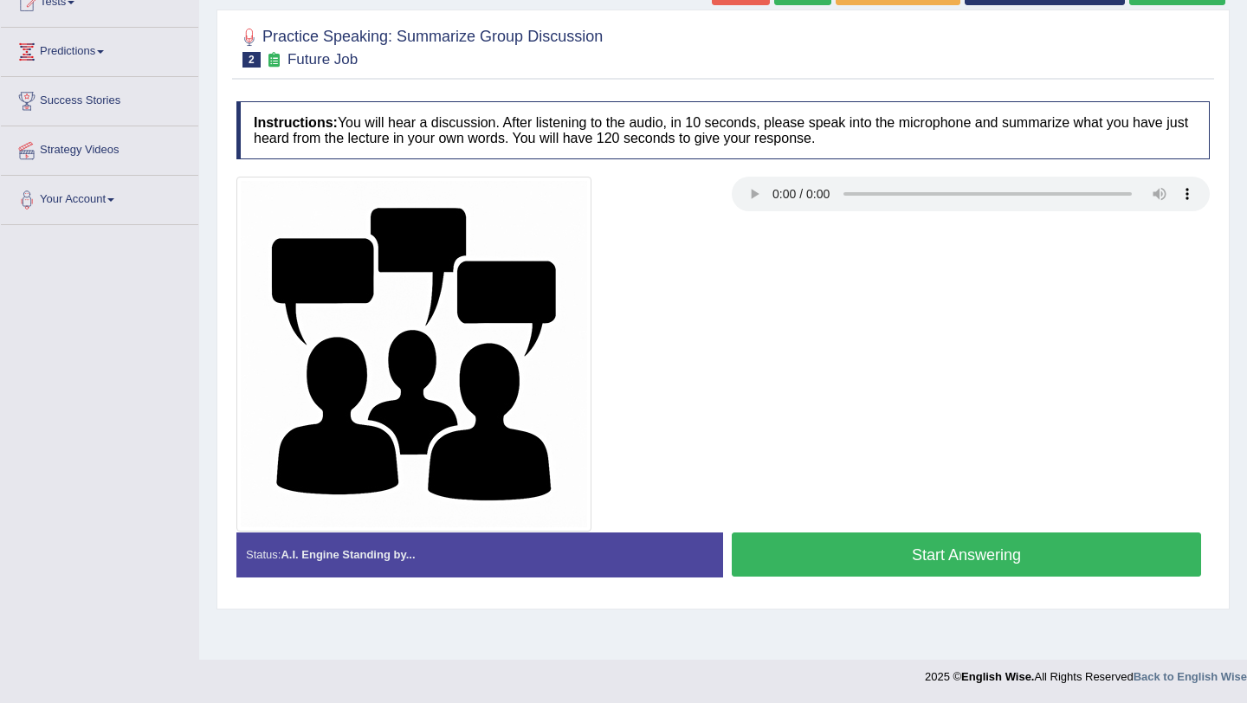
click at [917, 545] on button "Start Answering" at bounding box center [966, 555] width 469 height 44
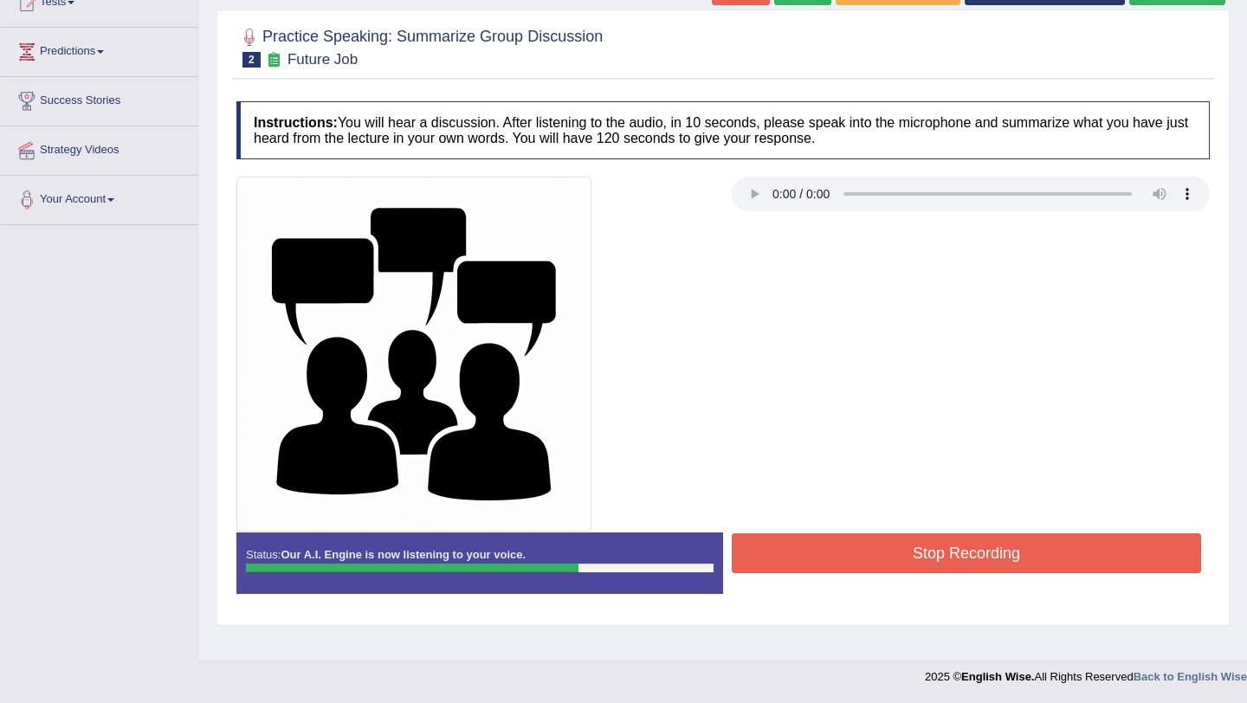
click at [917, 545] on button "Stop Recording" at bounding box center [966, 554] width 469 height 40
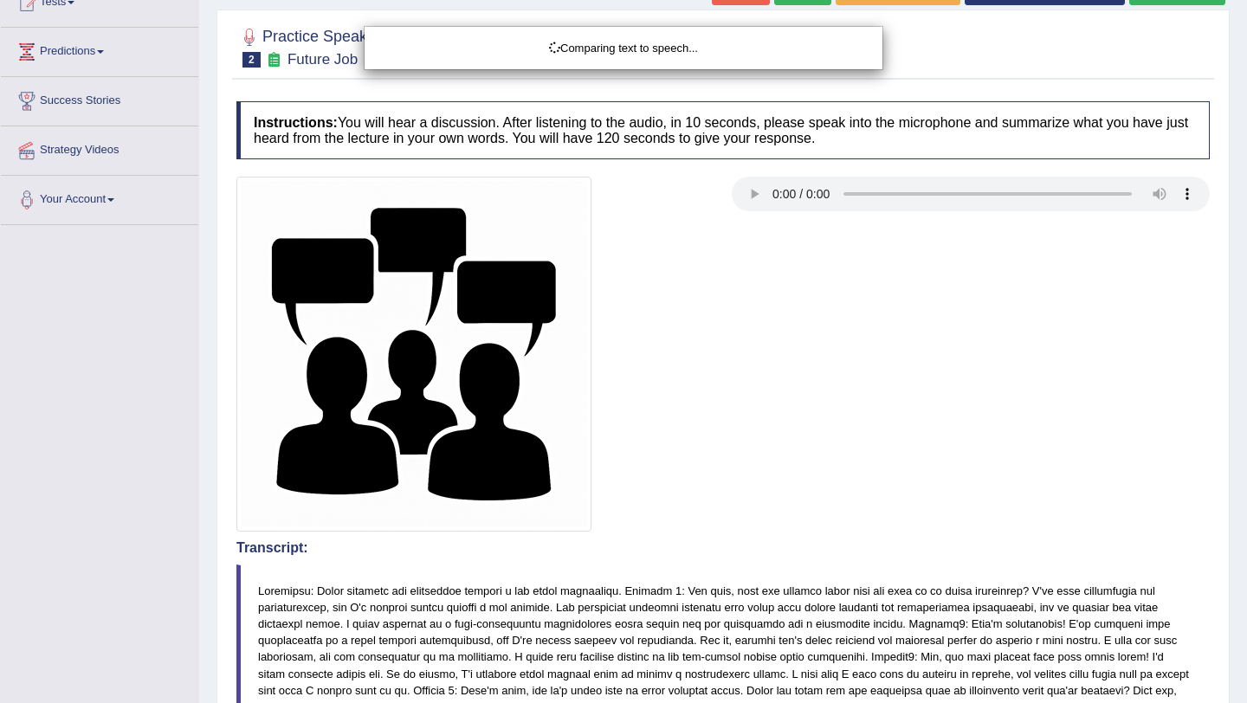
click at [1246, 449] on body "Toggle navigation Home Practice Questions Speaking Practice Read Aloud Repeat S…" at bounding box center [623, 145] width 1247 height 703
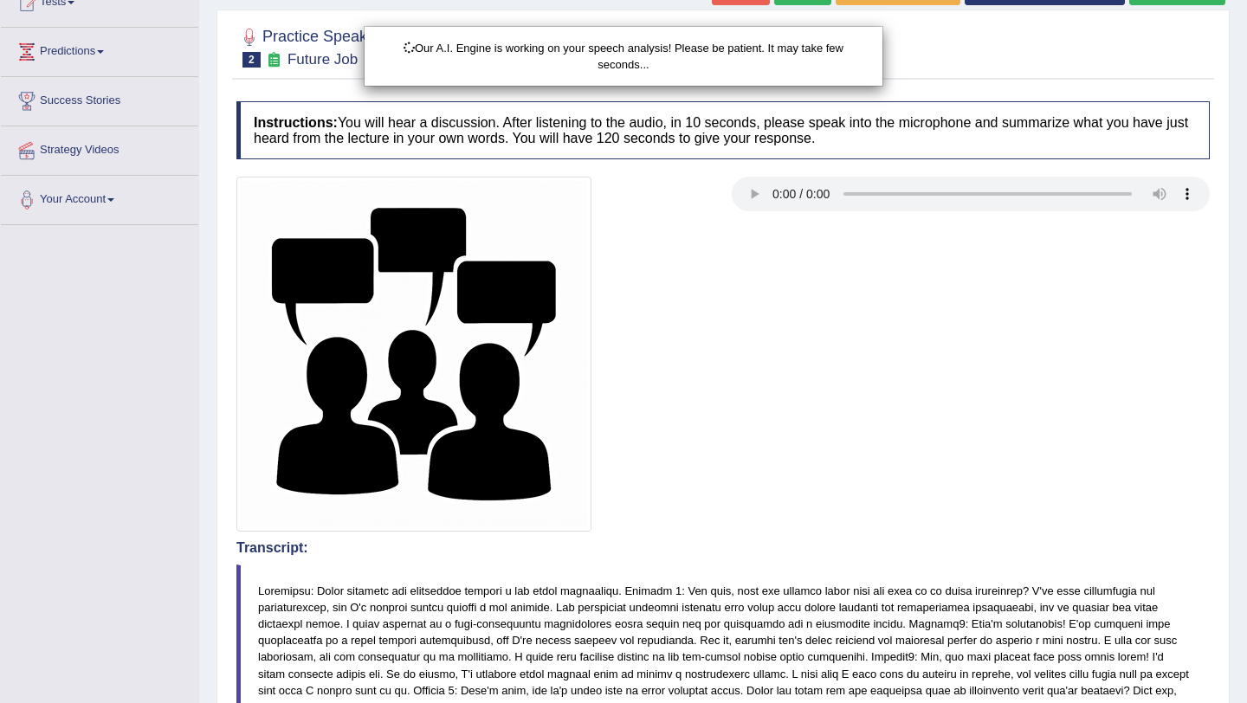
click at [1149, 463] on div "Our A.I. Engine is working on your speech analysis! Please be patient. It may t…" at bounding box center [623, 351] width 1247 height 703
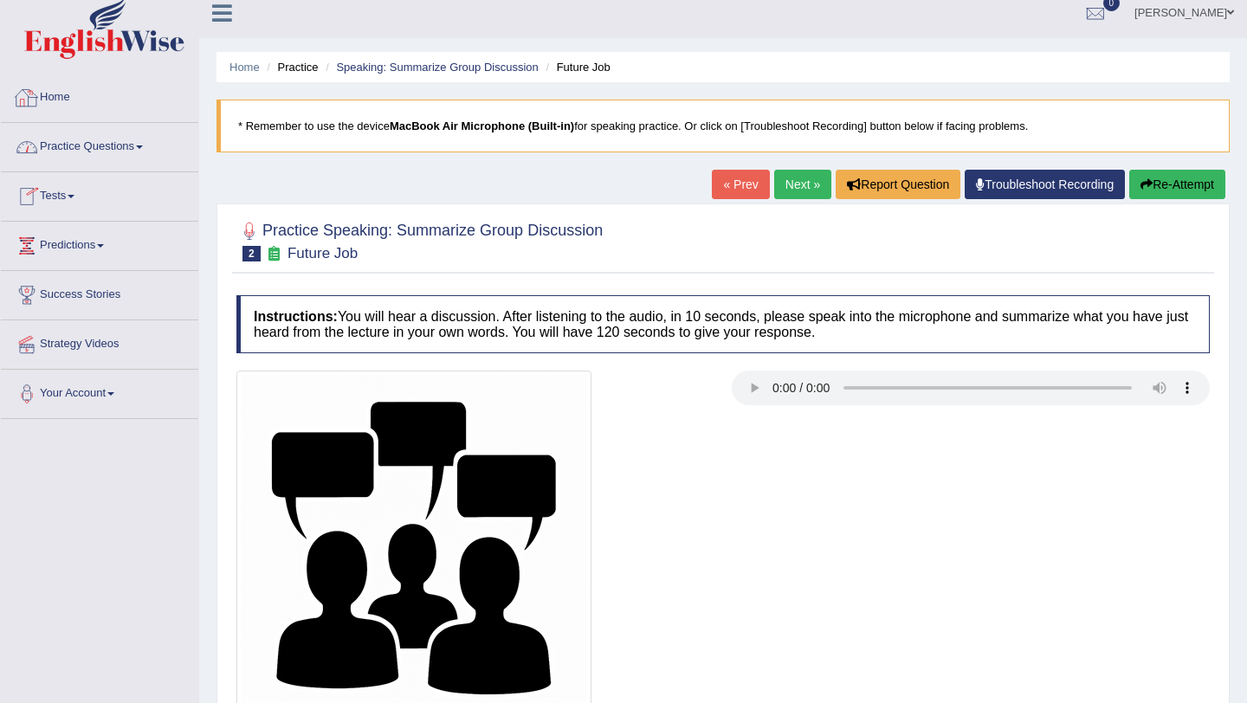
scroll to position [0, 0]
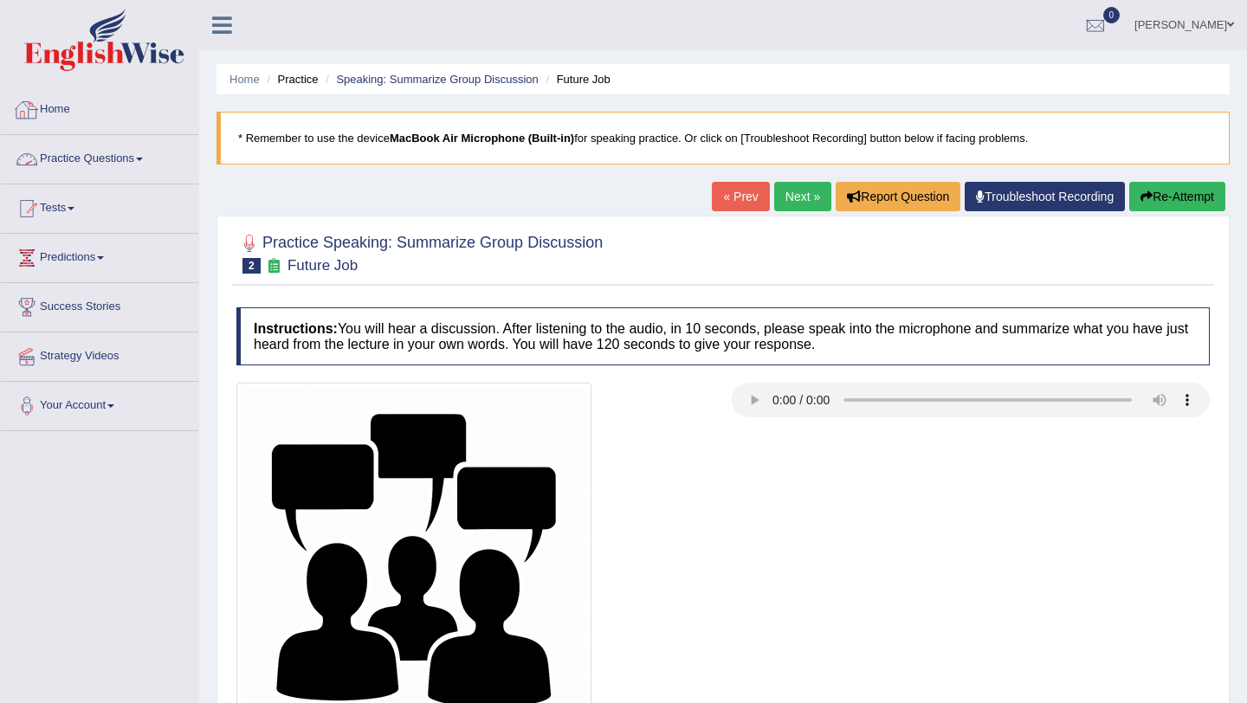
click at [117, 153] on link "Practice Questions" at bounding box center [99, 156] width 197 height 43
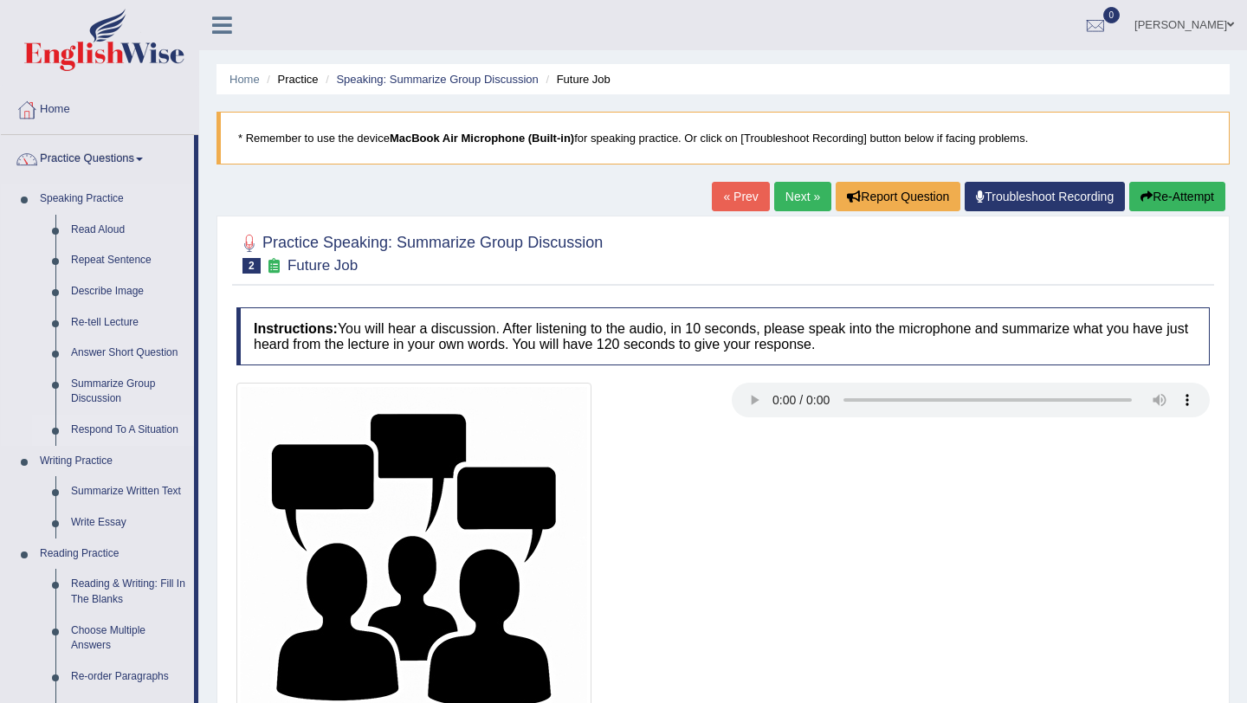
click at [114, 432] on link "Respond To A Situation" at bounding box center [128, 430] width 131 height 31
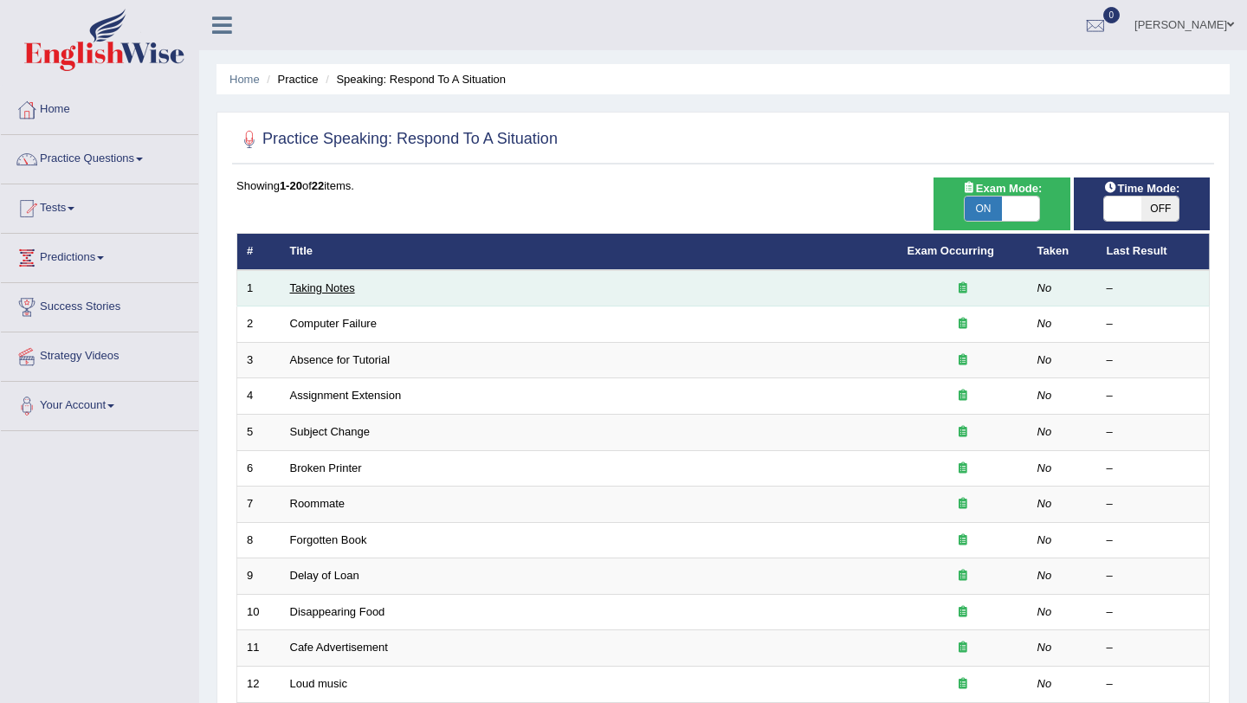
click at [343, 288] on link "Taking Notes" at bounding box center [322, 288] width 65 height 13
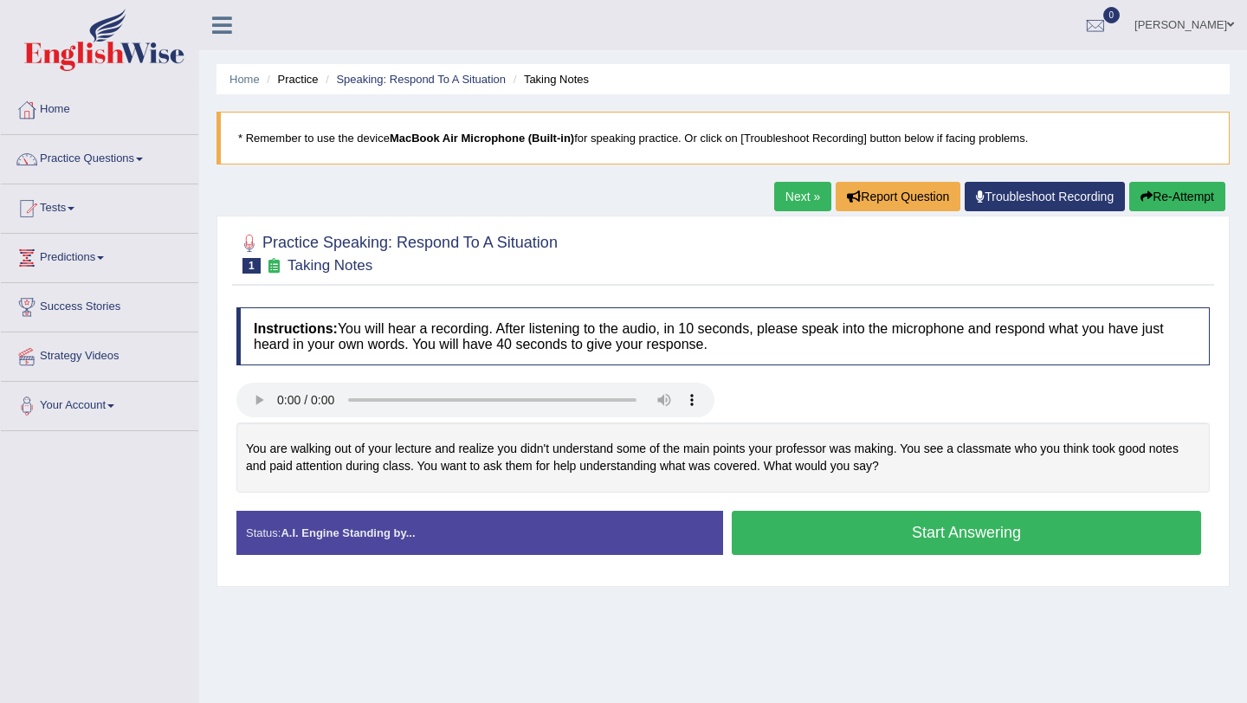
click at [795, 541] on button "Start Answering" at bounding box center [966, 533] width 469 height 44
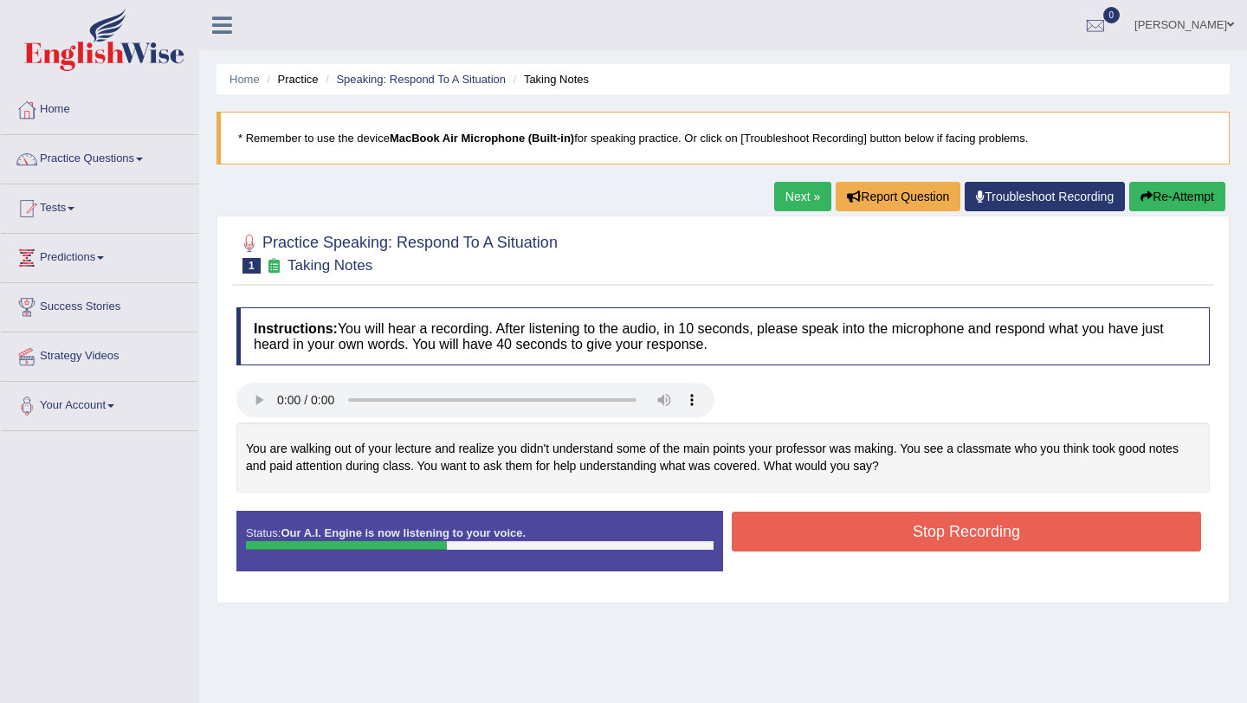
click at [795, 541] on button "Stop Recording" at bounding box center [966, 532] width 469 height 40
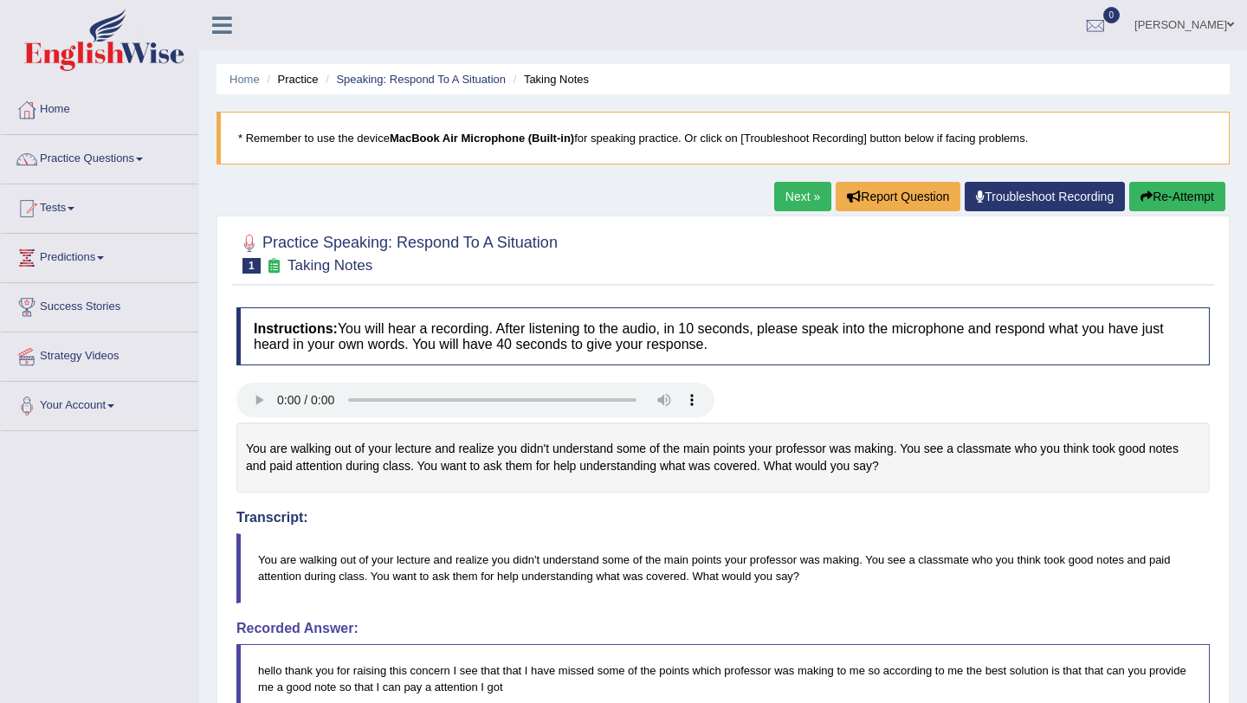
click at [1177, 185] on button "Re-Attempt" at bounding box center [1178, 196] width 96 height 29
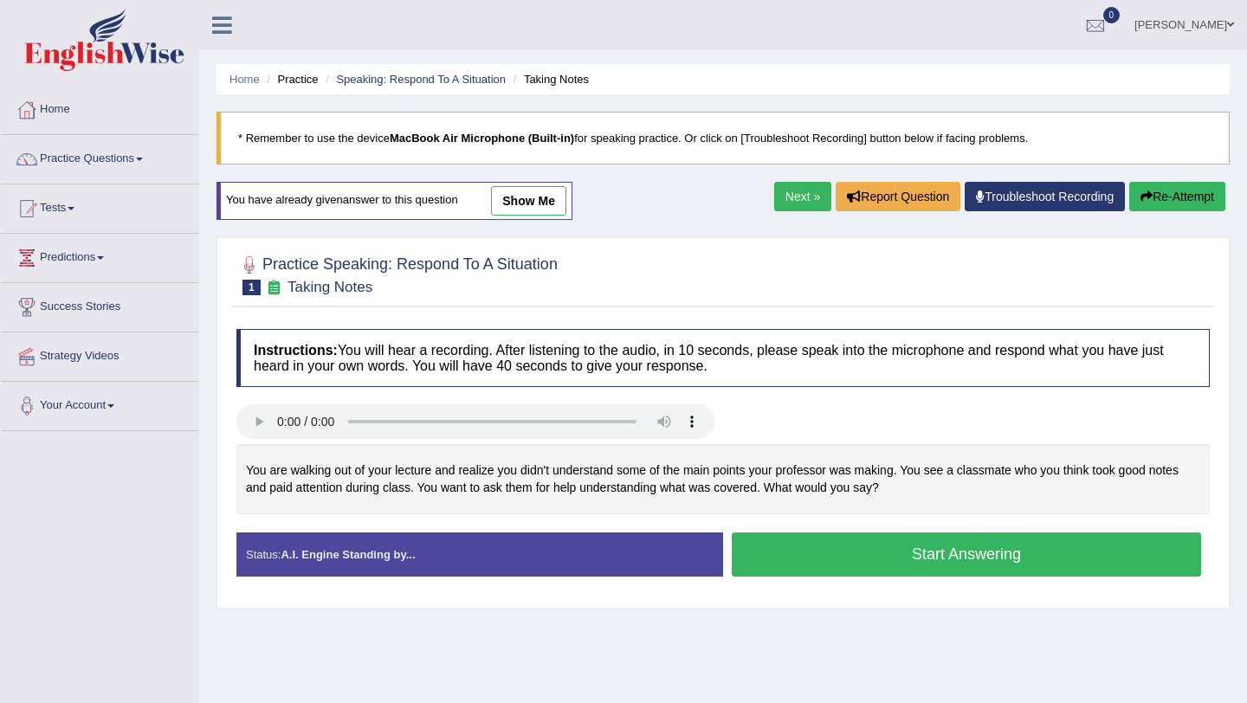
click at [901, 560] on button "Start Answering" at bounding box center [966, 555] width 469 height 44
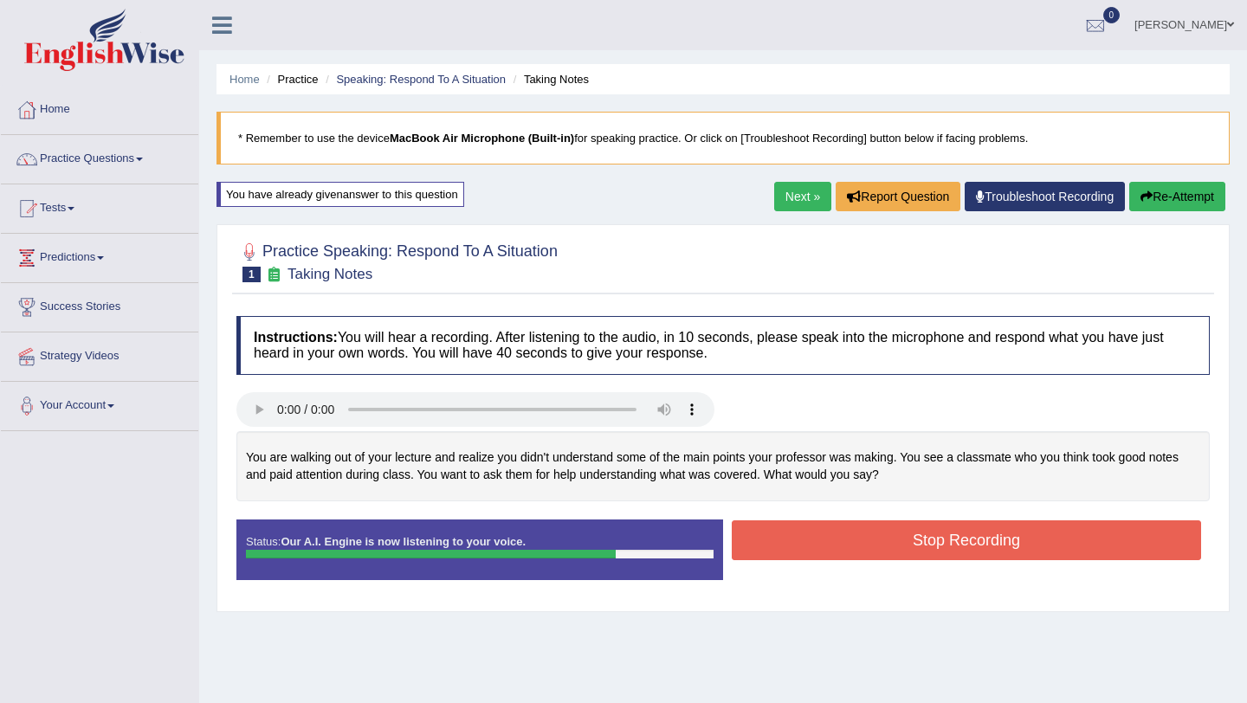
click at [919, 535] on button "Stop Recording" at bounding box center [966, 541] width 469 height 40
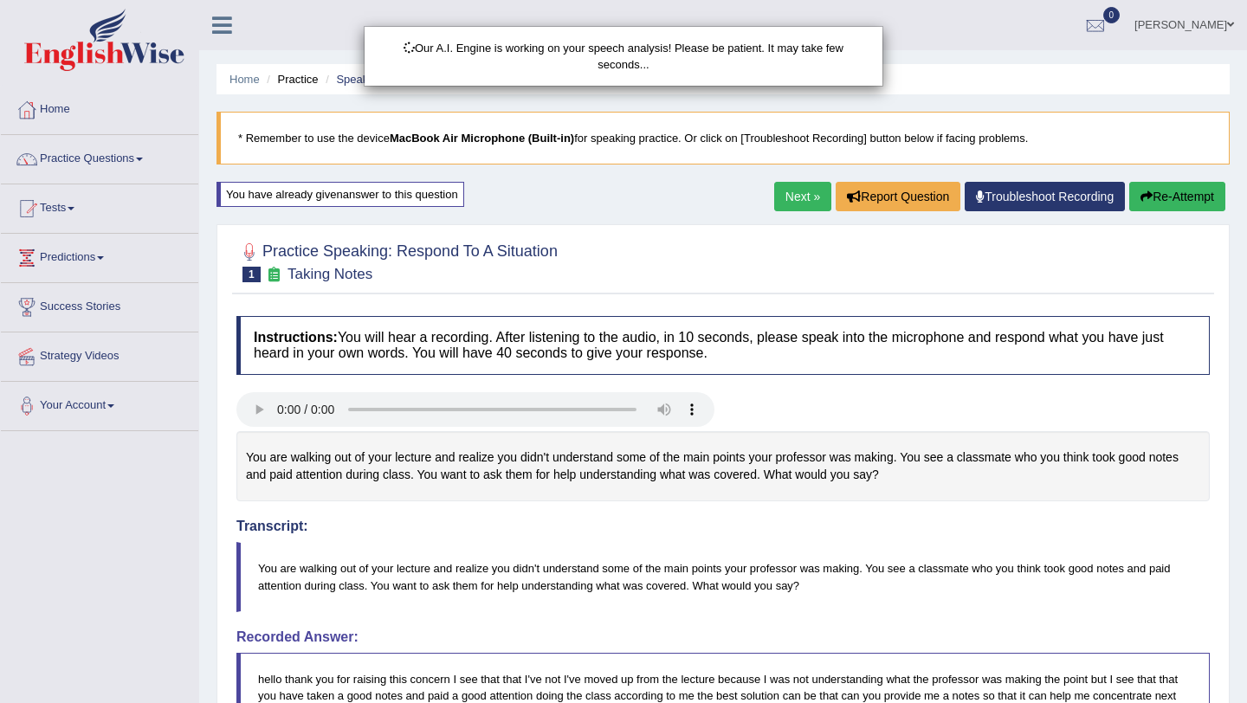
click at [1198, 547] on div "Our A.I. Engine is working on your speech analysis! Please be patient. It may t…" at bounding box center [623, 351] width 1247 height 703
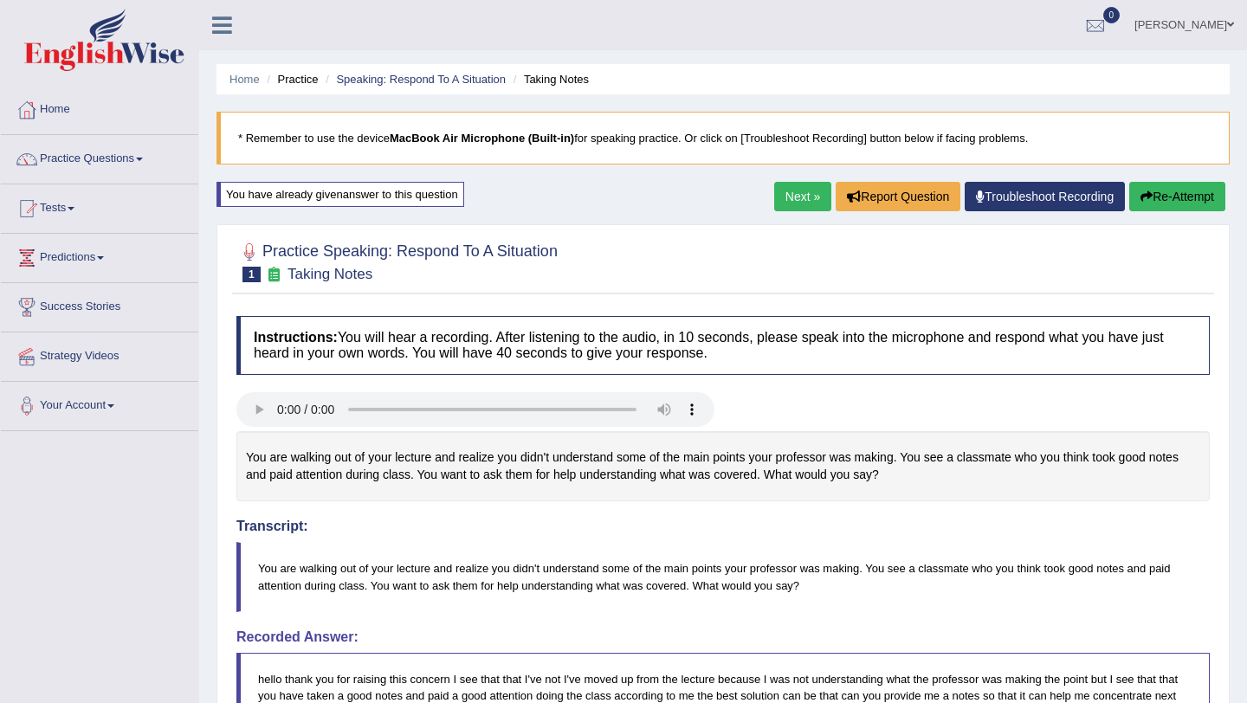
click at [1221, 674] on div "Practice Speaking: Respond To A Situation 1 Taking Notes Instructions: You will…" at bounding box center [723, 712] width 1013 height 976
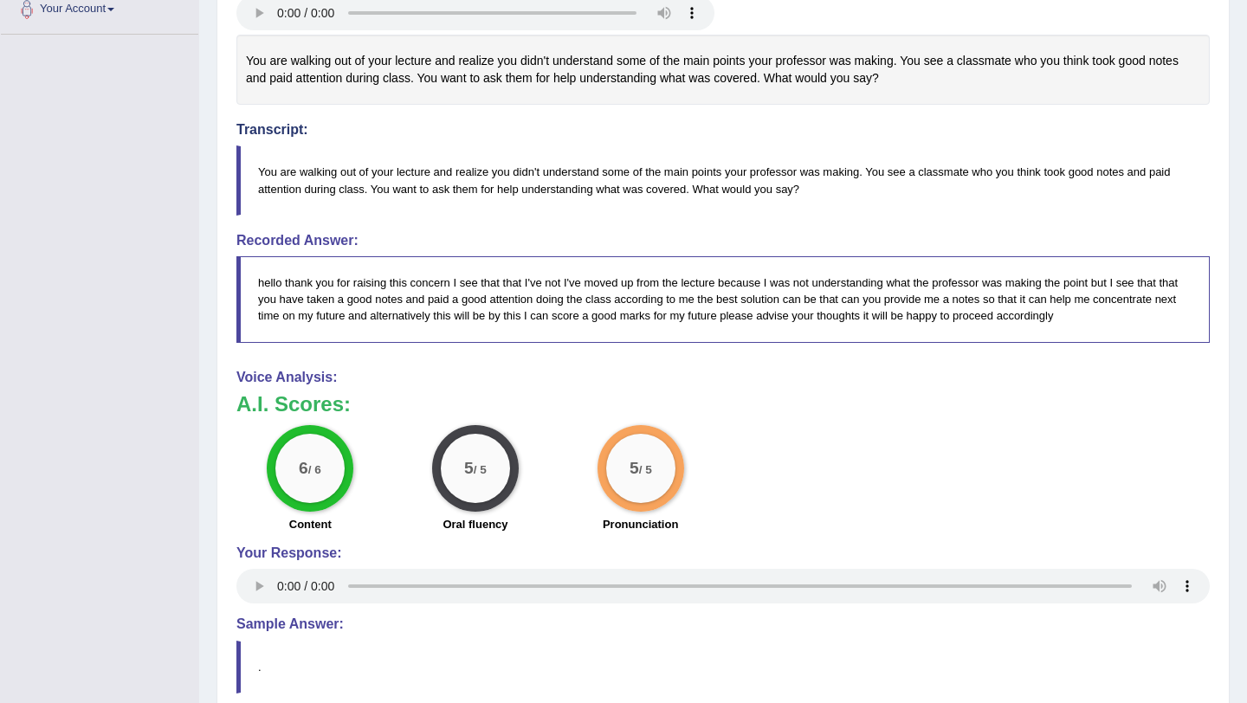
scroll to position [416, 0]
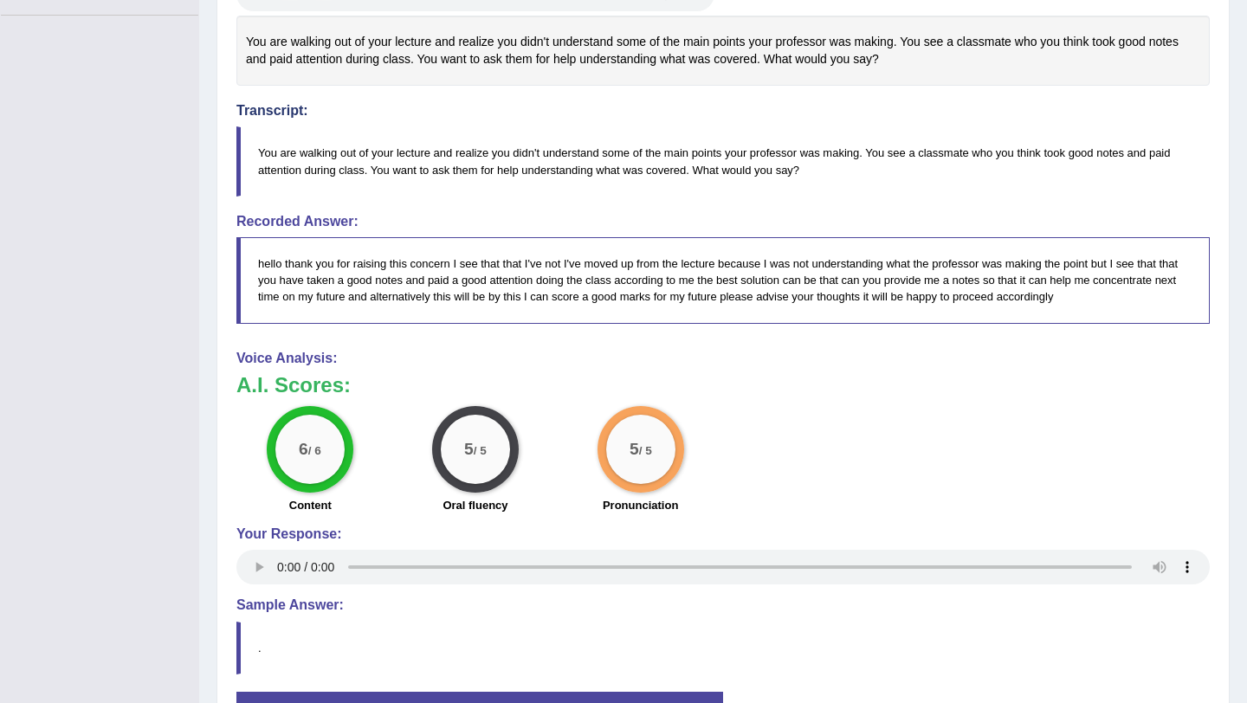
click at [1208, 672] on blockquote "." at bounding box center [723, 648] width 974 height 53
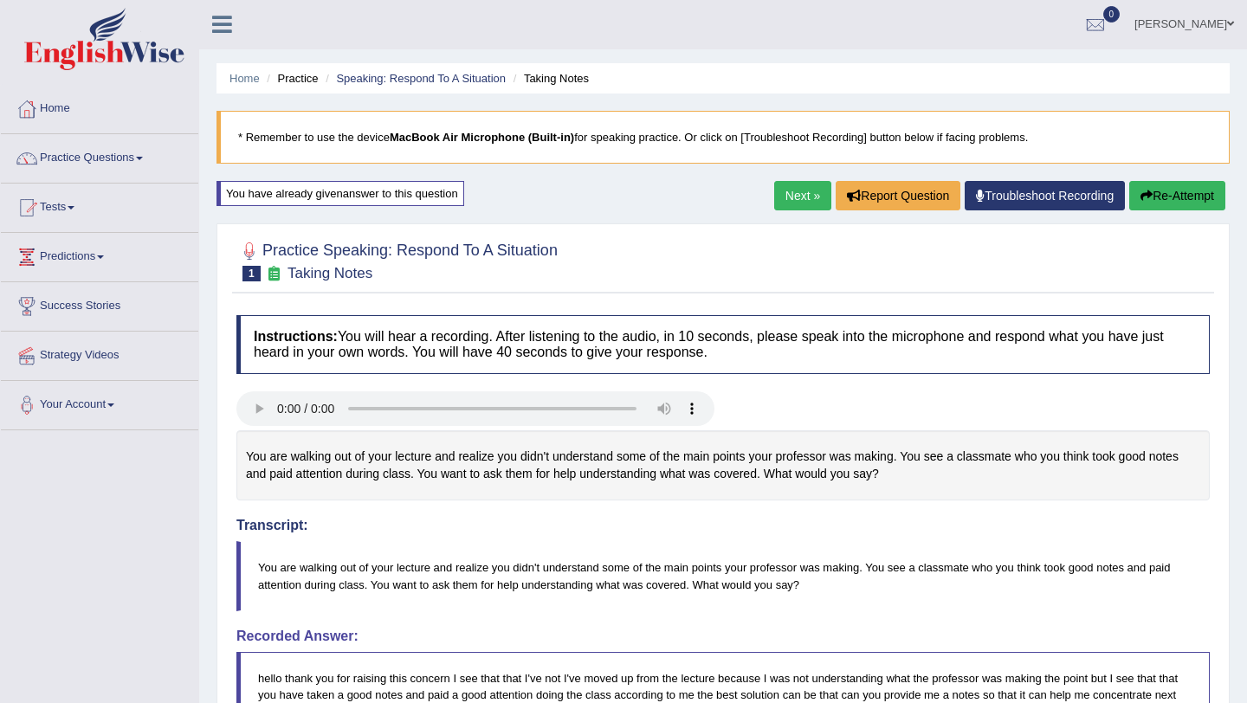
scroll to position [0, 0]
click at [804, 191] on link "Next »" at bounding box center [802, 196] width 57 height 29
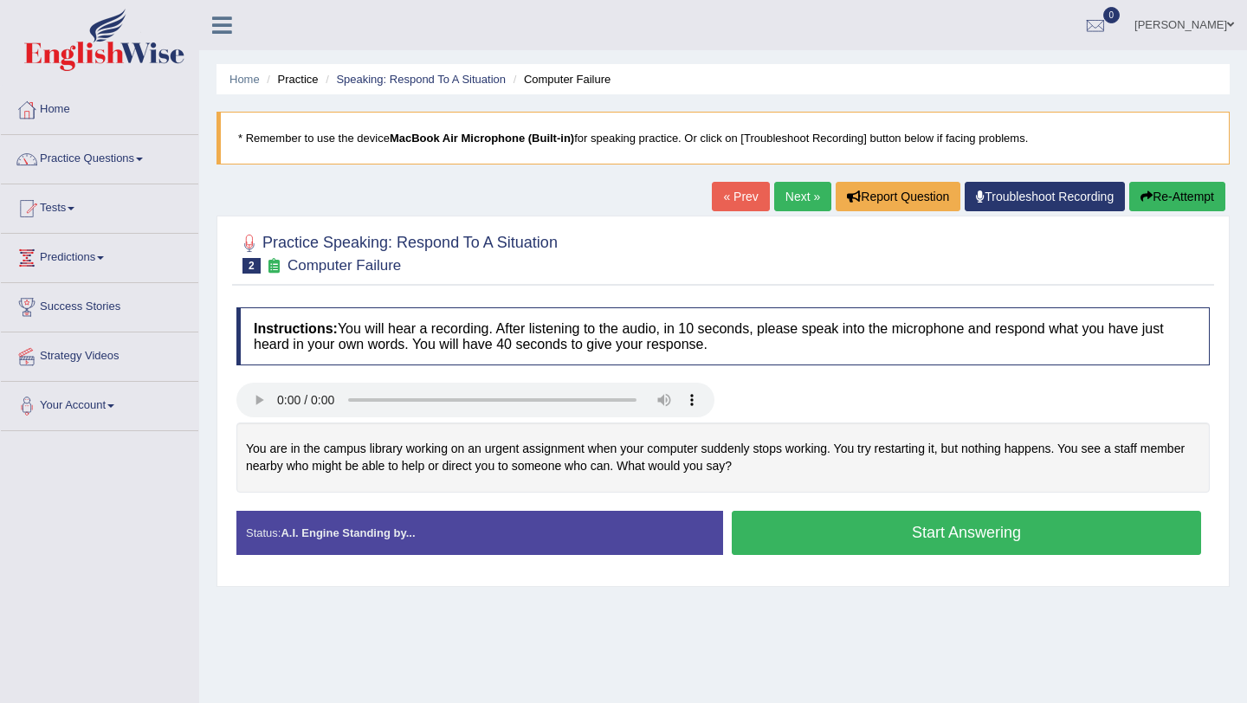
click at [864, 540] on button "Start Answering" at bounding box center [966, 533] width 469 height 44
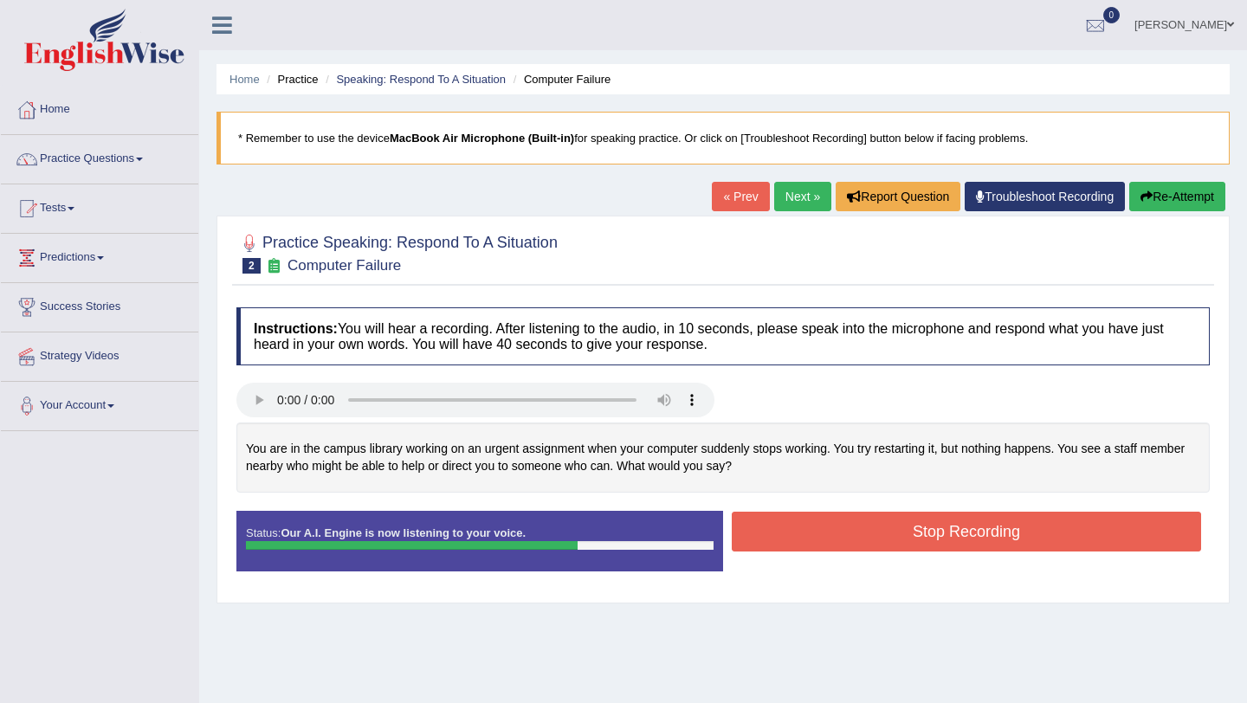
click at [864, 540] on button "Stop Recording" at bounding box center [966, 532] width 469 height 40
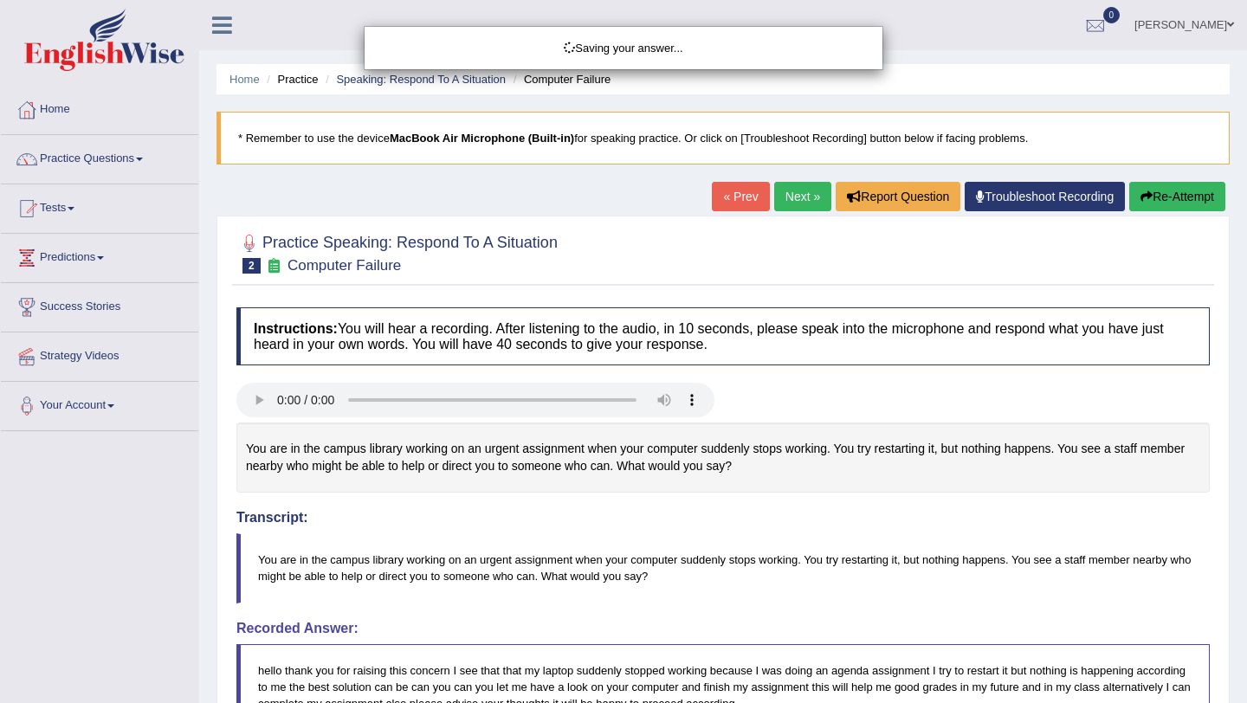
click at [993, 597] on div "Saving your answer..." at bounding box center [623, 351] width 1247 height 703
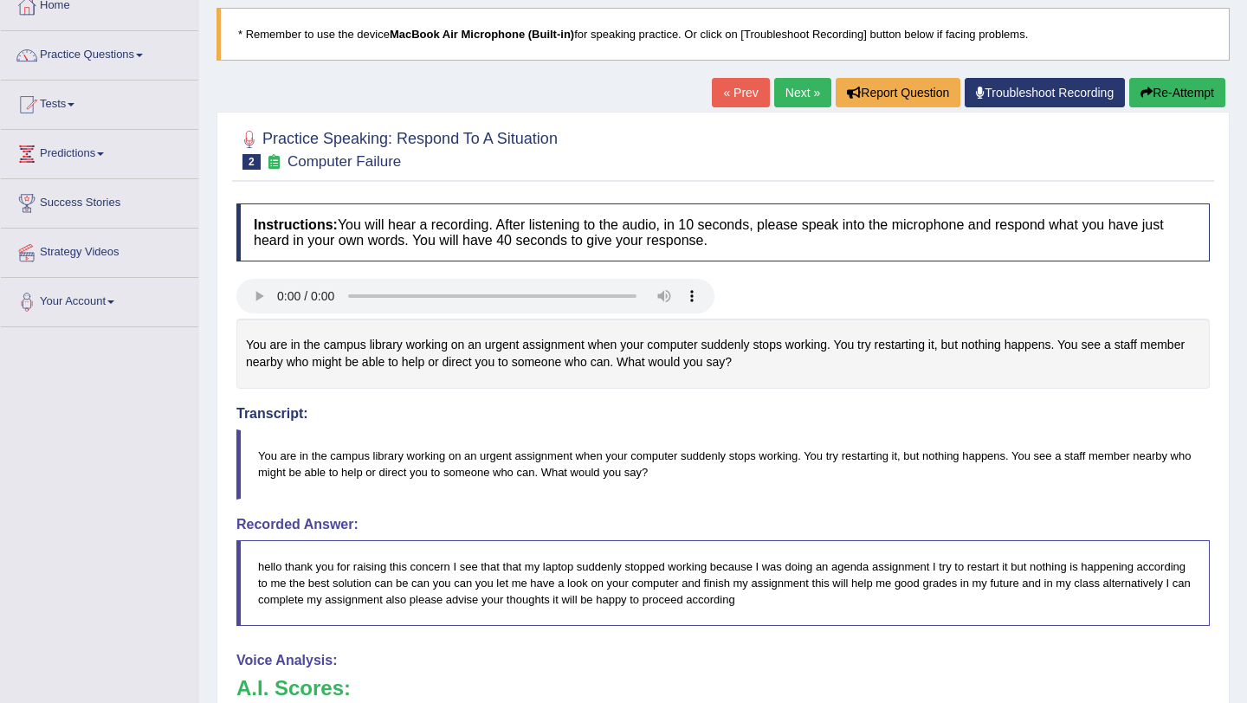
scroll to position [104, 0]
click at [1165, 89] on button "Re-Attempt" at bounding box center [1178, 92] width 96 height 29
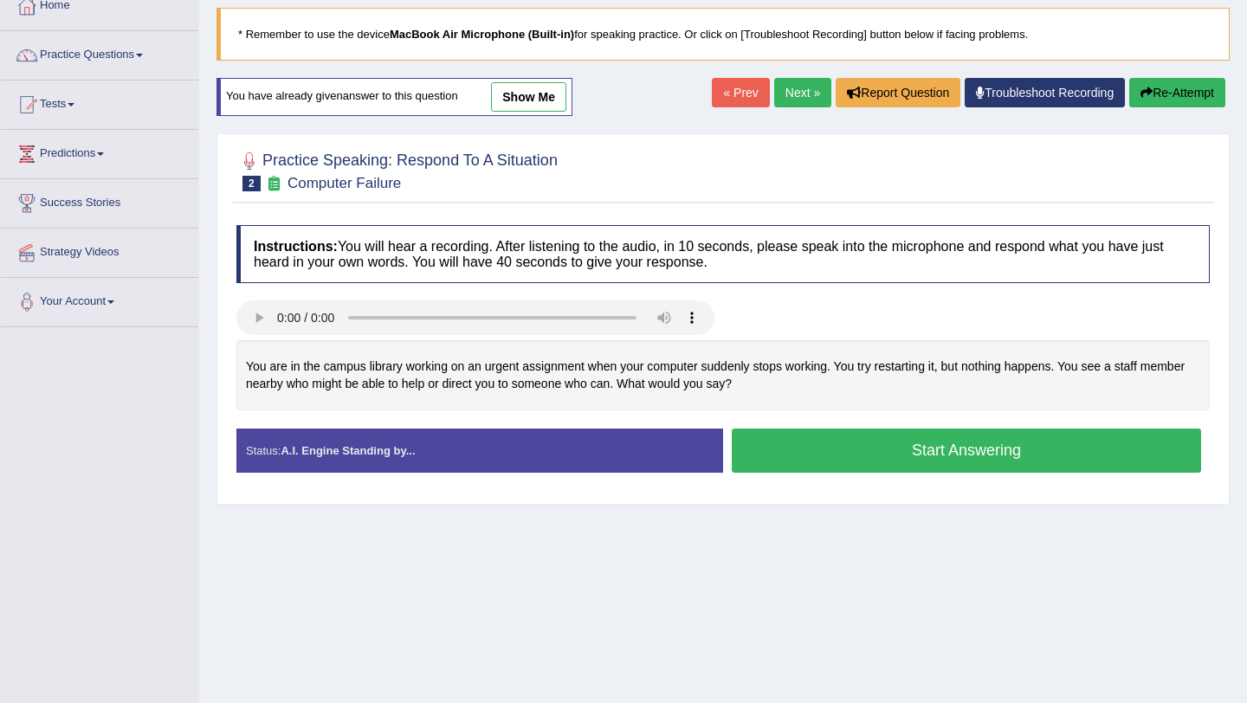
click at [1025, 444] on button "Start Answering" at bounding box center [966, 451] width 469 height 44
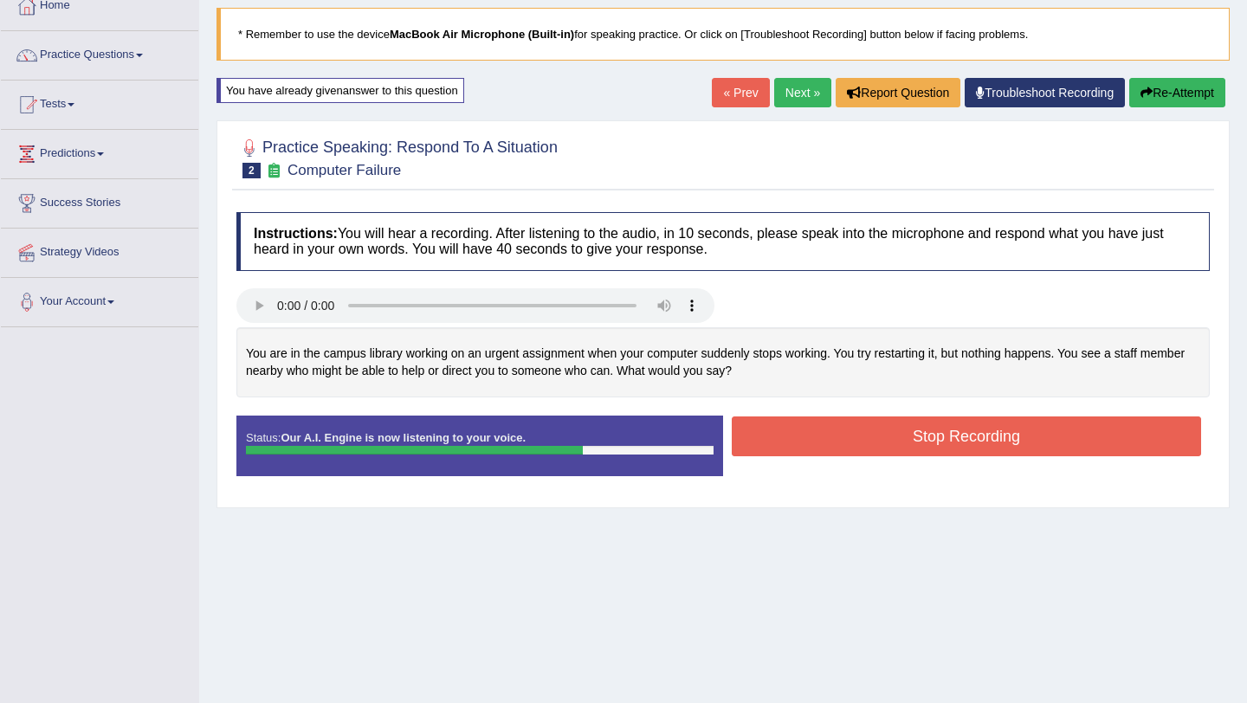
click at [1025, 444] on button "Stop Recording" at bounding box center [966, 437] width 469 height 40
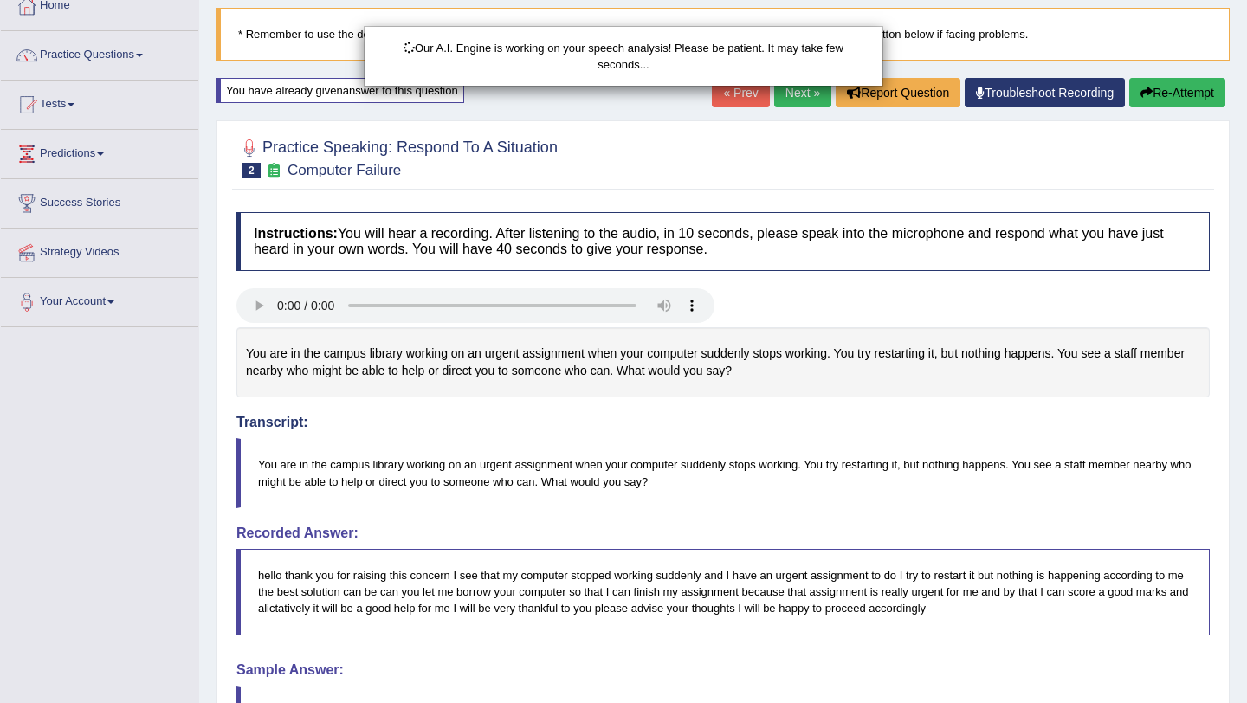
click at [1161, 663] on div "Our A.I. Engine is working on your speech analysis! Please be patient. It may t…" at bounding box center [623, 351] width 1247 height 703
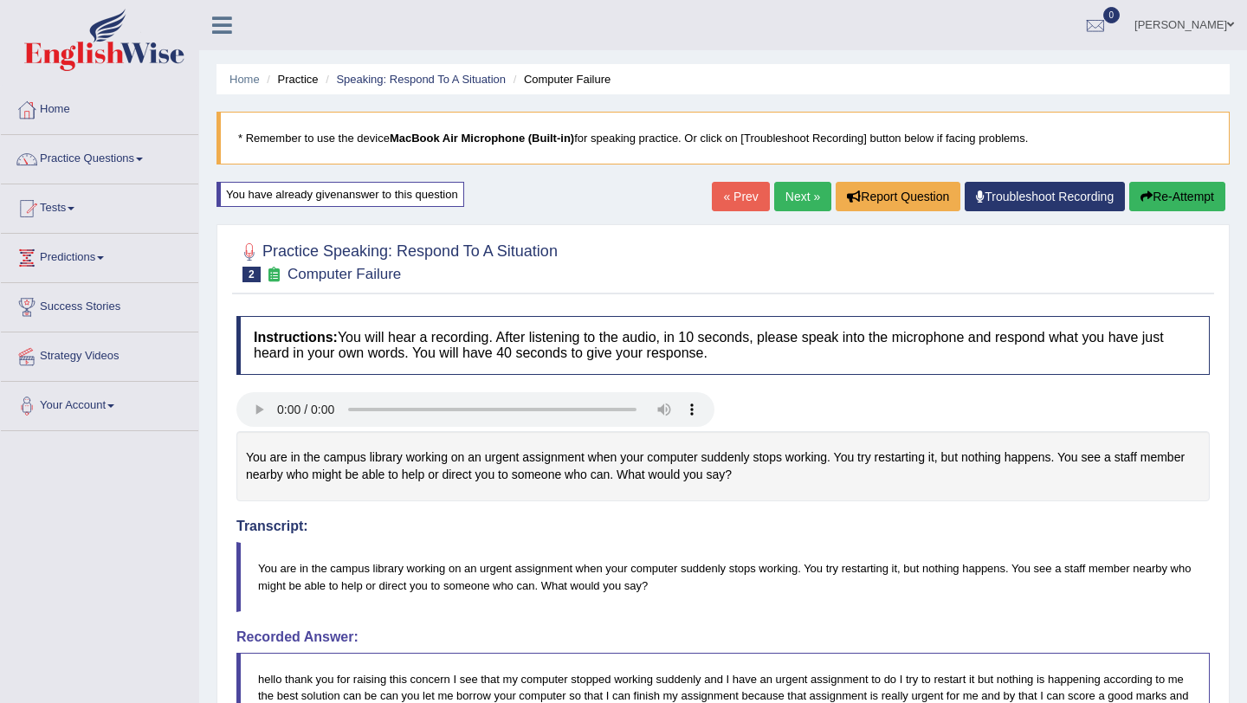
click at [786, 193] on link "Next »" at bounding box center [802, 196] width 57 height 29
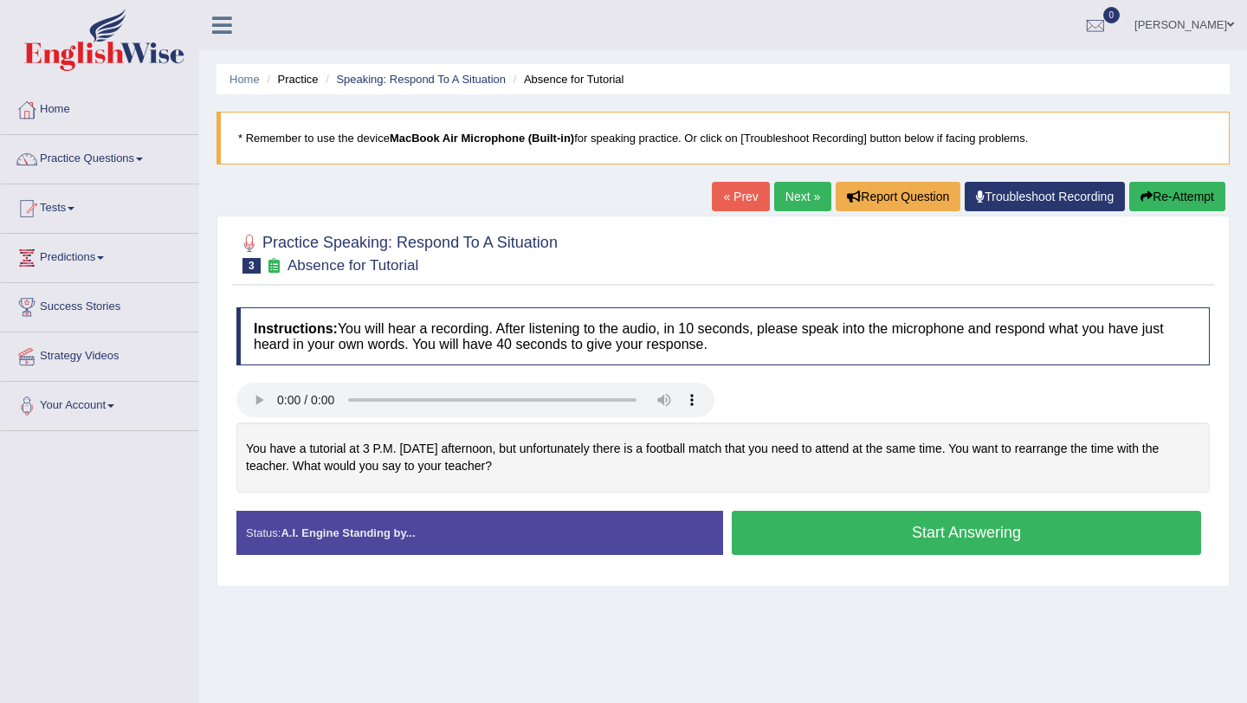
click at [924, 532] on button "Start Answering" at bounding box center [966, 533] width 469 height 44
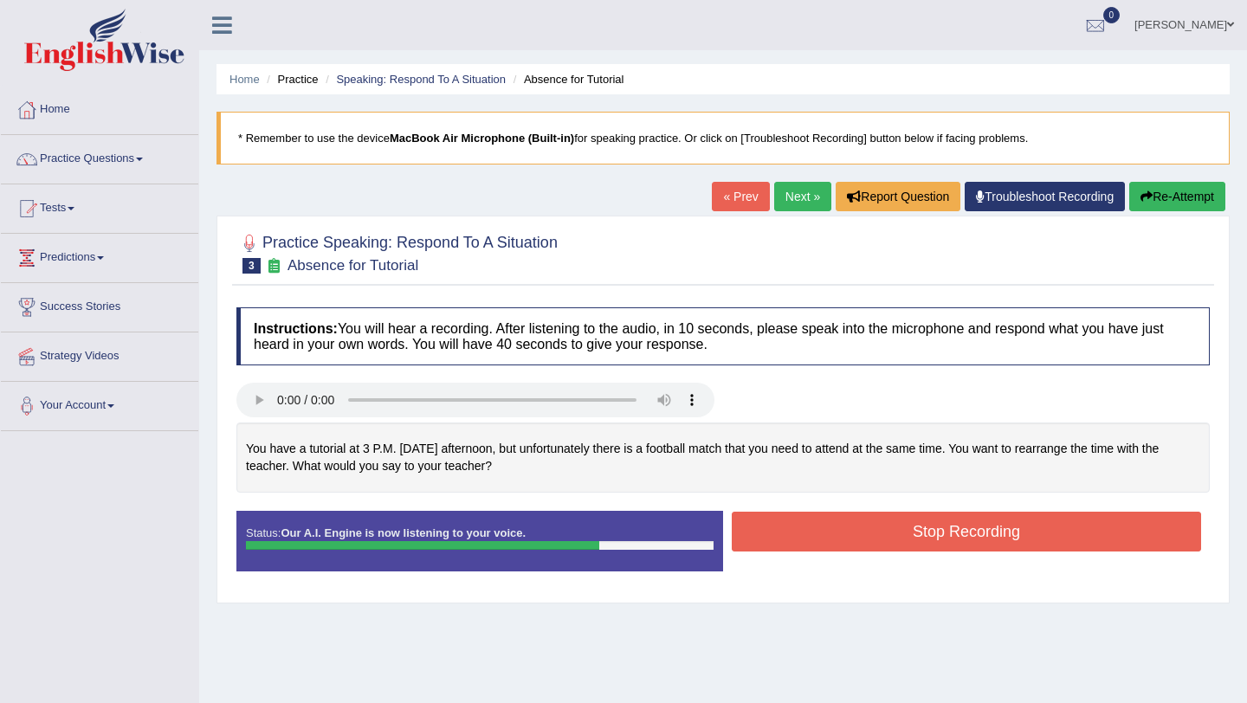
click at [924, 532] on button "Stop Recording" at bounding box center [966, 532] width 469 height 40
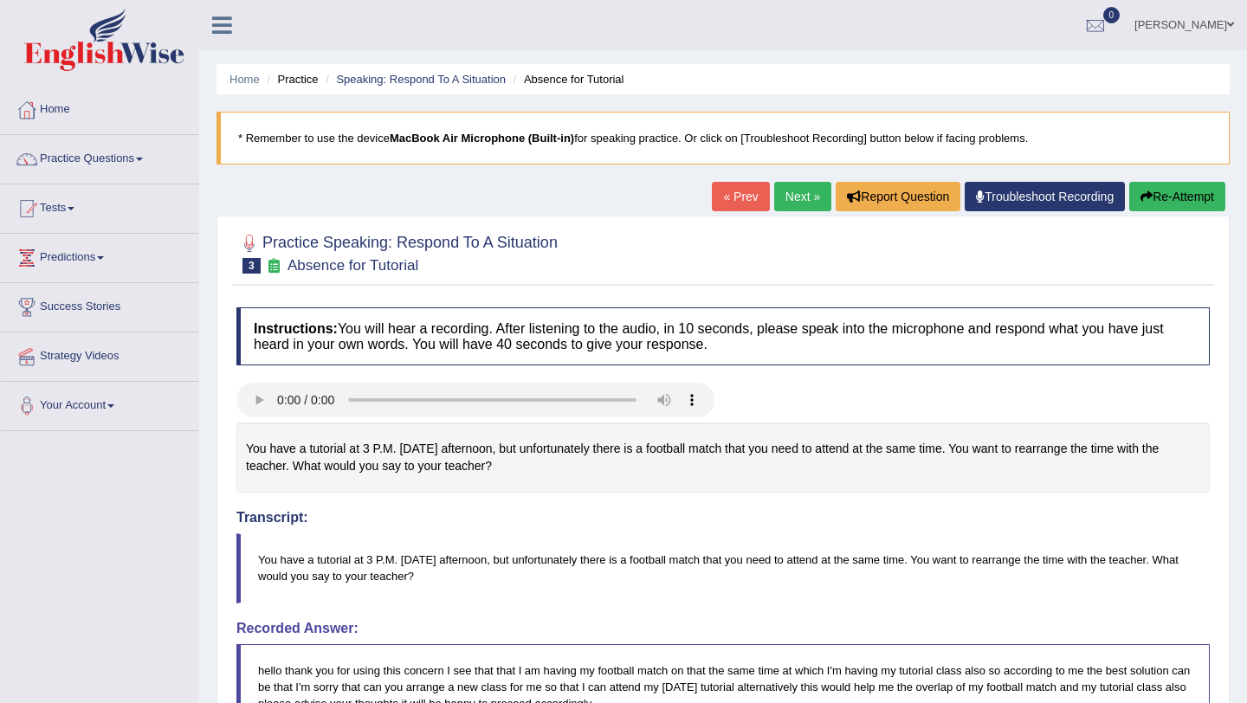
click at [1206, 555] on body "Toggle navigation Home Practice Questions Speaking Practice Read Aloud Repeat S…" at bounding box center [623, 351] width 1247 height 703
click at [1180, 198] on button "Re-Attempt" at bounding box center [1178, 196] width 96 height 29
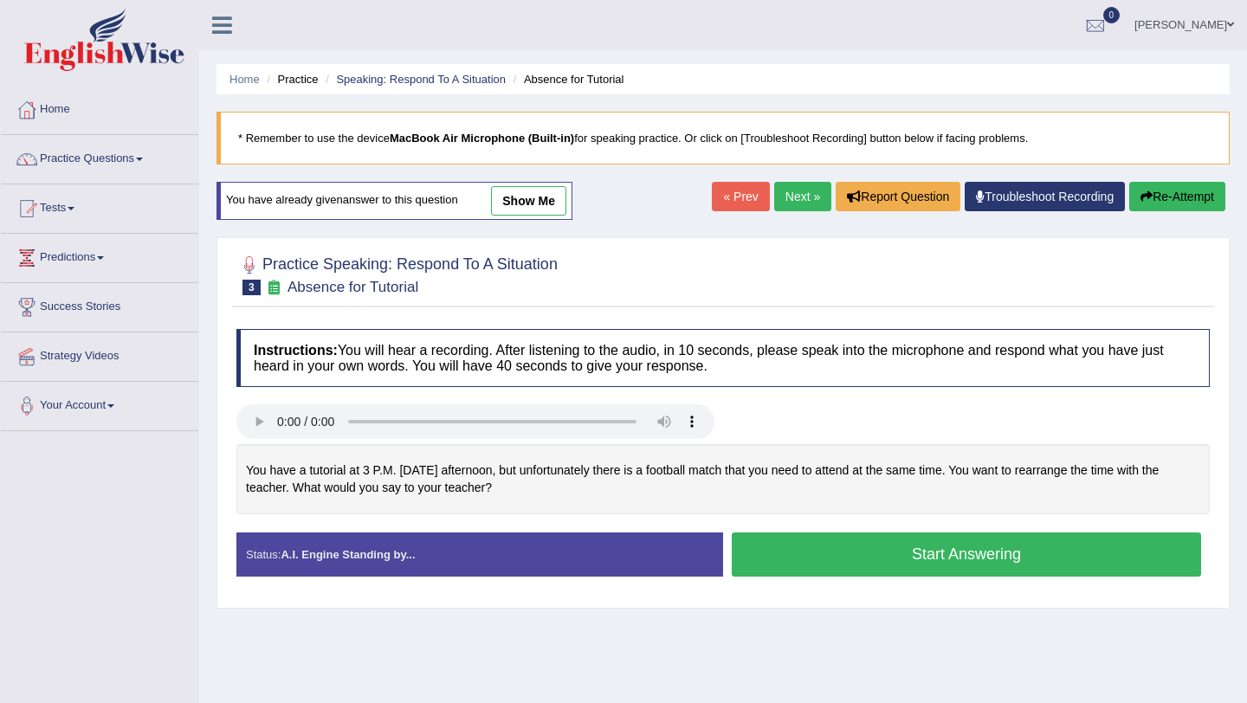
click at [1025, 561] on button "Start Answering" at bounding box center [966, 555] width 469 height 44
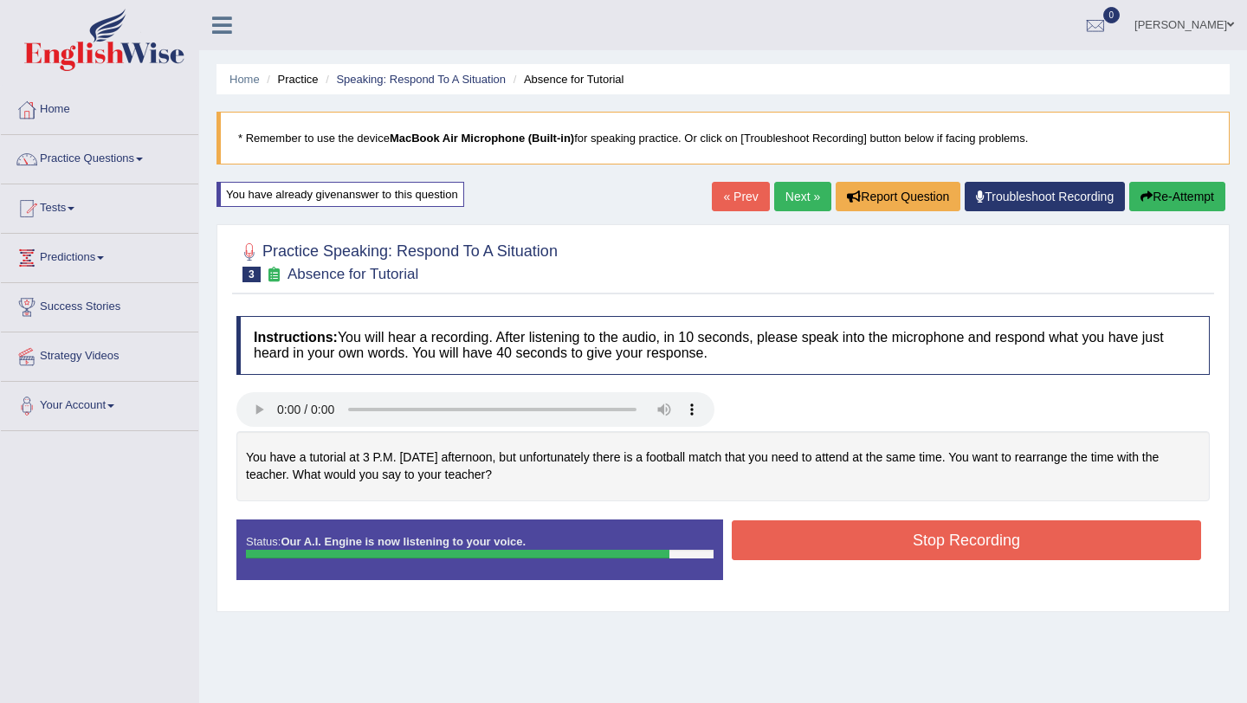
click at [1007, 537] on button "Stop Recording" at bounding box center [966, 541] width 469 height 40
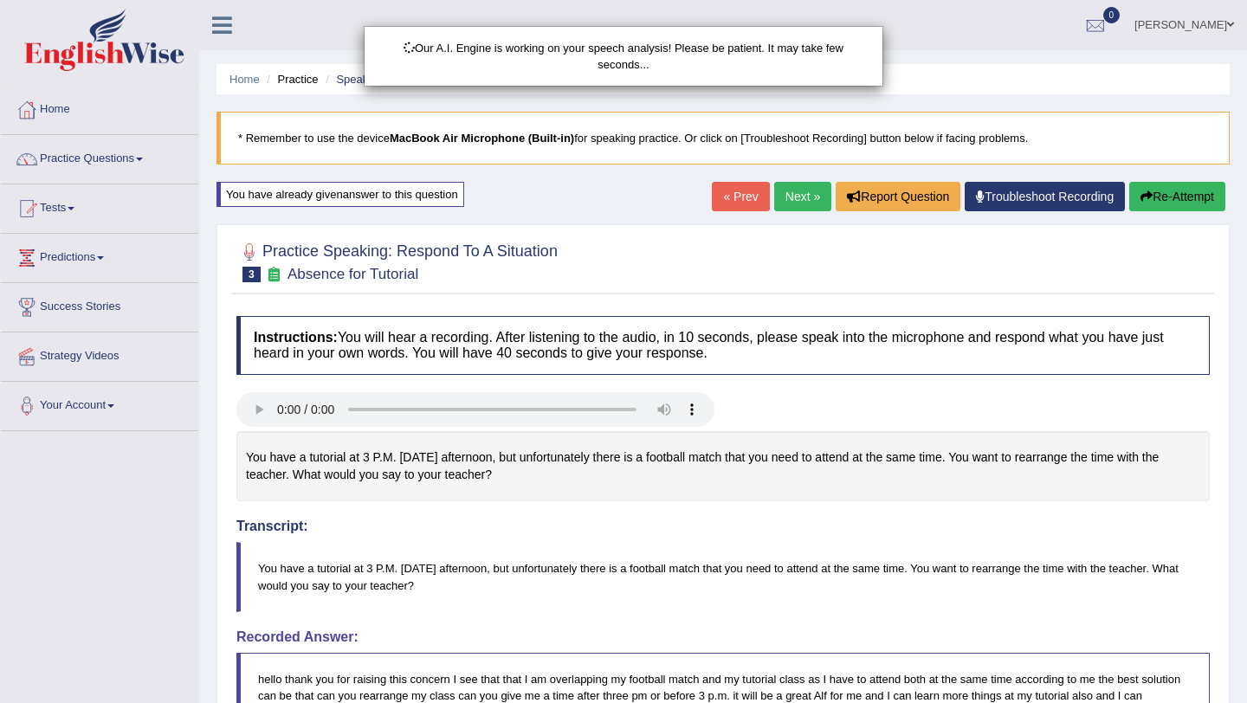
click at [1208, 539] on div "Our A.I. Engine is working on your speech analysis! Please be patient. It may t…" at bounding box center [623, 351] width 1247 height 703
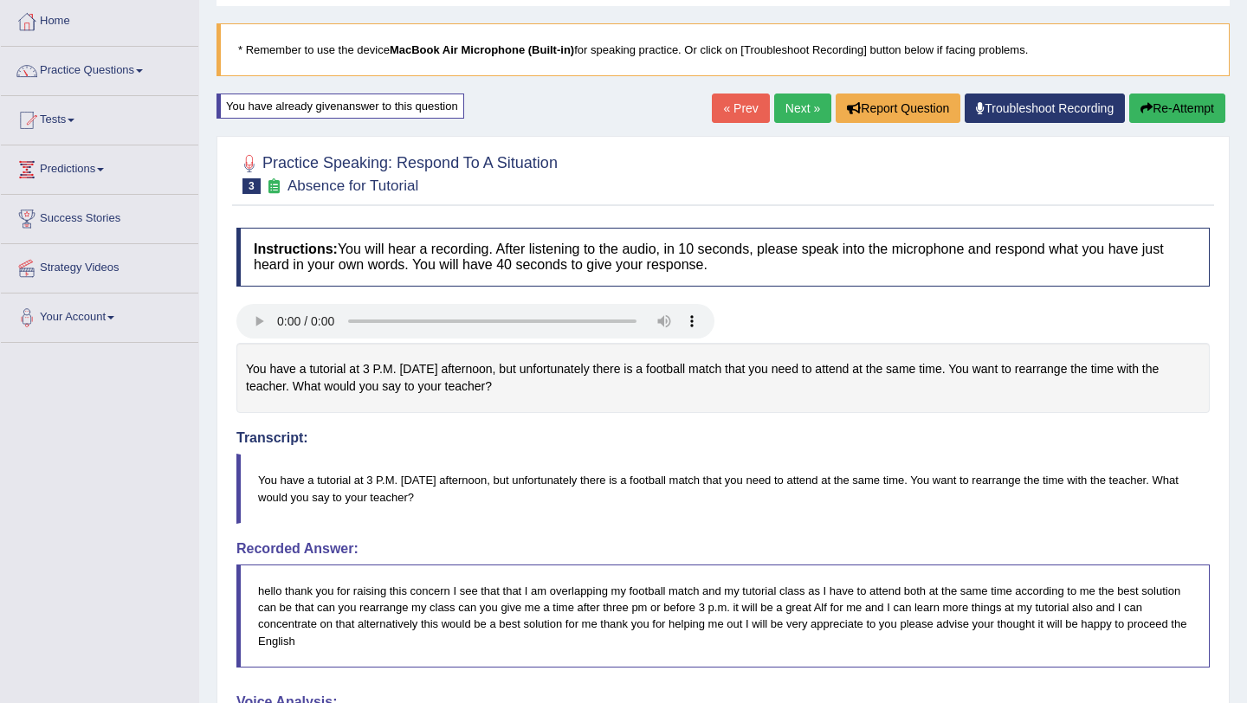
scroll to position [86, 0]
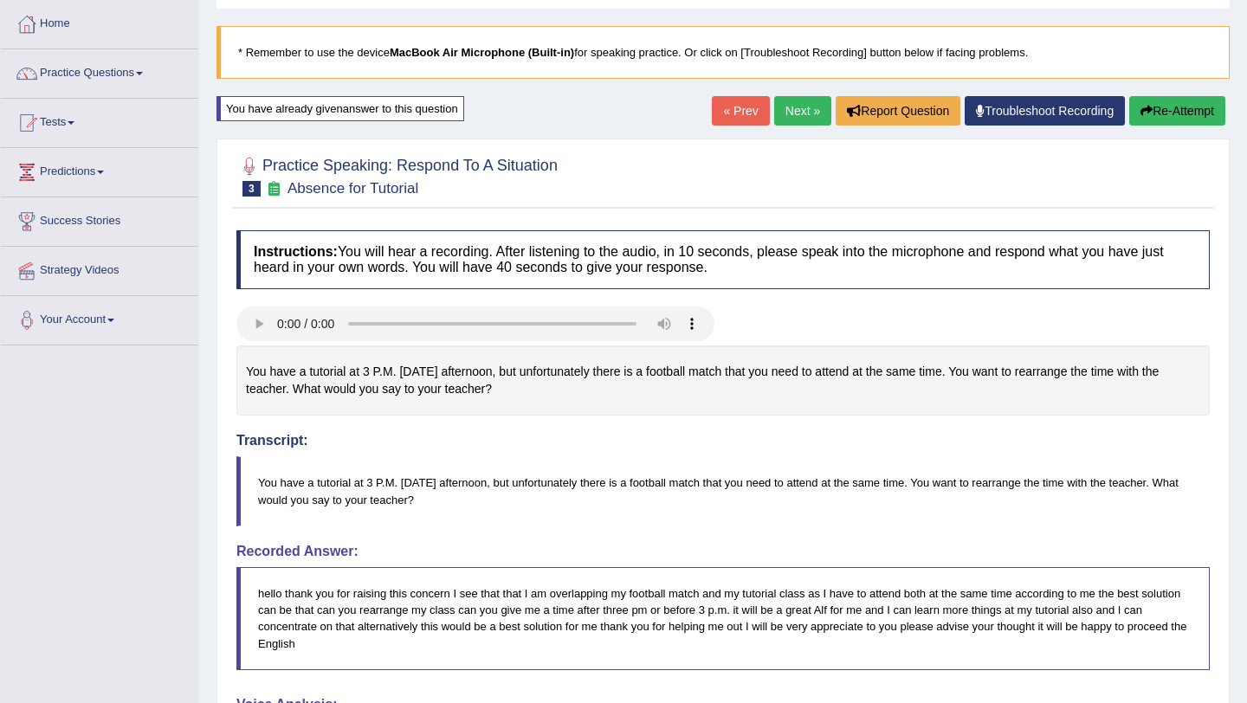
click at [1183, 99] on button "Re-Attempt" at bounding box center [1178, 110] width 96 height 29
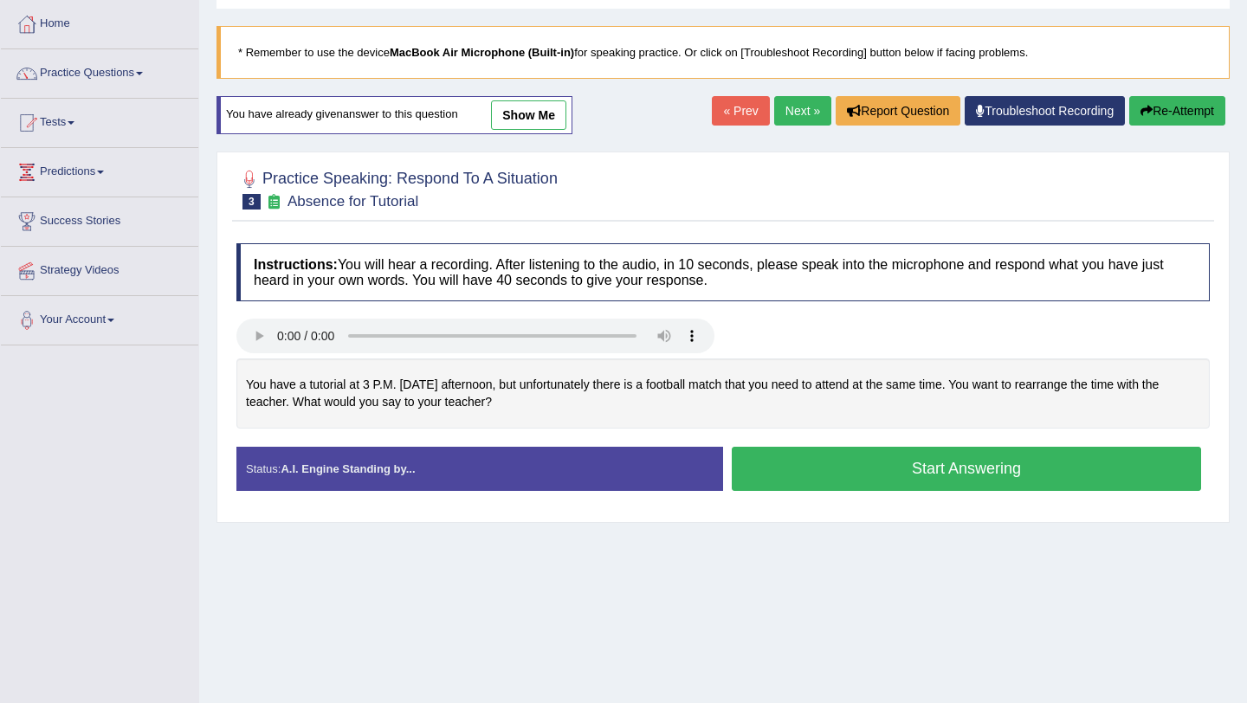
click at [867, 456] on button "Start Answering" at bounding box center [966, 469] width 469 height 44
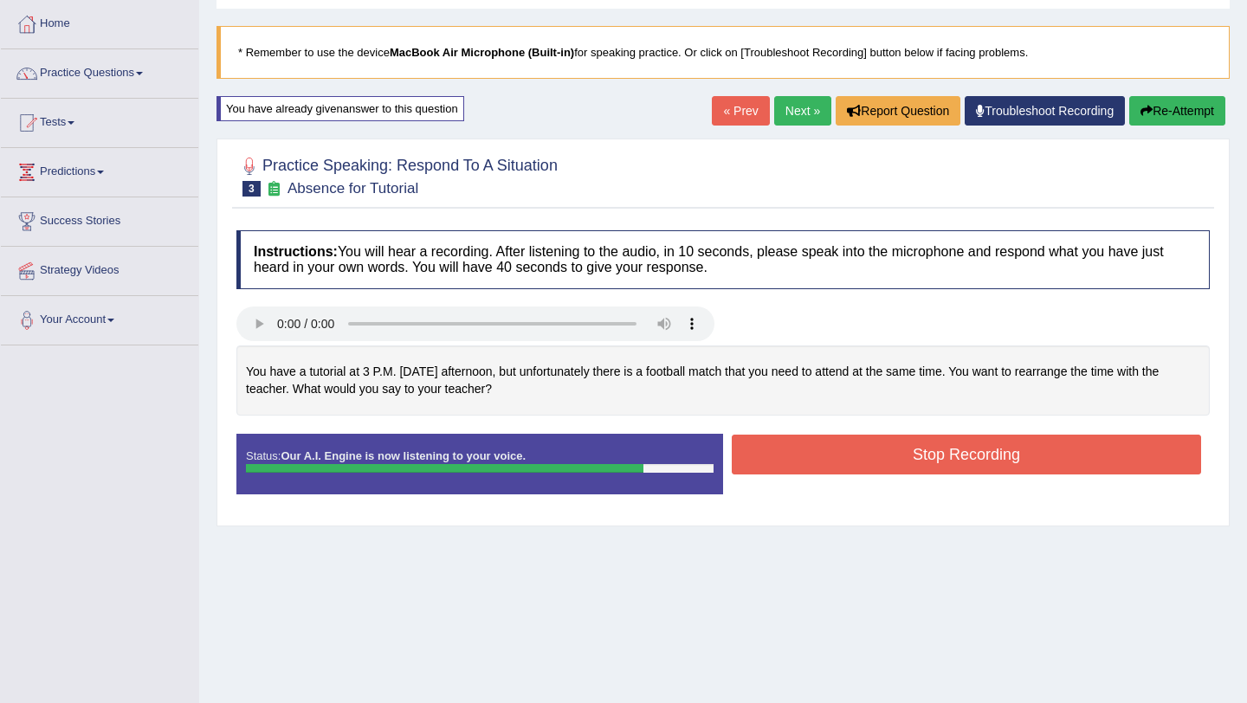
click at [867, 456] on button "Stop Recording" at bounding box center [966, 455] width 469 height 40
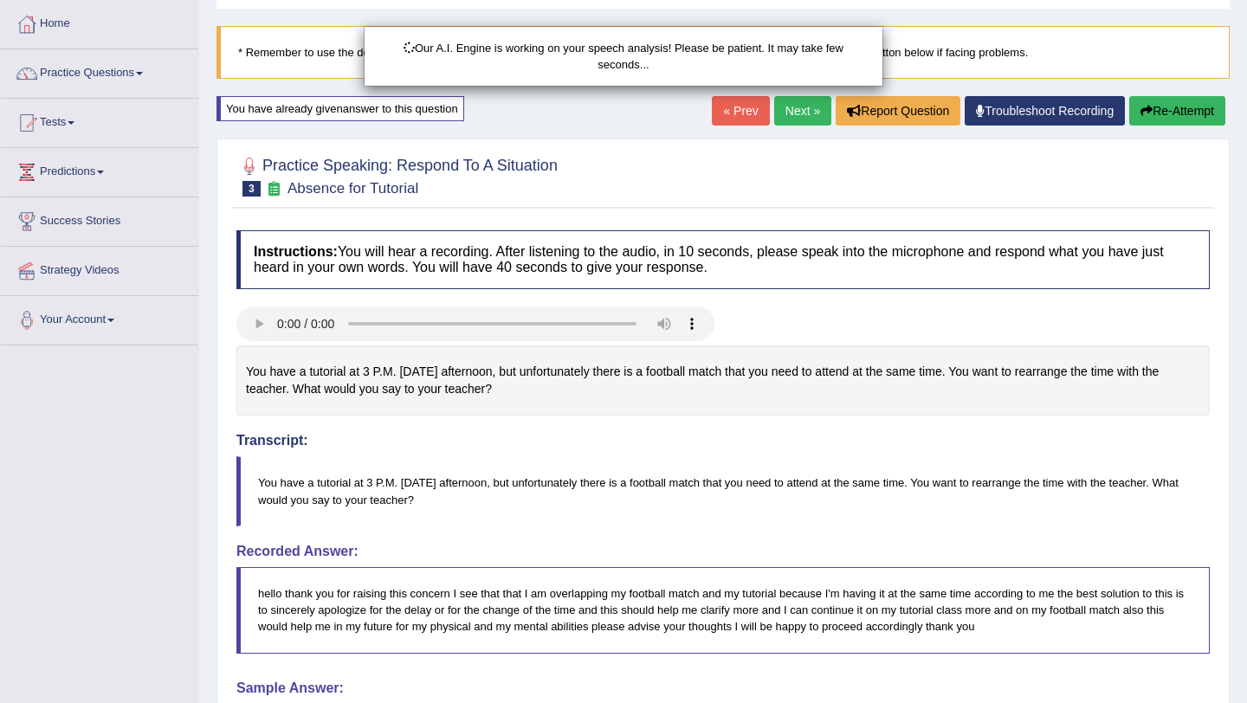
click at [1183, 675] on div "Our A.I. Engine is working on your speech analysis! Please be patient. It may t…" at bounding box center [623, 351] width 1247 height 703
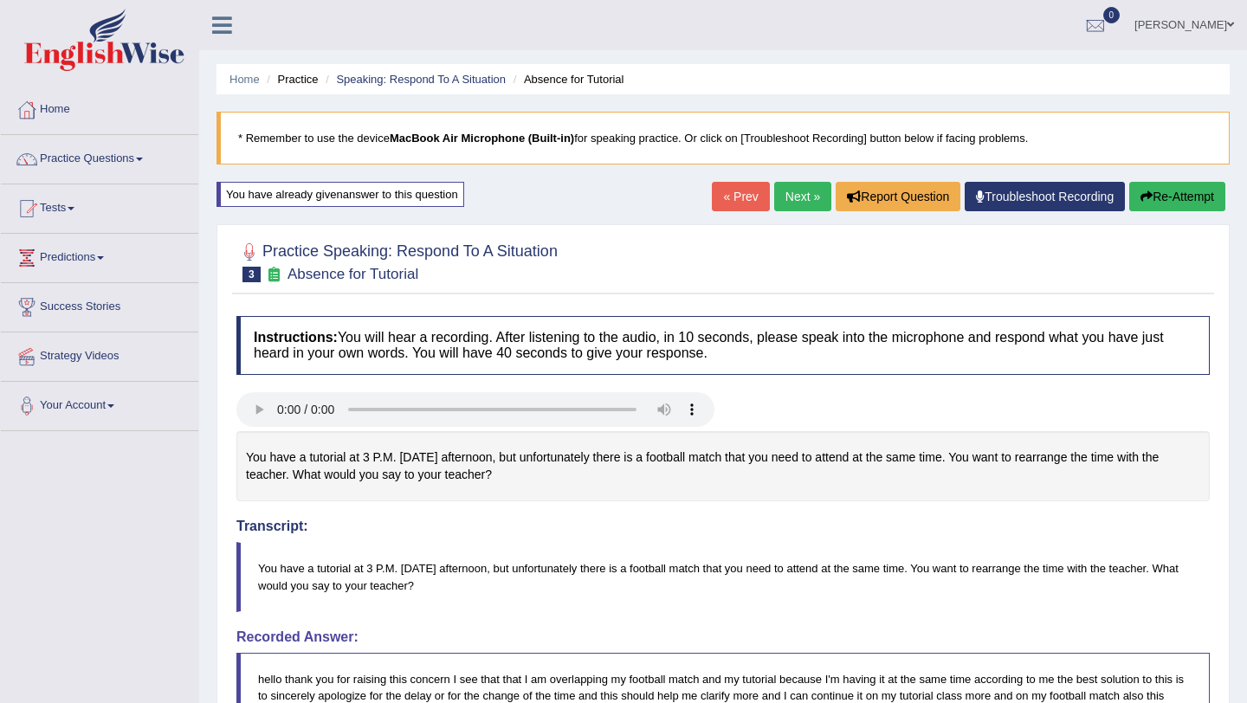
click at [1172, 187] on button "Re-Attempt" at bounding box center [1178, 196] width 96 height 29
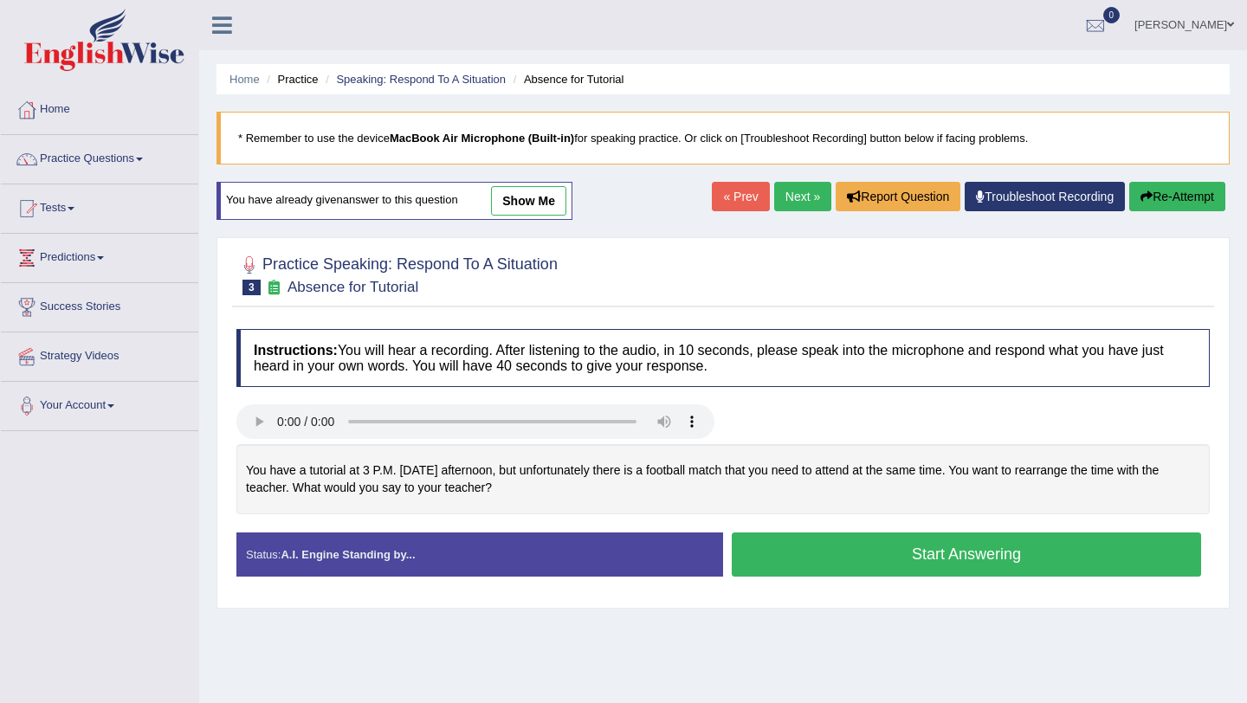
click at [833, 554] on button "Start Answering" at bounding box center [966, 555] width 469 height 44
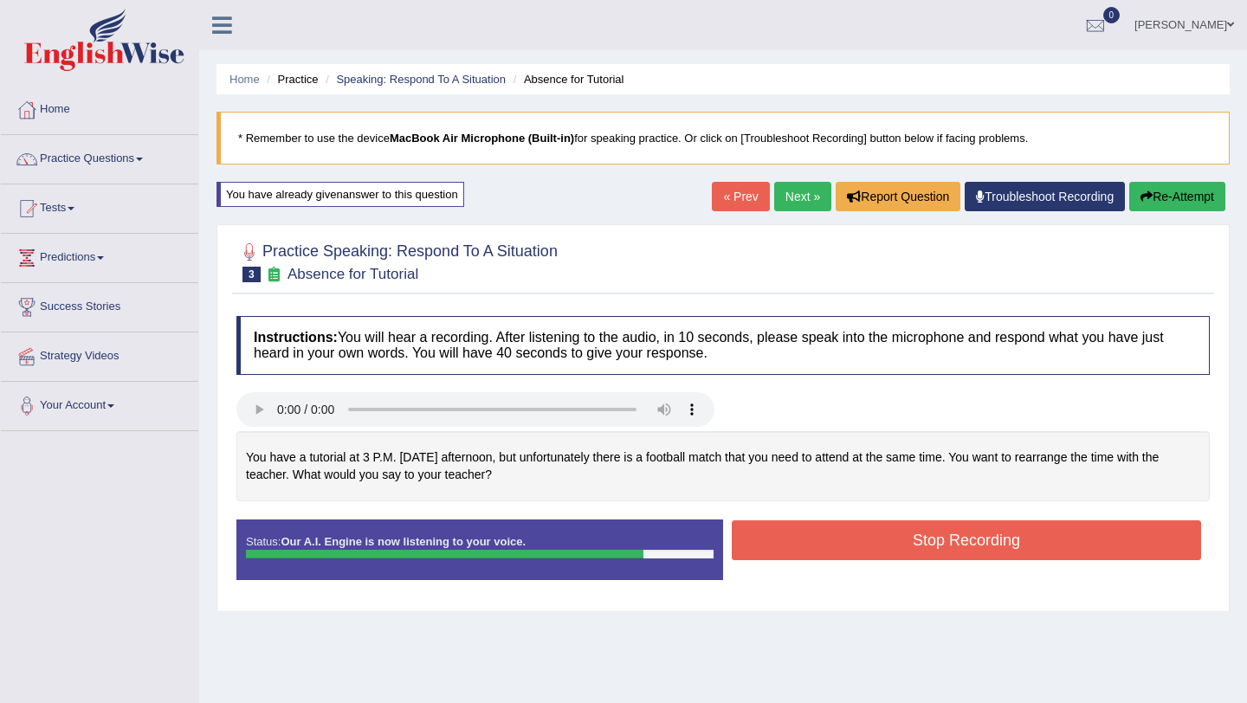
click at [836, 542] on button "Stop Recording" at bounding box center [966, 541] width 469 height 40
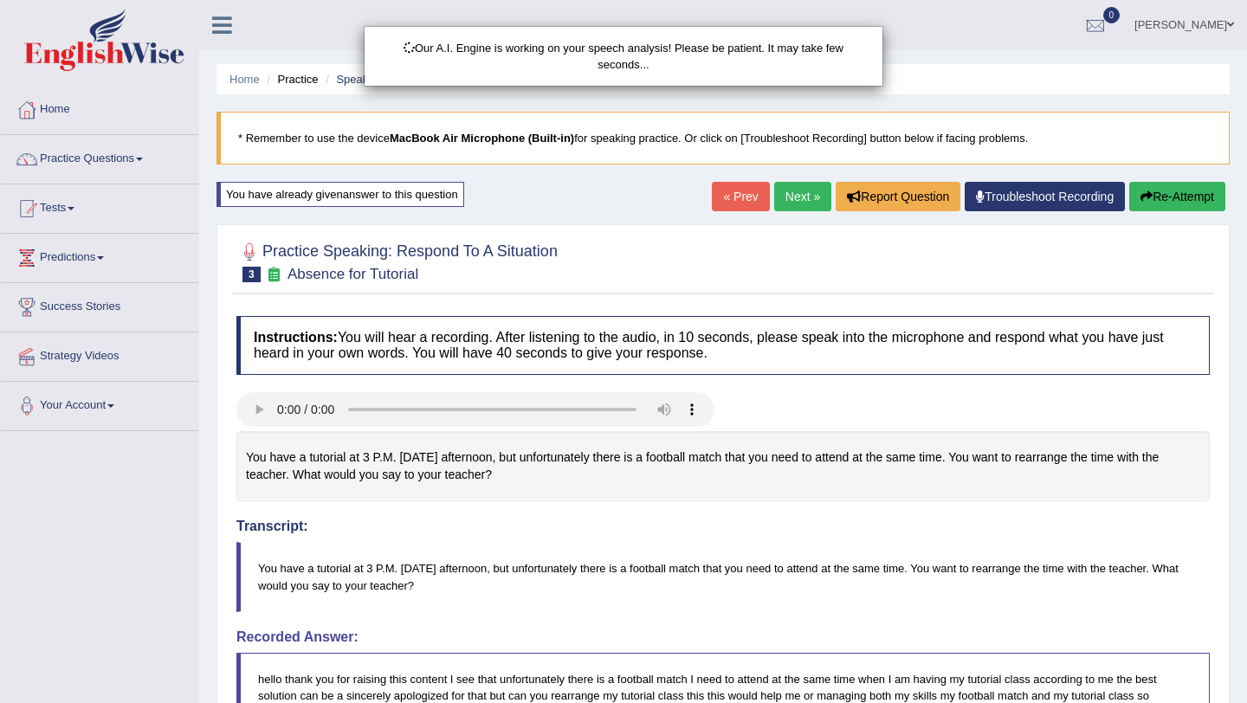
click at [871, 606] on div "Our A.I. Engine is working on your speech analysis! Please be patient. It may t…" at bounding box center [623, 351] width 1247 height 703
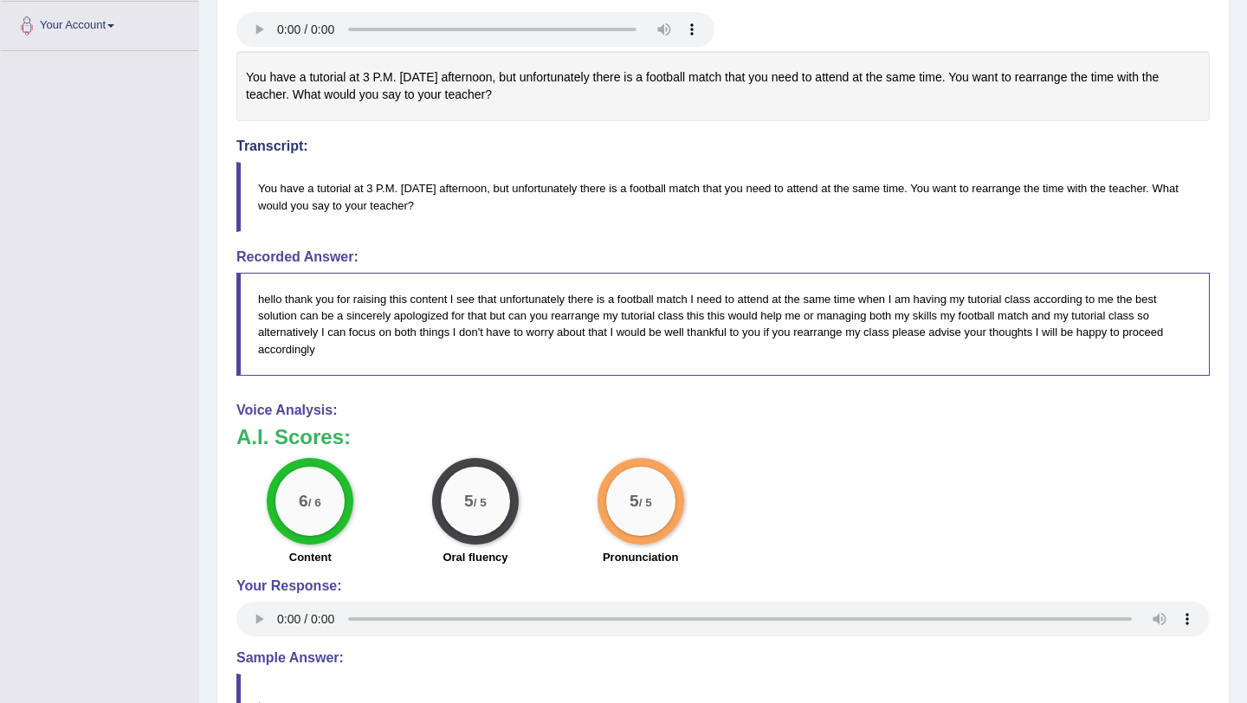
scroll to position [381, 0]
